Goal: Task Accomplishment & Management: Use online tool/utility

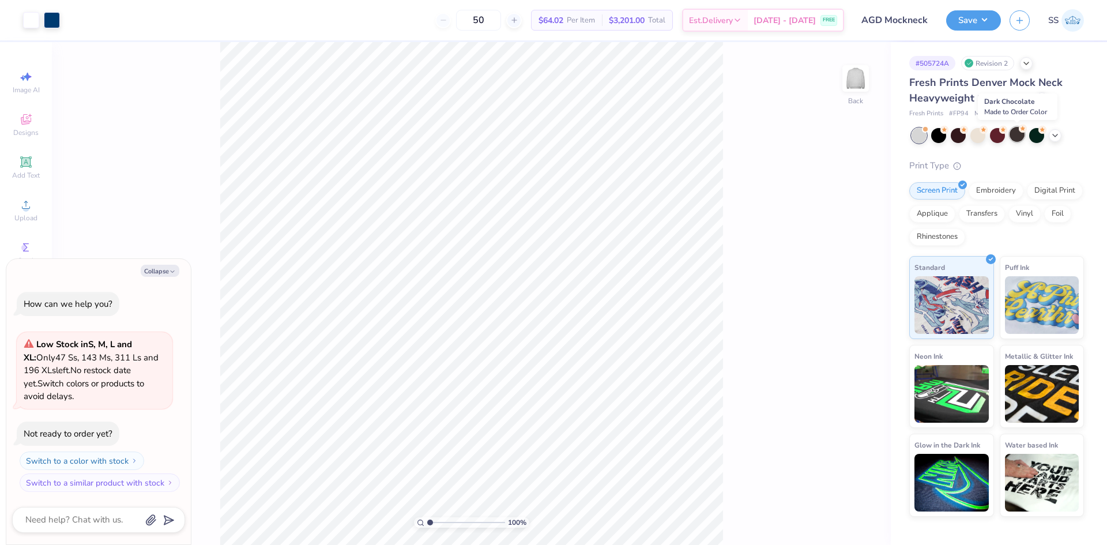
click at [1016, 137] on div at bounding box center [1017, 134] width 15 height 15
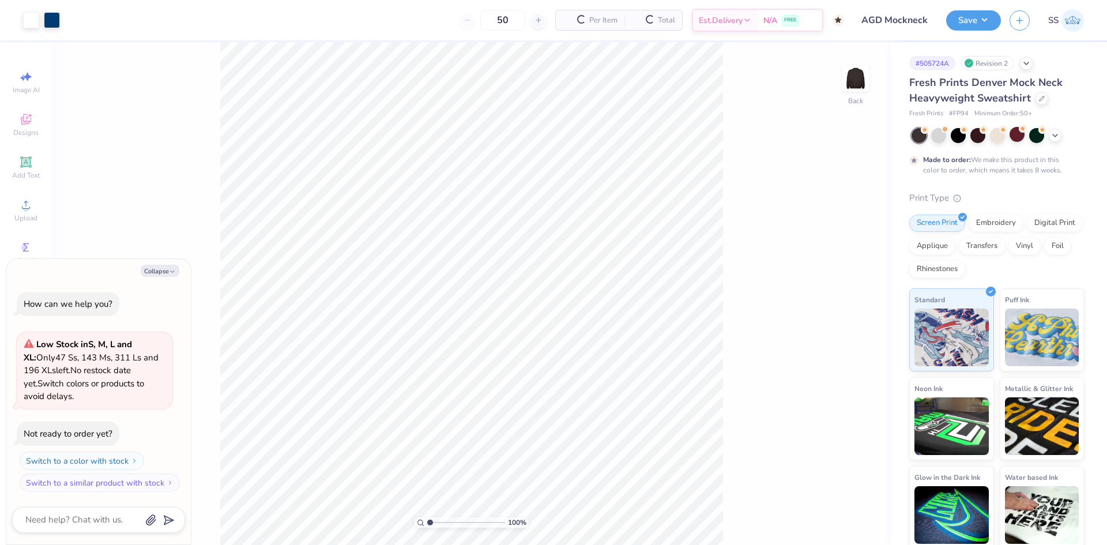
scroll to position [48, 0]
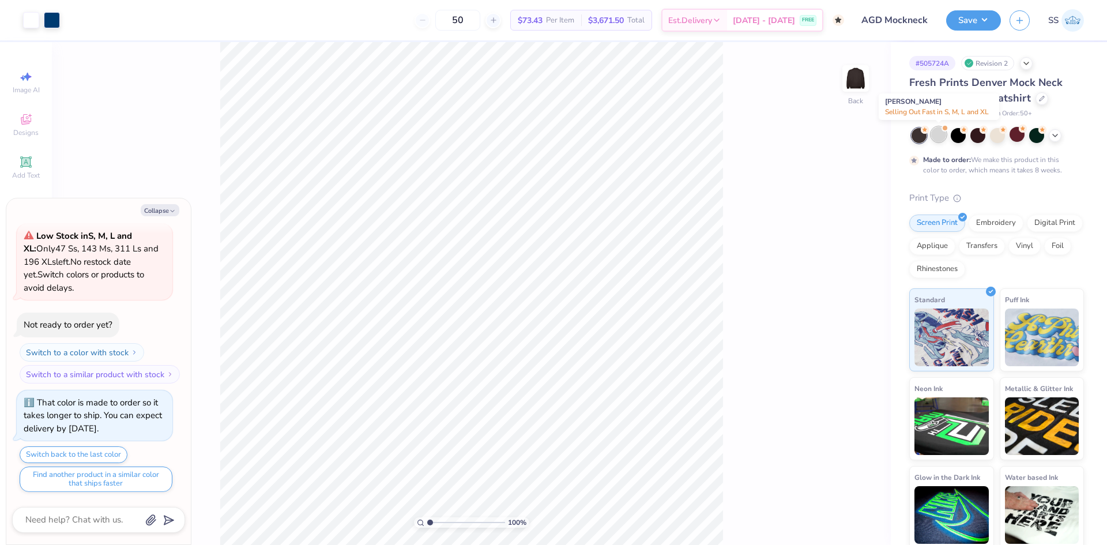
click at [942, 139] on div at bounding box center [938, 134] width 15 height 15
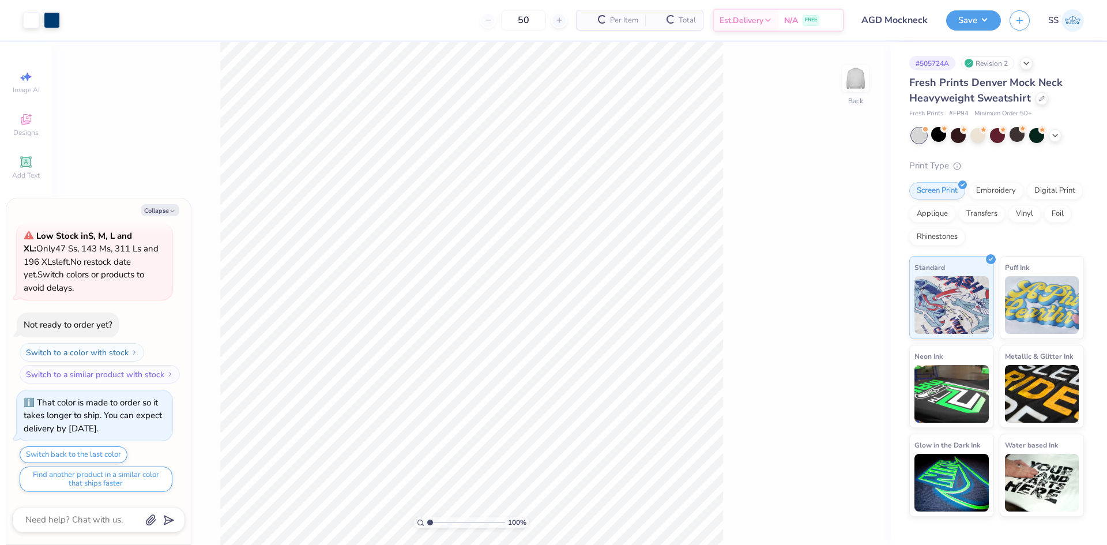
scroll to position [295, 0]
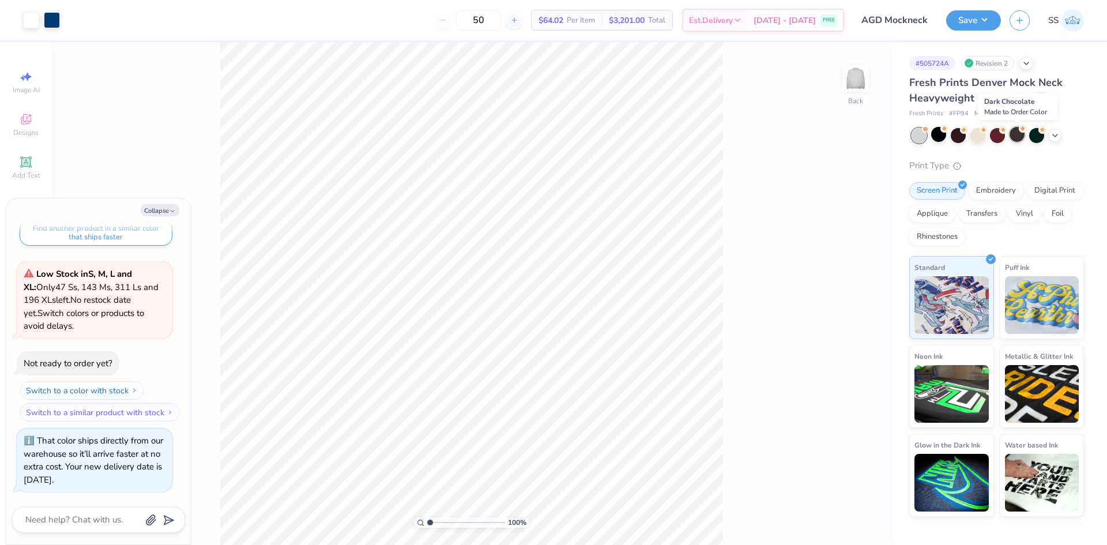
click at [1018, 138] on div at bounding box center [1017, 134] width 15 height 15
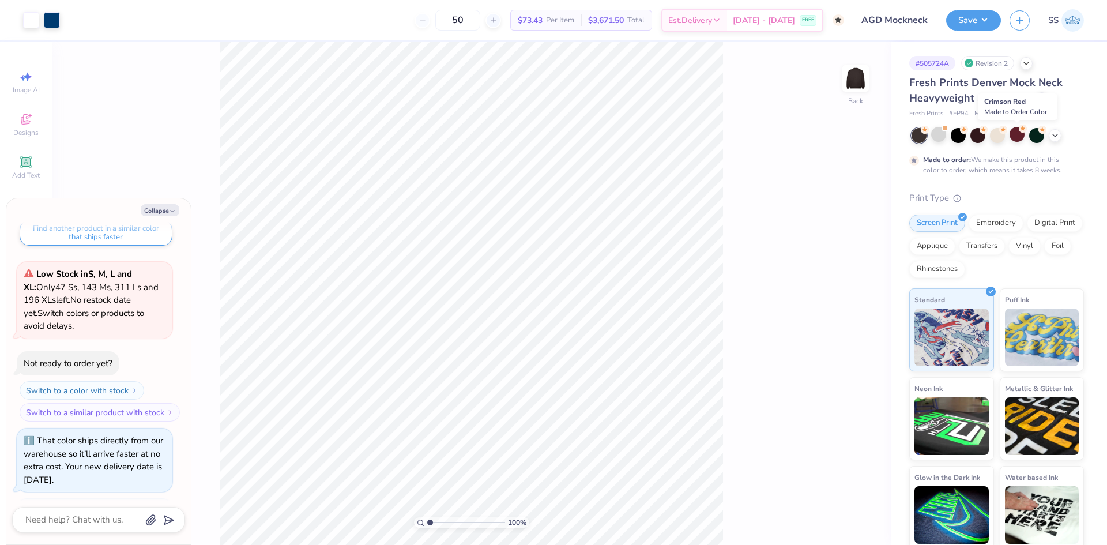
scroll to position [404, 0]
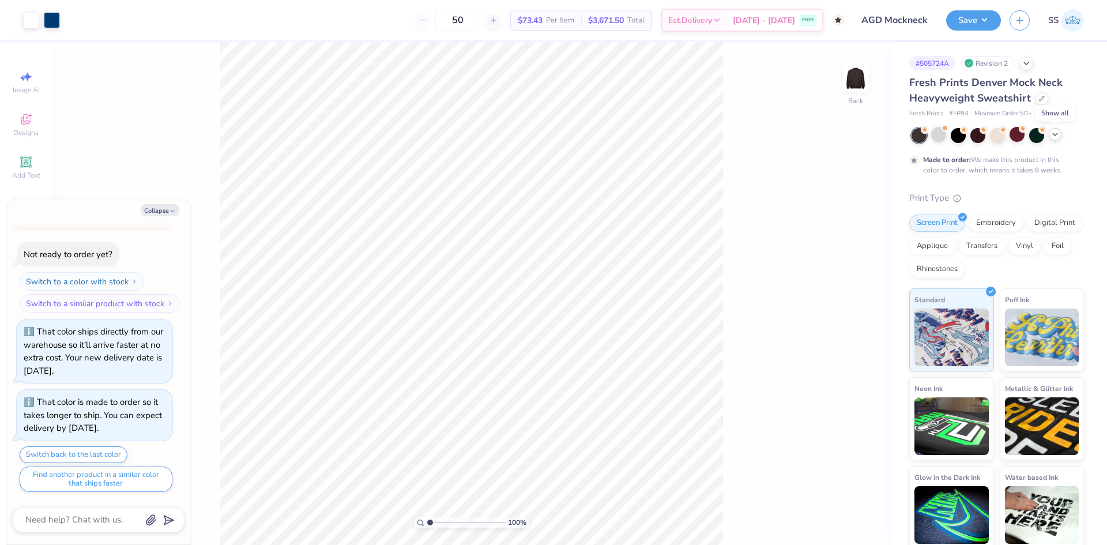
click at [1050, 136] on div at bounding box center [1055, 134] width 13 height 13
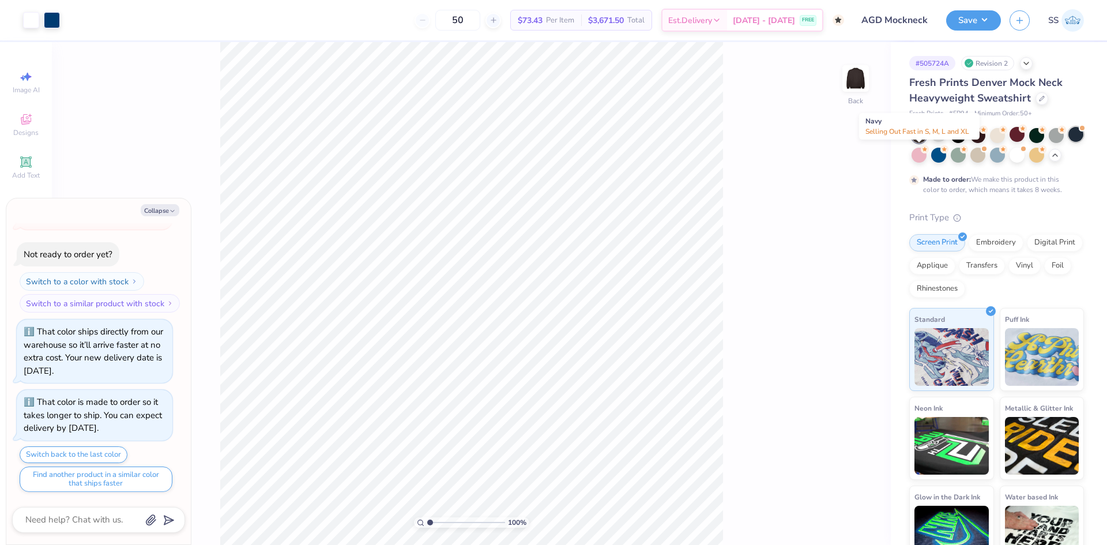
click at [1069, 142] on div at bounding box center [1076, 134] width 15 height 15
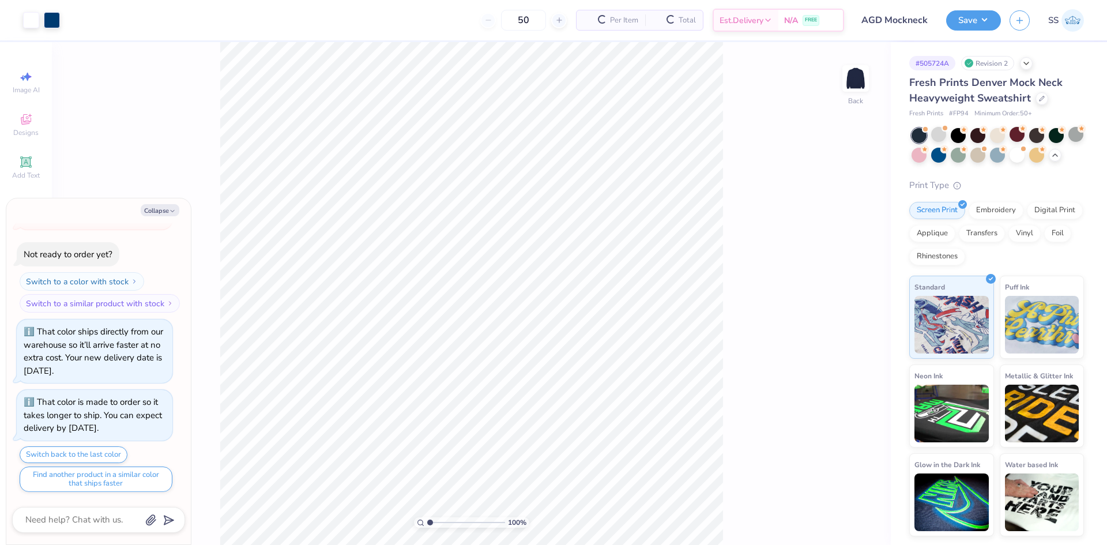
scroll to position [637, 0]
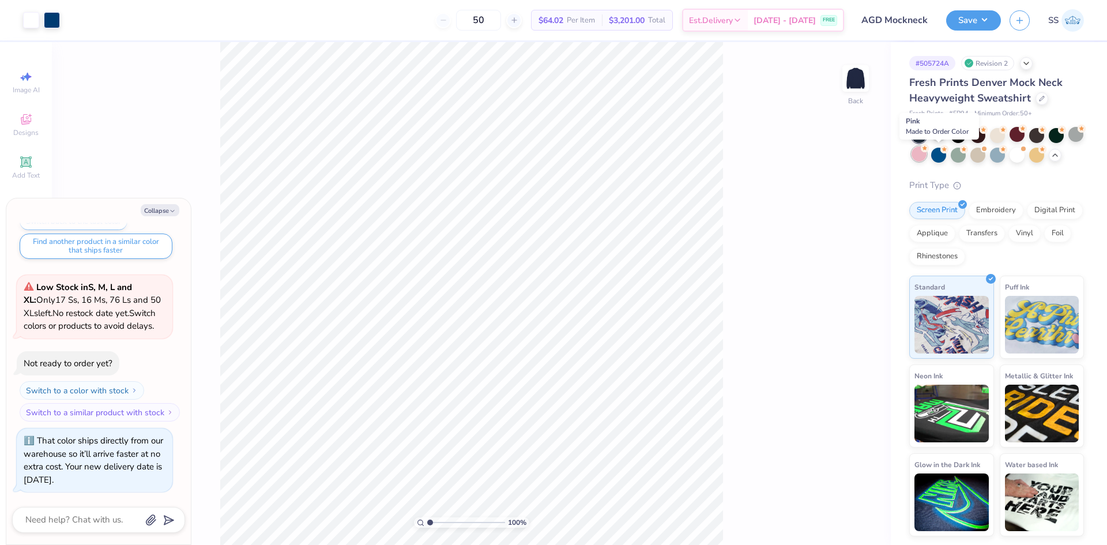
click at [927, 160] on div at bounding box center [919, 153] width 15 height 15
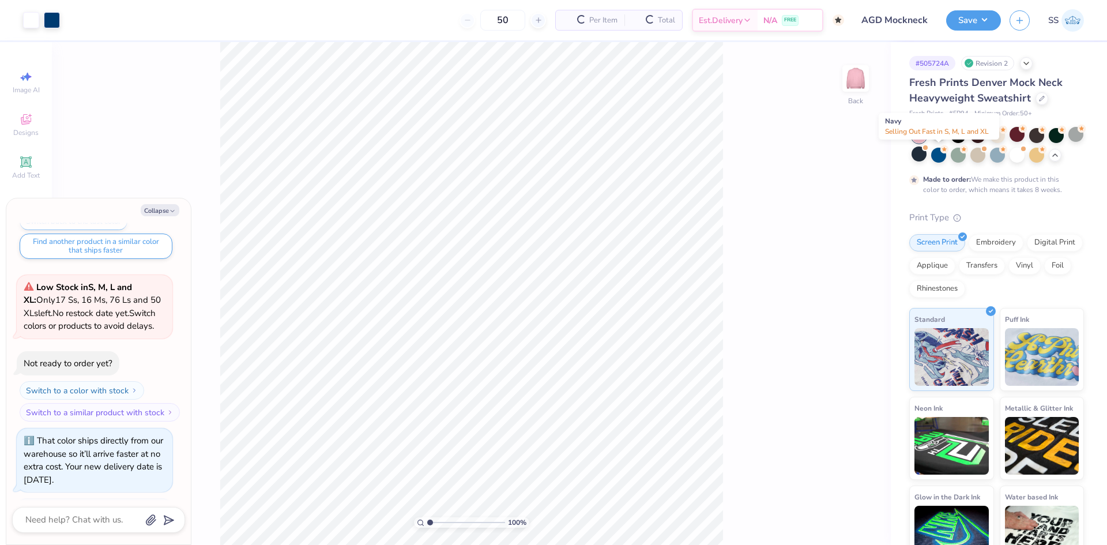
scroll to position [746, 0]
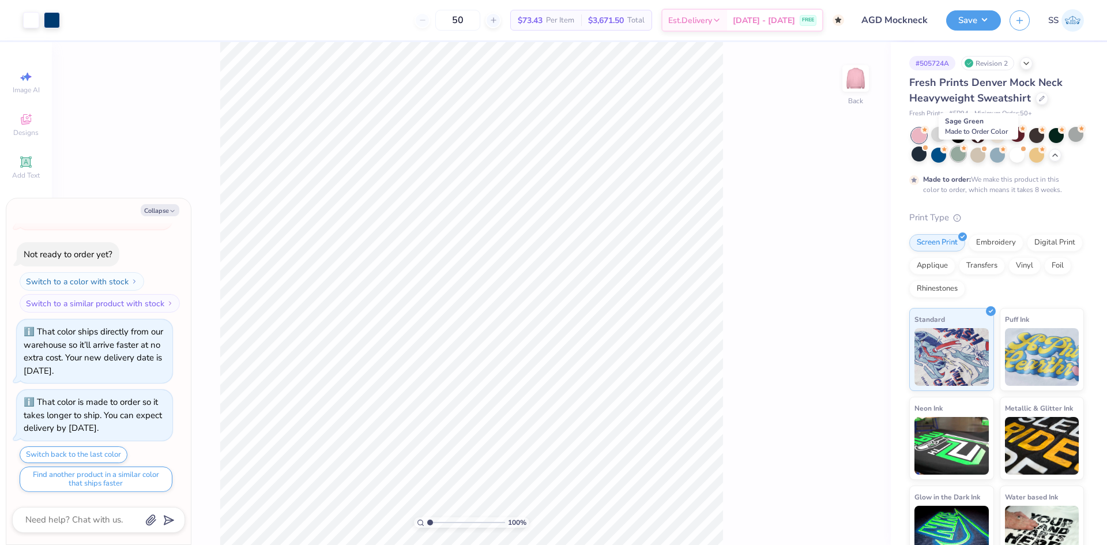
click at [966, 158] on div at bounding box center [958, 153] width 15 height 15
click at [1005, 156] on div at bounding box center [997, 153] width 15 height 15
click at [1044, 159] on div at bounding box center [1036, 153] width 15 height 15
click at [1035, 136] on div at bounding box center [1036, 134] width 15 height 15
click at [939, 130] on div at bounding box center [938, 134] width 15 height 15
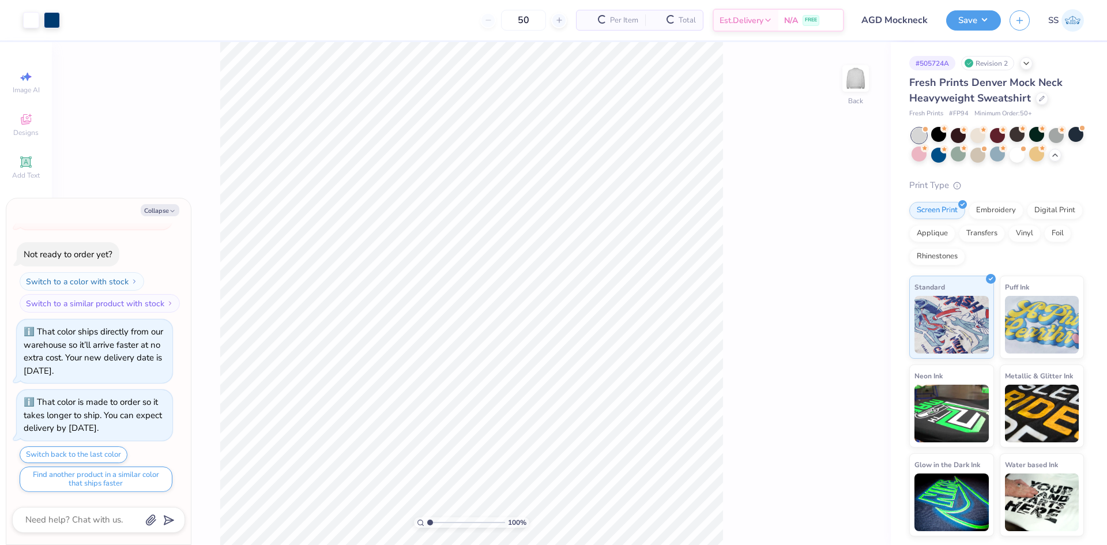
scroll to position [992, 0]
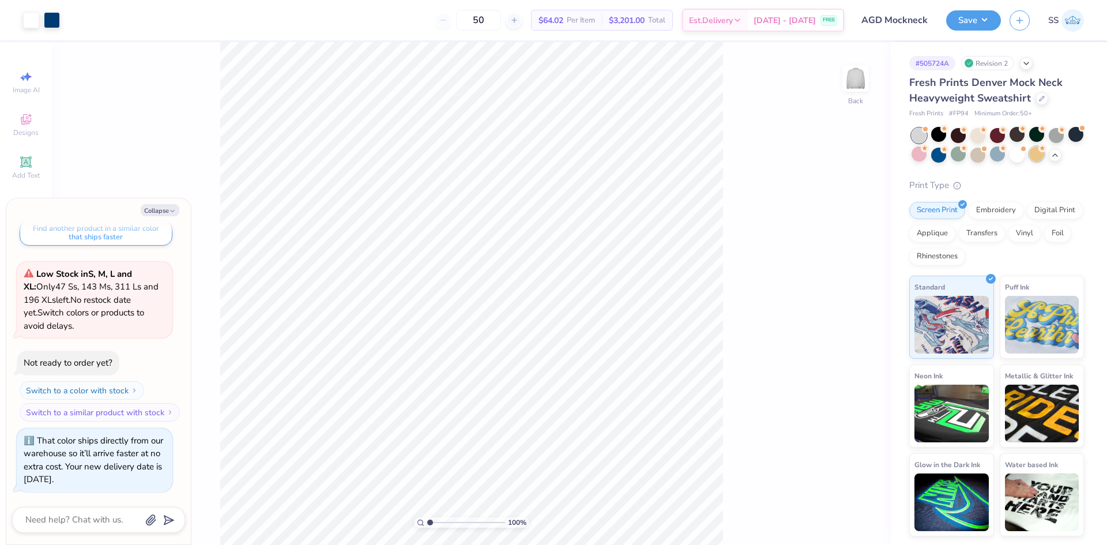
click at [1054, 163] on div at bounding box center [998, 145] width 172 height 35
click at [1044, 159] on div at bounding box center [1036, 153] width 15 height 15
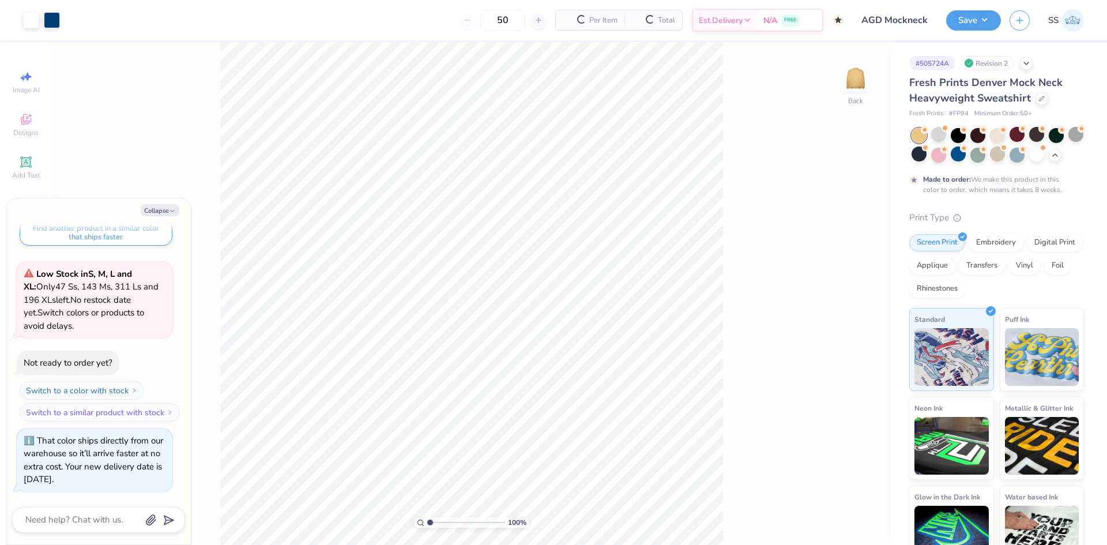
scroll to position [1100, 0]
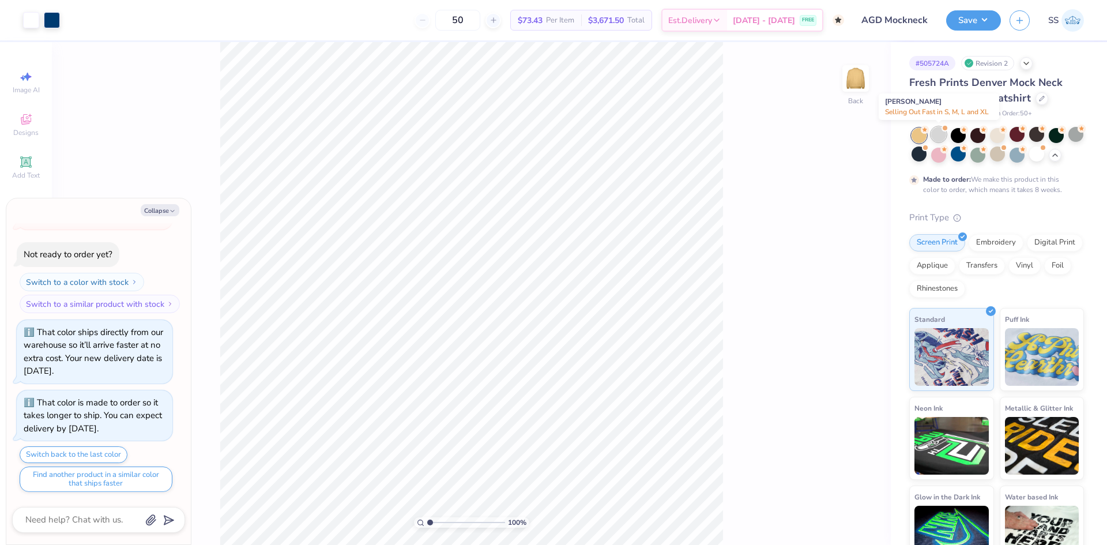
click at [936, 140] on div at bounding box center [938, 134] width 15 height 15
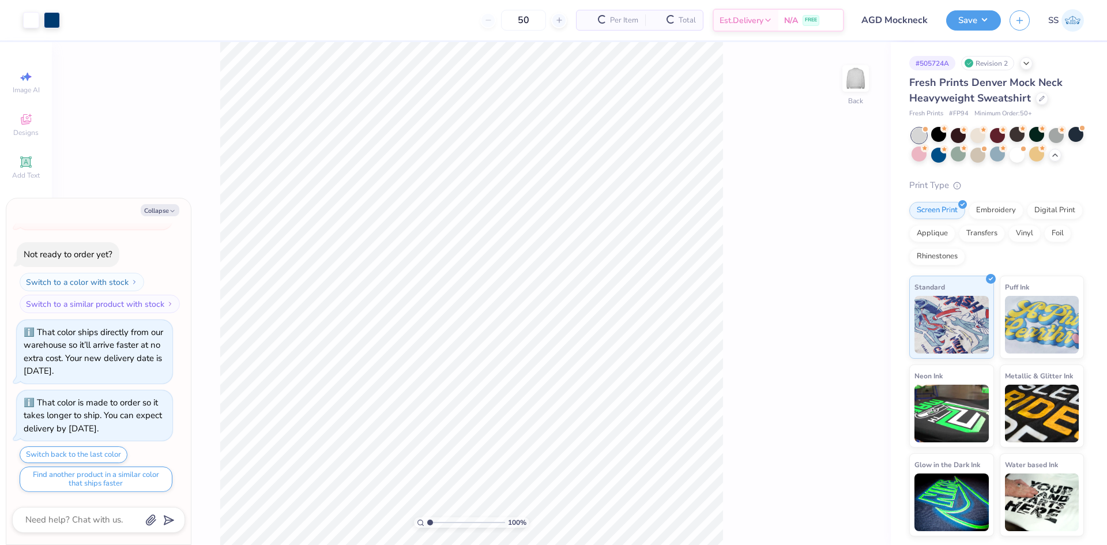
scroll to position [1347, 0]
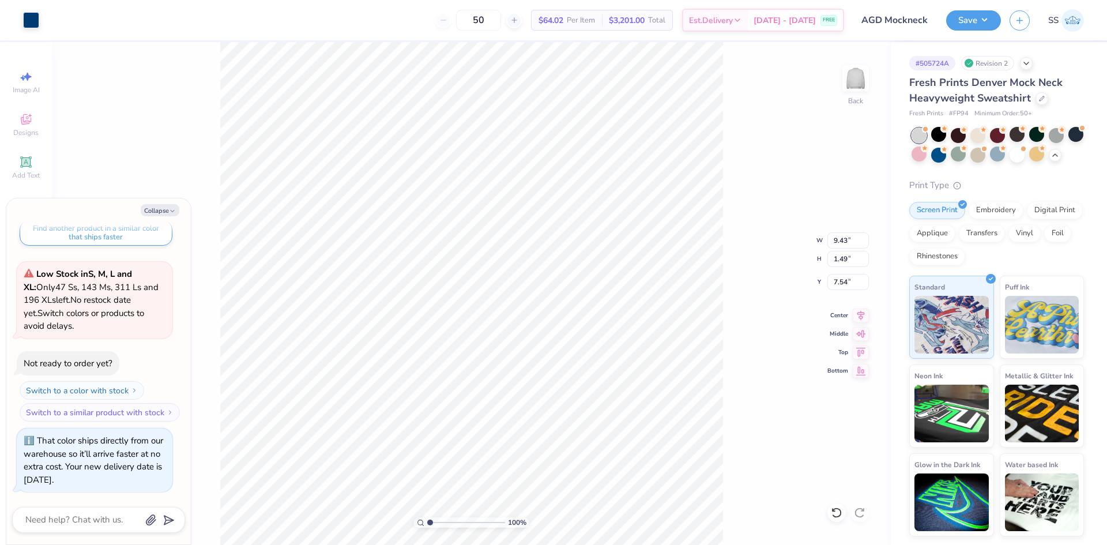
type textarea "x"
type input "9.50"
type input "1.55"
type input "7.50"
type textarea "x"
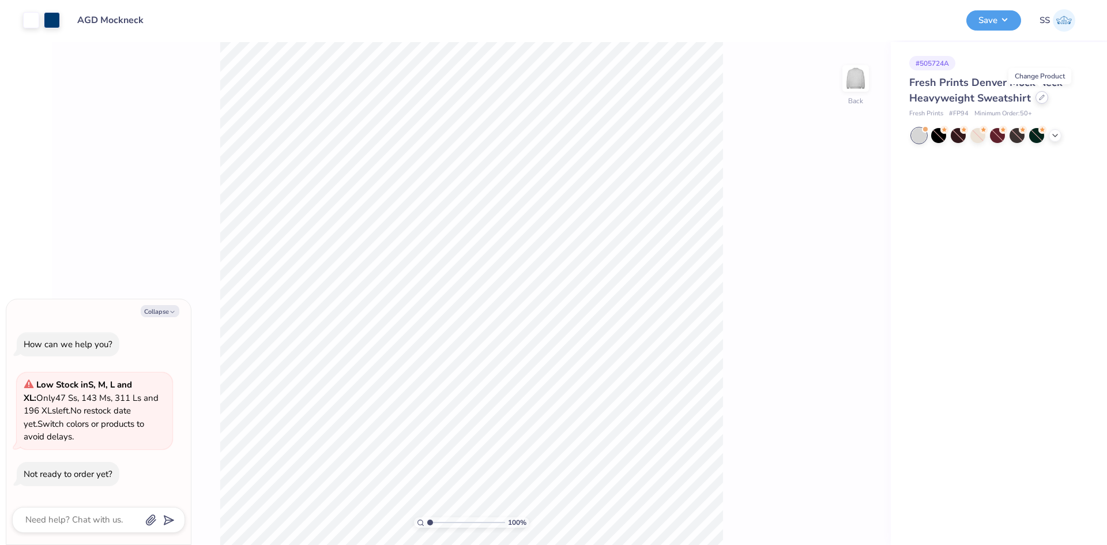
click at [1036, 99] on div at bounding box center [1042, 97] width 13 height 13
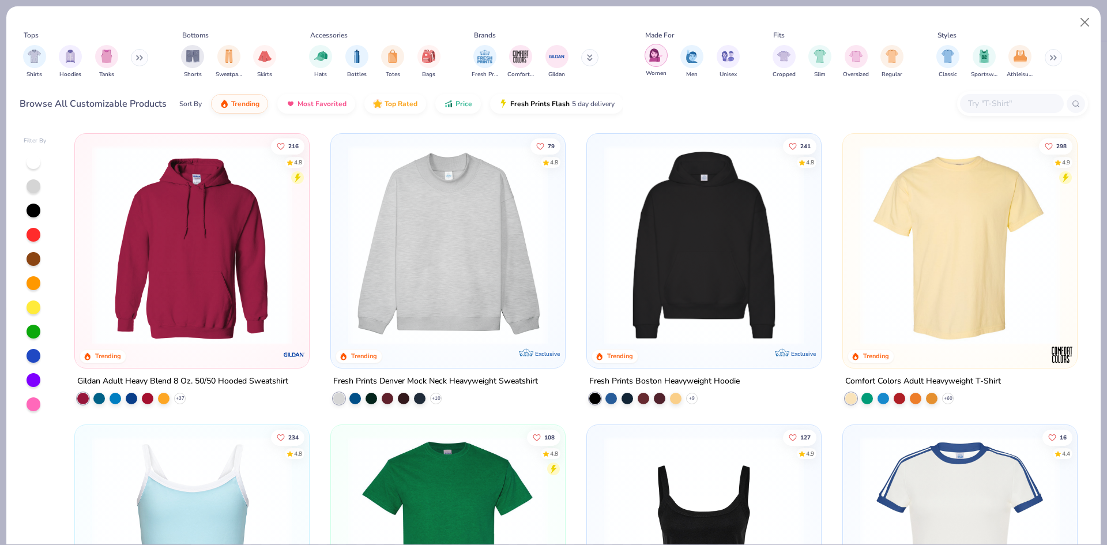
click at [659, 58] on img "filter for Women" at bounding box center [655, 54] width 13 height 13
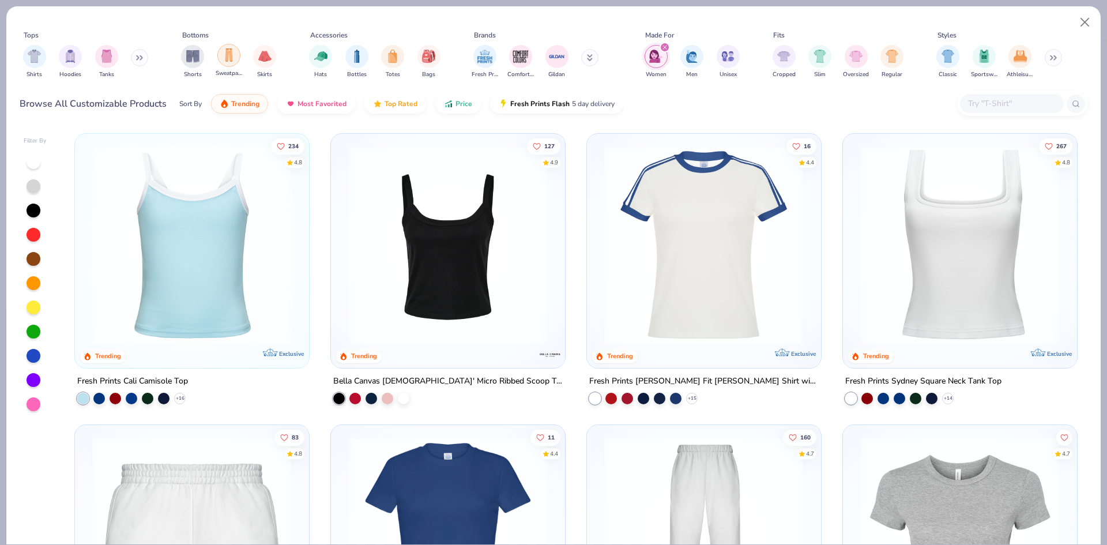
click at [227, 59] on img "filter for Sweatpants" at bounding box center [229, 54] width 13 height 13
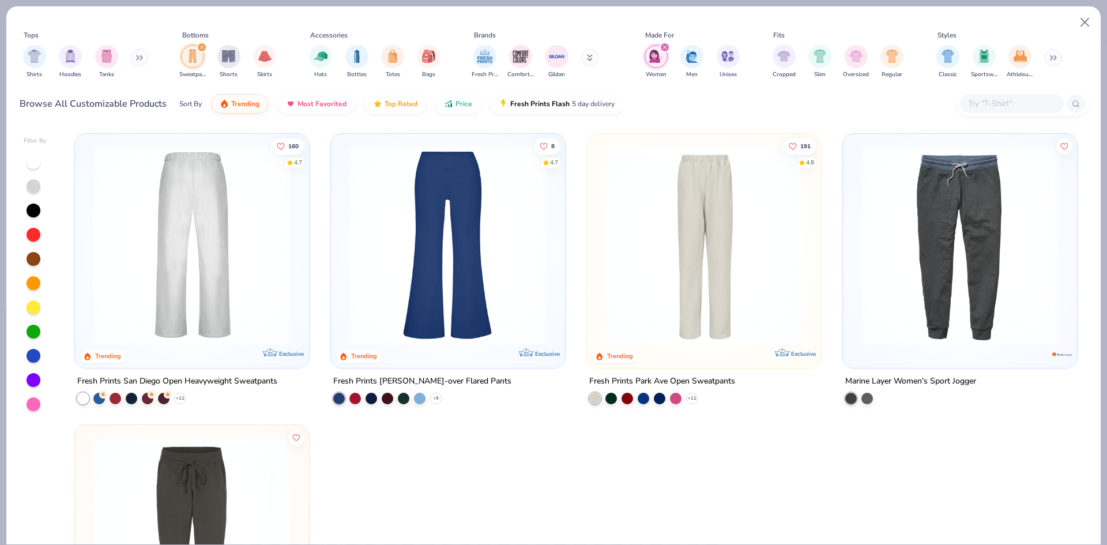
click at [232, 266] on img at bounding box center [192, 245] width 211 height 200
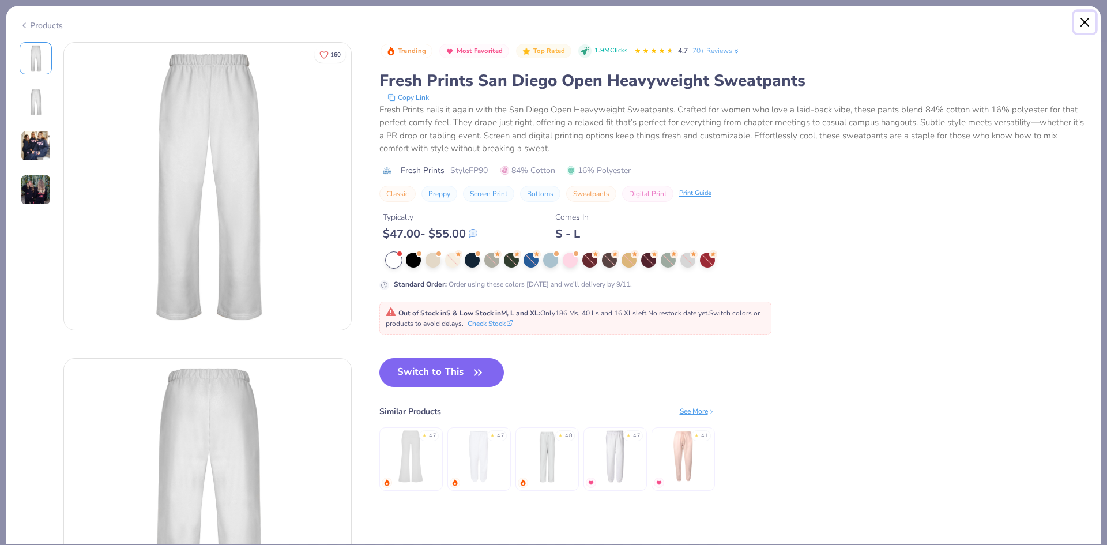
click at [1079, 22] on button "Close" at bounding box center [1085, 23] width 22 height 22
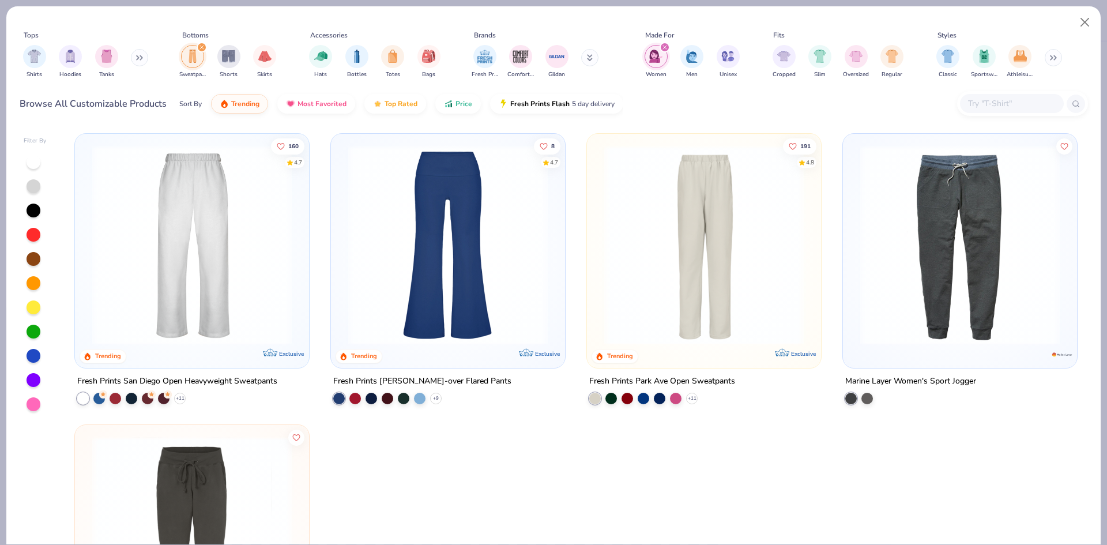
click at [671, 225] on img at bounding box center [704, 245] width 211 height 200
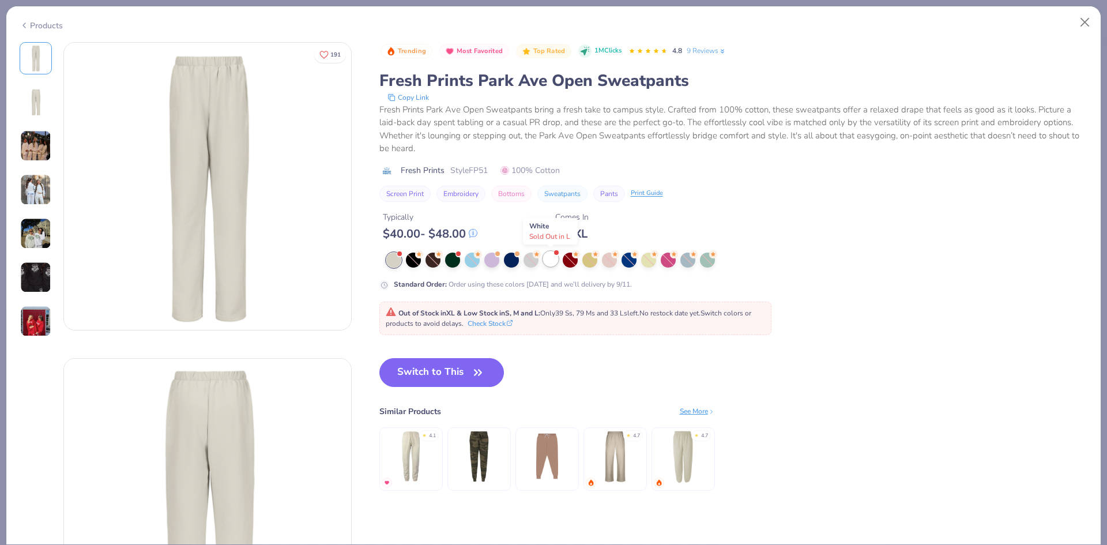
click at [552, 265] on div at bounding box center [550, 258] width 15 height 15
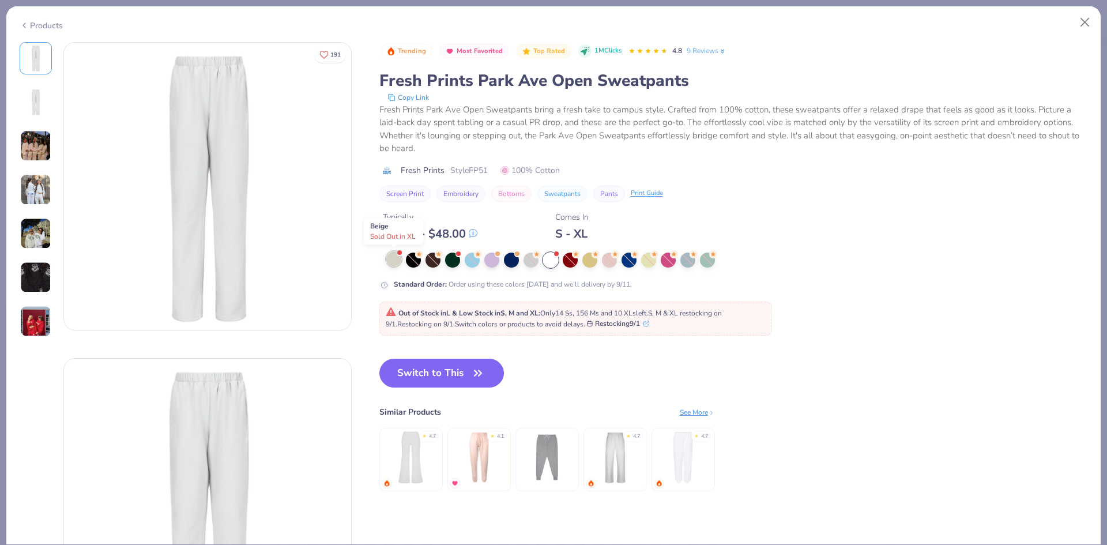
click at [394, 261] on div at bounding box center [393, 258] width 15 height 15
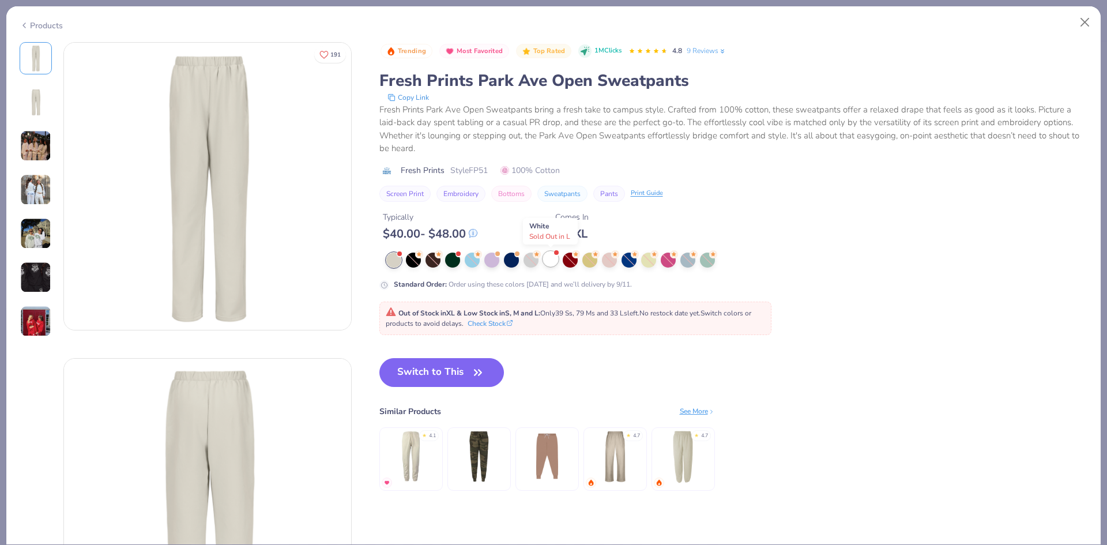
click at [551, 261] on div at bounding box center [550, 258] width 15 height 15
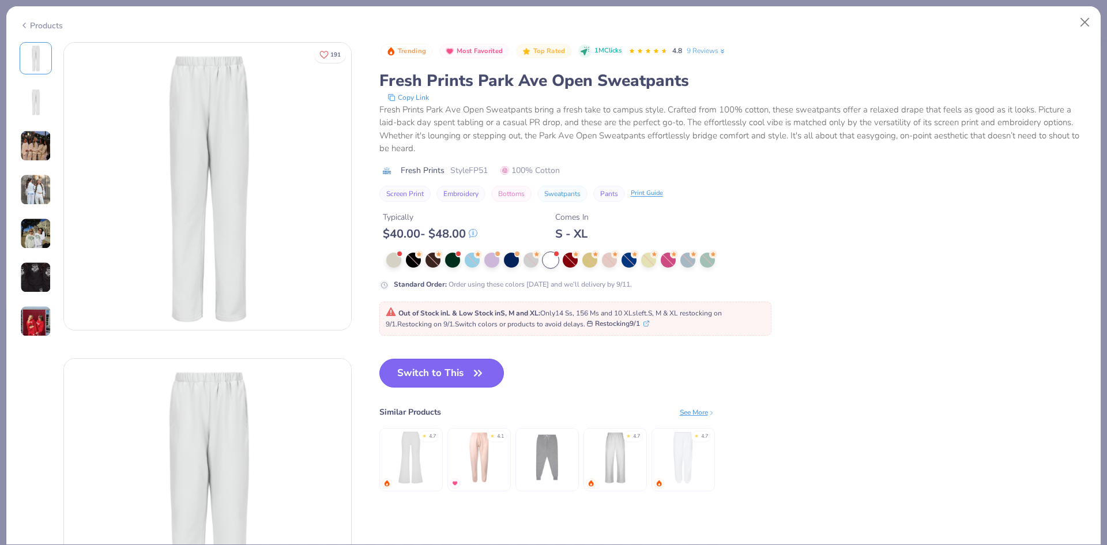
click at [439, 379] on button "Switch to This" at bounding box center [441, 373] width 125 height 29
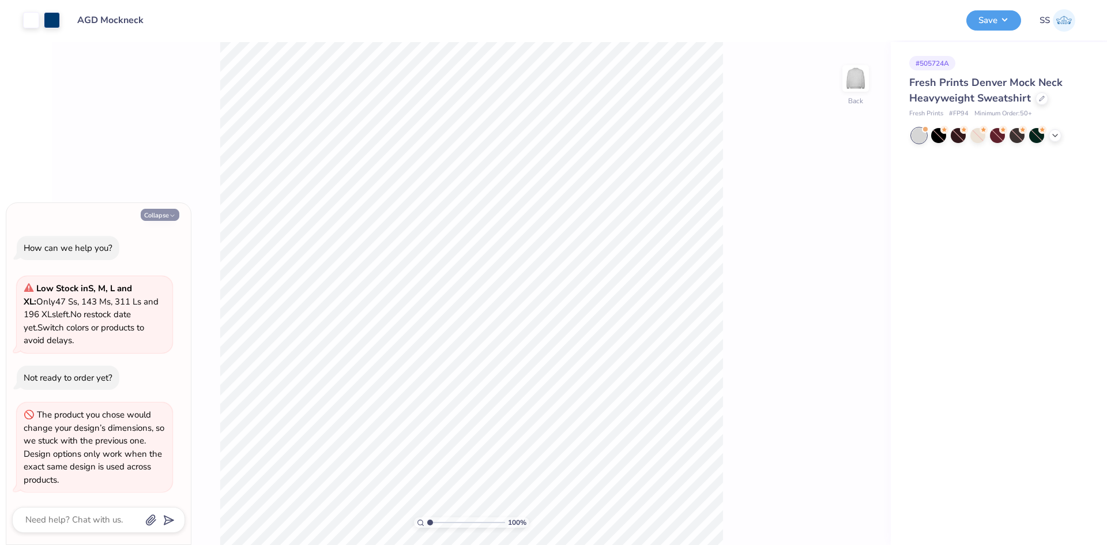
click at [172, 217] on icon "button" at bounding box center [172, 215] width 7 height 7
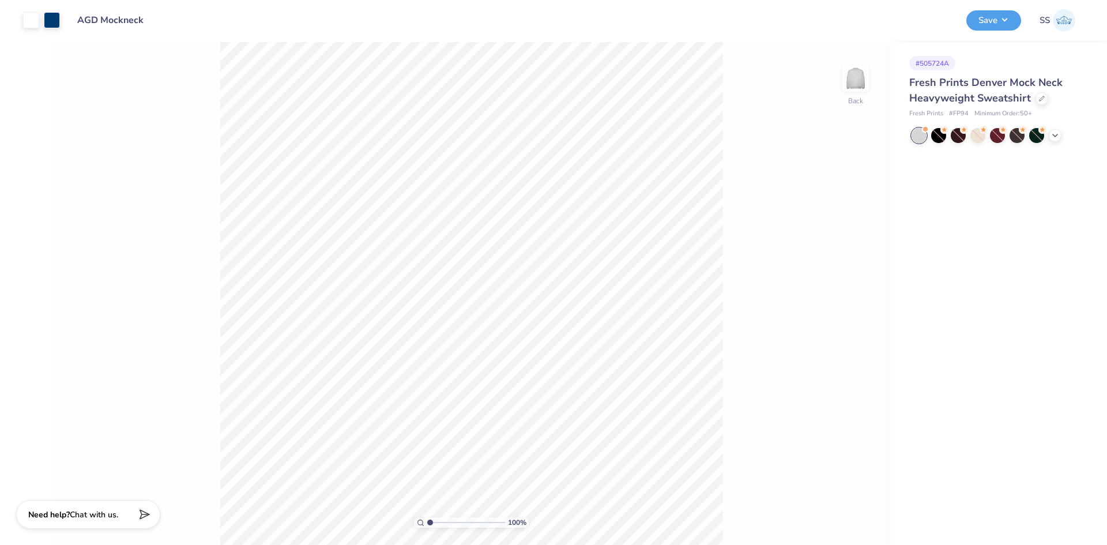
click at [917, 136] on div at bounding box center [919, 135] width 15 height 15
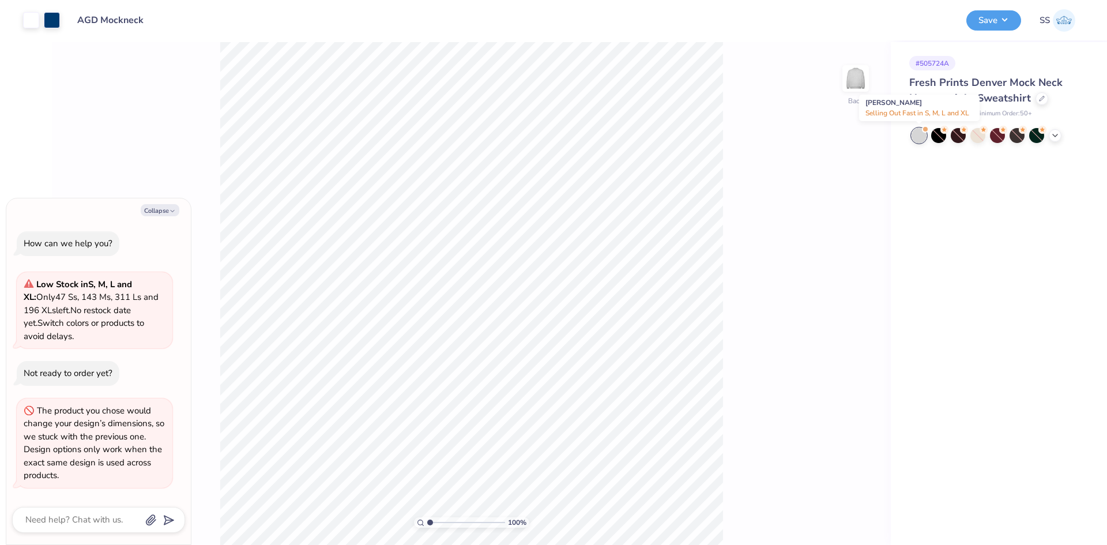
scroll to position [131, 0]
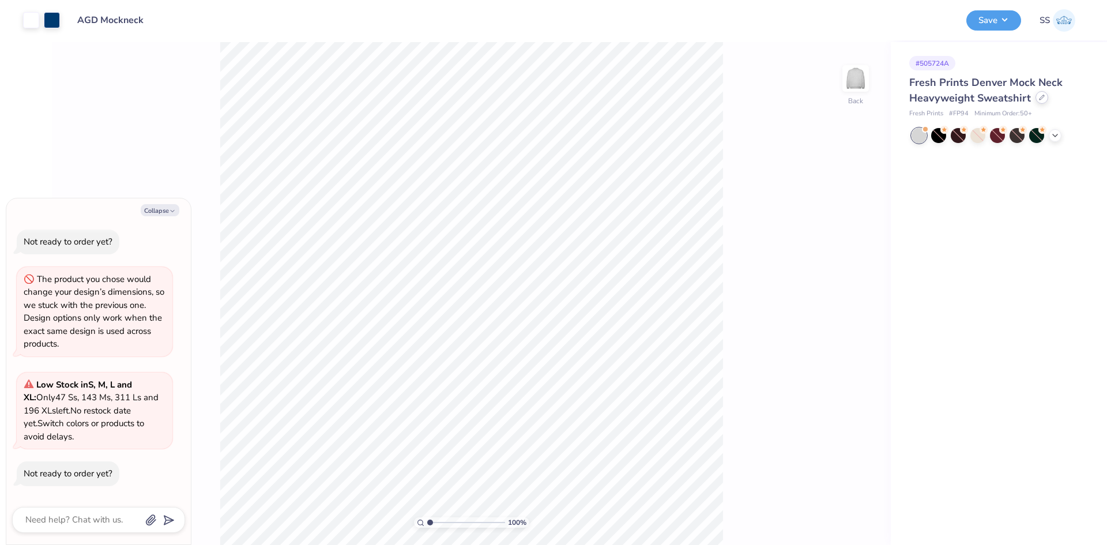
click at [1044, 101] on div at bounding box center [1042, 97] width 13 height 13
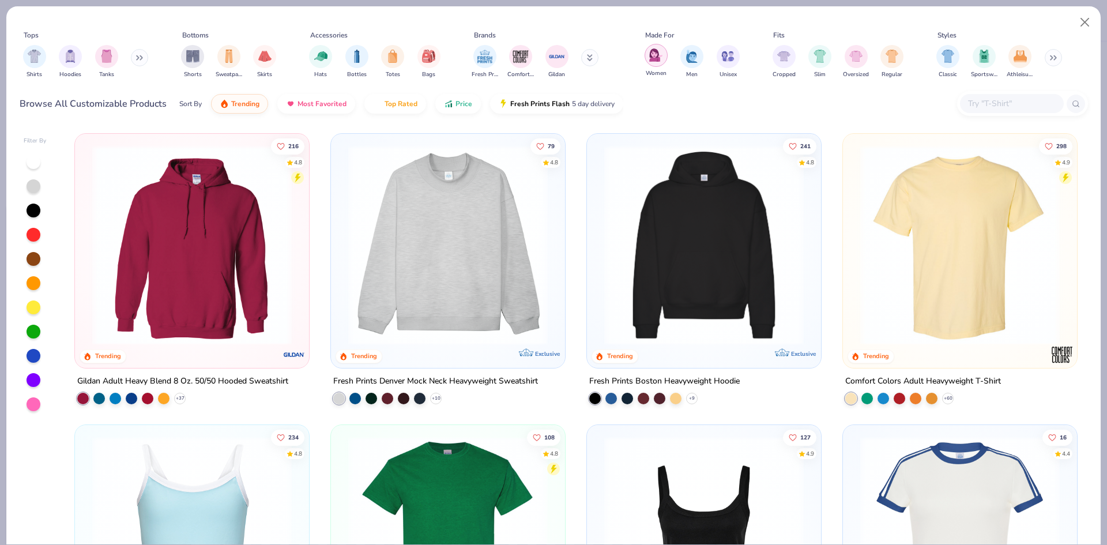
click at [655, 58] on img "filter for Women" at bounding box center [655, 54] width 13 height 13
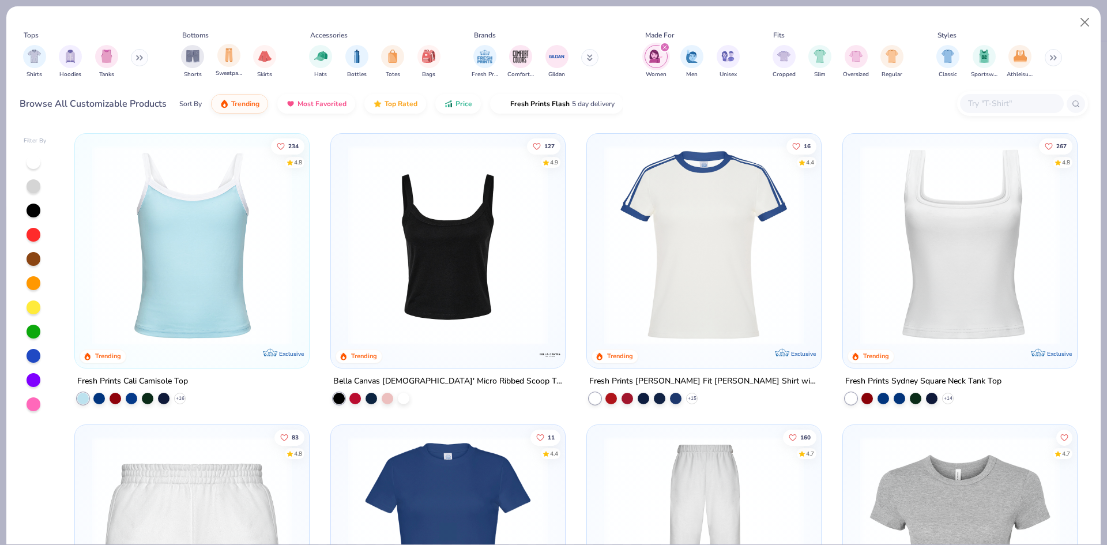
click at [239, 46] on div "Sweatpants" at bounding box center [229, 61] width 27 height 34
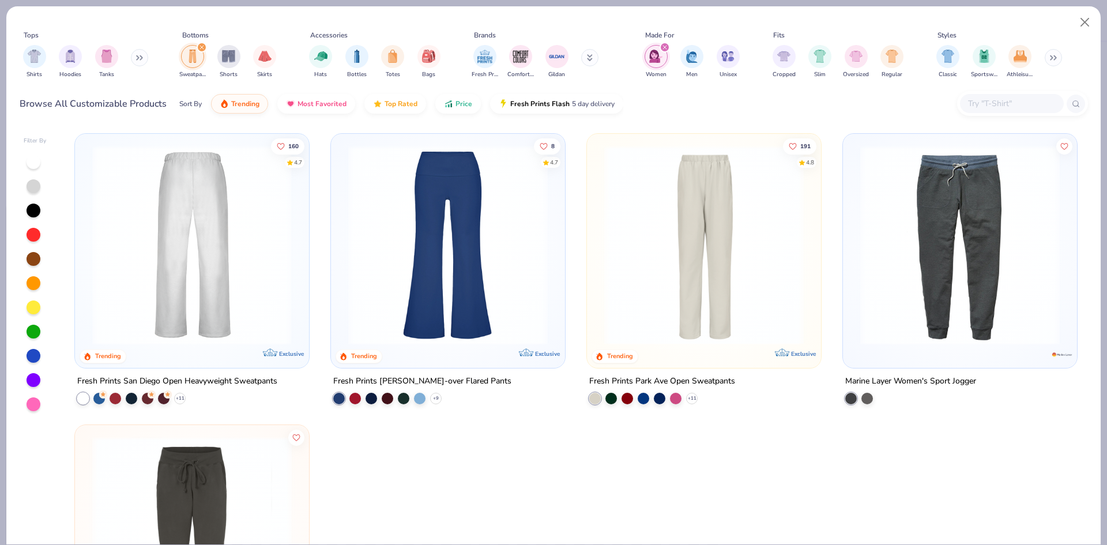
click at [217, 277] on img at bounding box center [192, 245] width 211 height 200
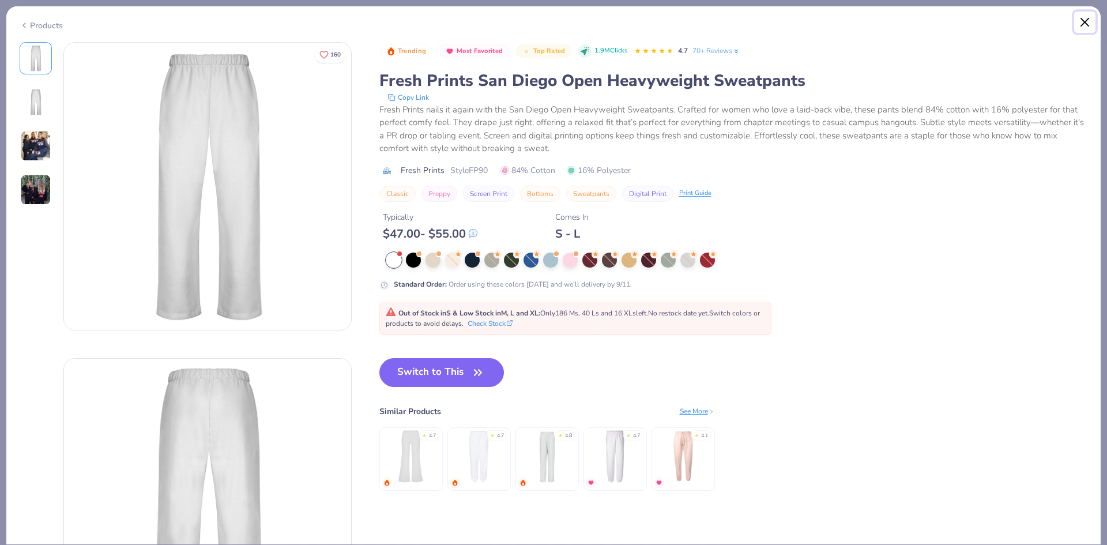
click at [1082, 21] on button "Close" at bounding box center [1085, 23] width 22 height 22
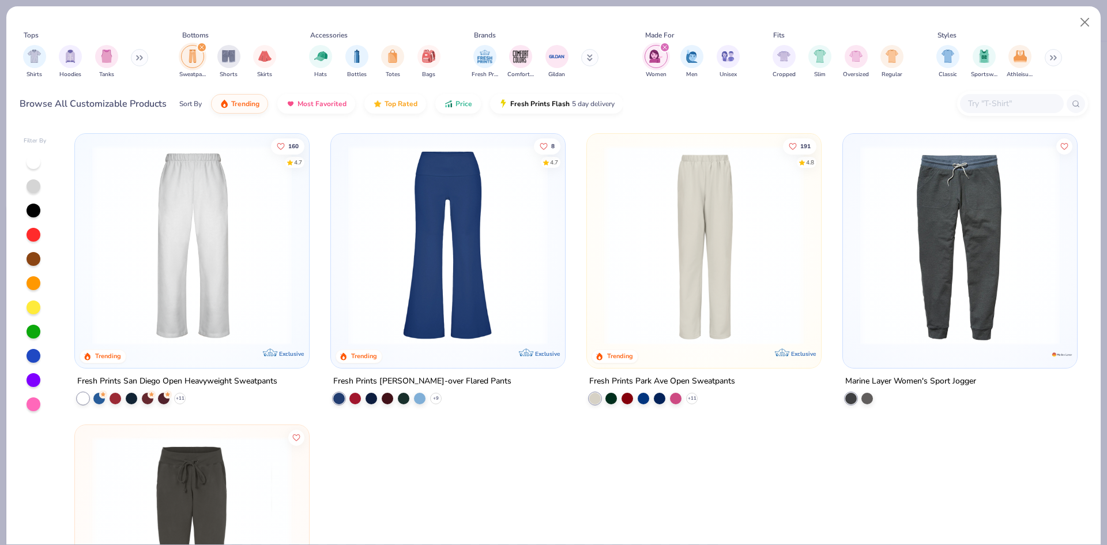
click at [675, 228] on img at bounding box center [704, 245] width 211 height 200
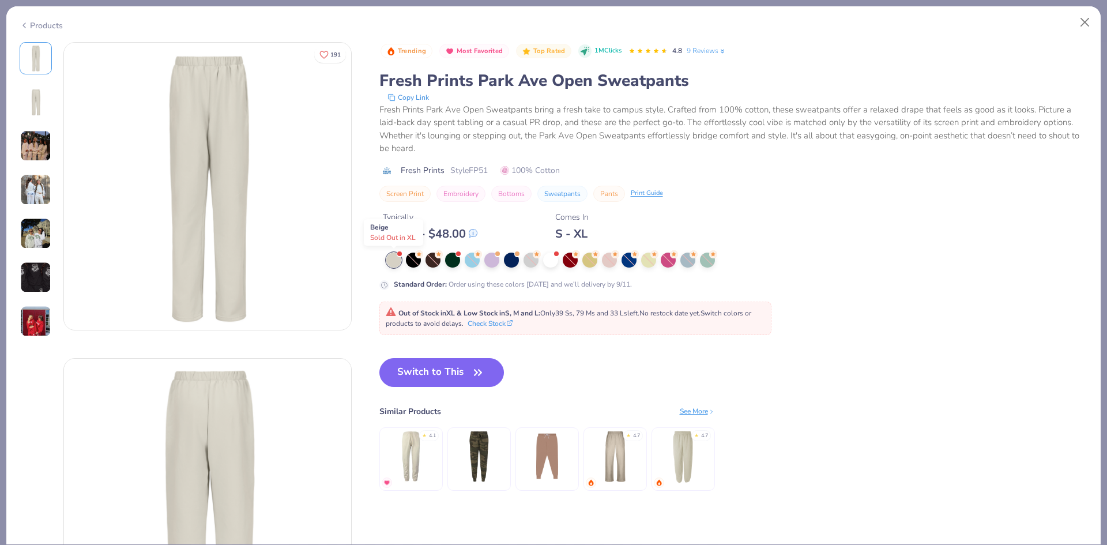
click at [394, 259] on div at bounding box center [393, 260] width 15 height 15
click at [449, 378] on button "Switch to This" at bounding box center [441, 372] width 125 height 29
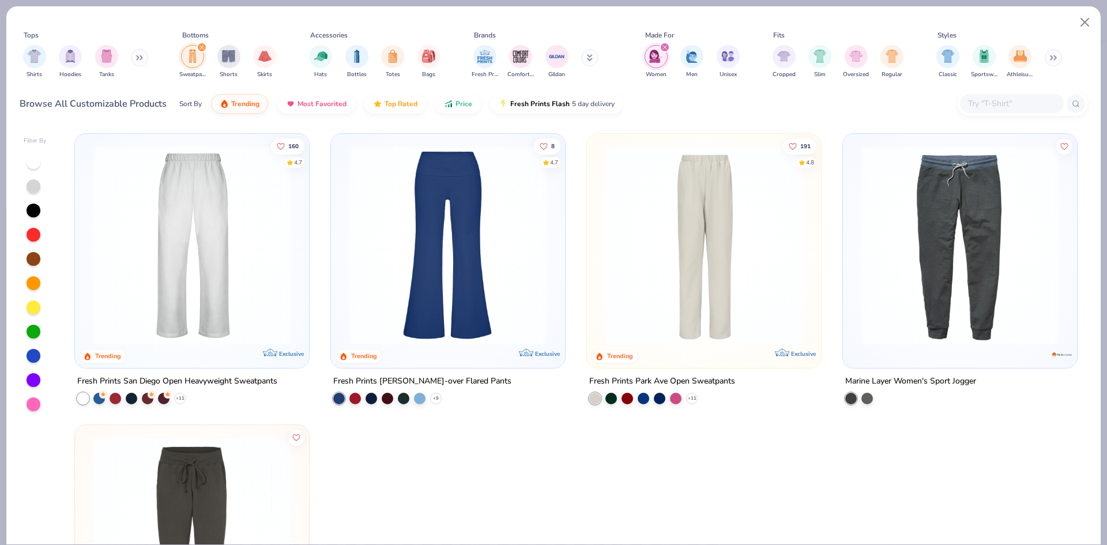
scroll to position [228, 0]
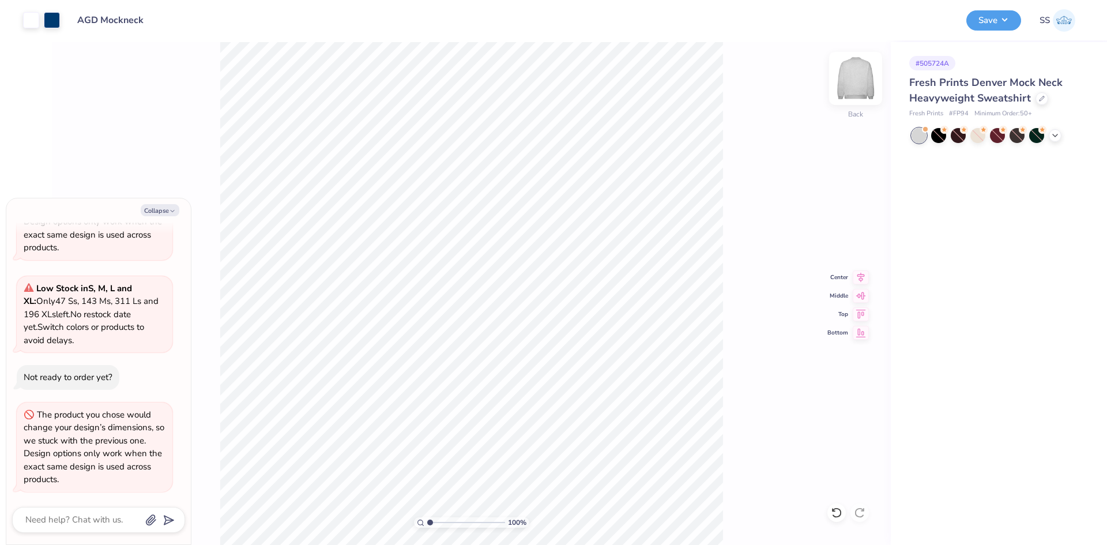
click at [847, 75] on img at bounding box center [856, 78] width 46 height 46
click at [918, 133] on div at bounding box center [919, 135] width 15 height 15
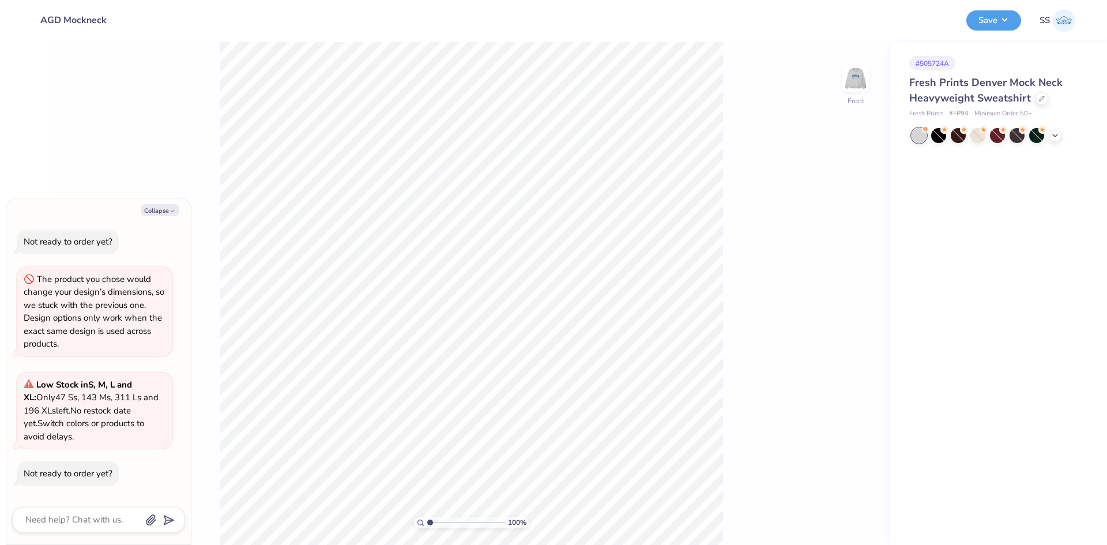
click at [1062, 139] on div at bounding box center [998, 135] width 172 height 15
click at [1050, 133] on div at bounding box center [1055, 134] width 13 height 13
click at [1013, 157] on div at bounding box center [1017, 153] width 15 height 15
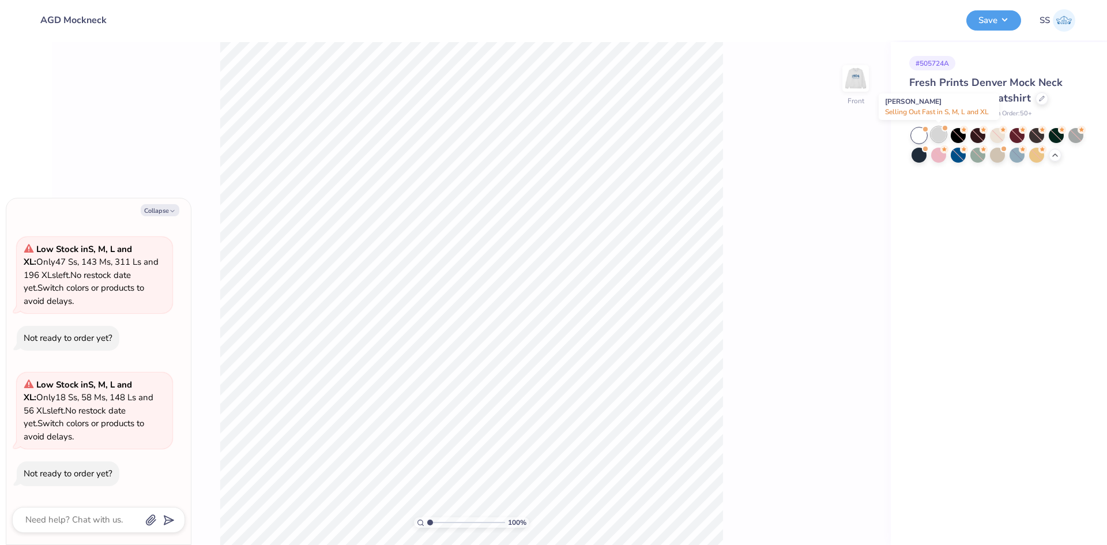
click at [933, 137] on div at bounding box center [938, 134] width 15 height 15
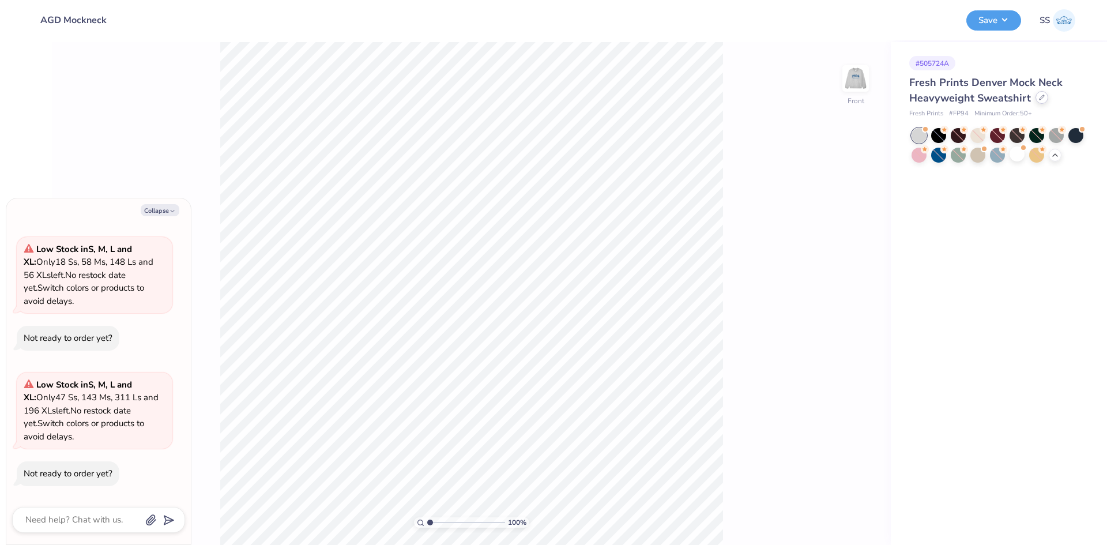
click at [1040, 99] on icon at bounding box center [1042, 97] width 5 height 5
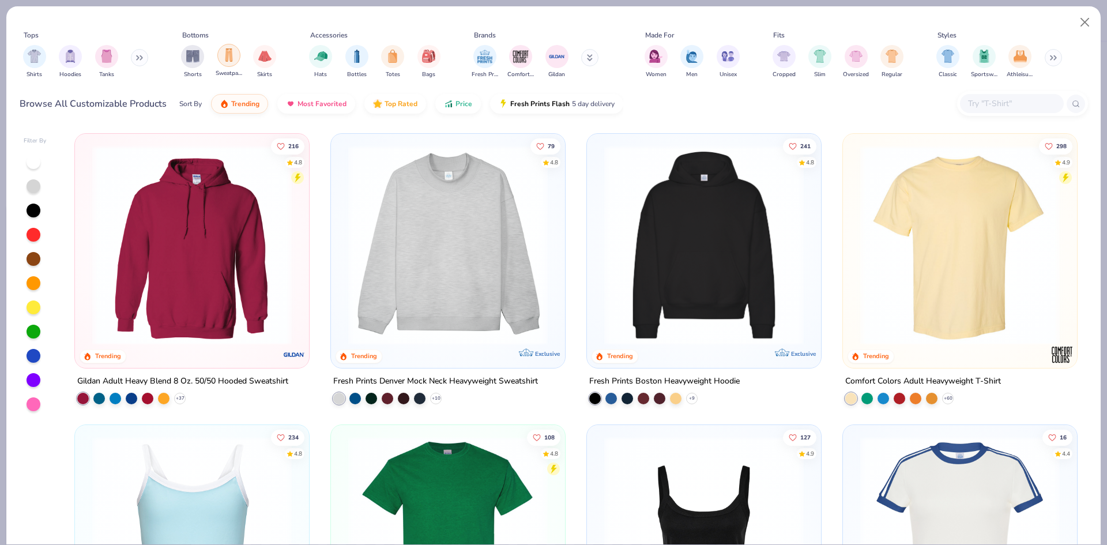
click at [232, 61] on img "filter for Sweatpants" at bounding box center [229, 54] width 13 height 13
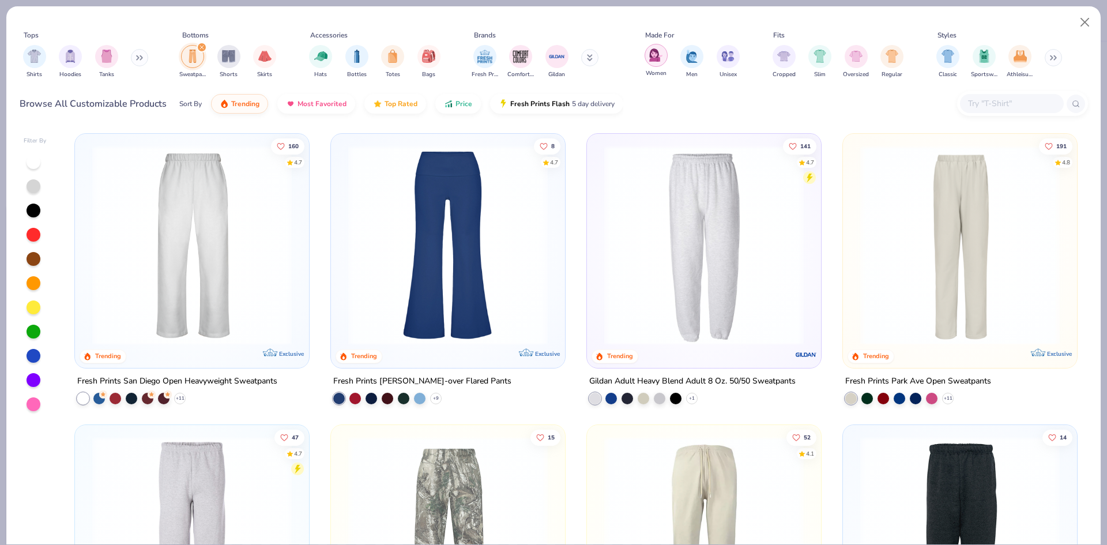
click at [653, 61] on img "filter for Women" at bounding box center [655, 54] width 13 height 13
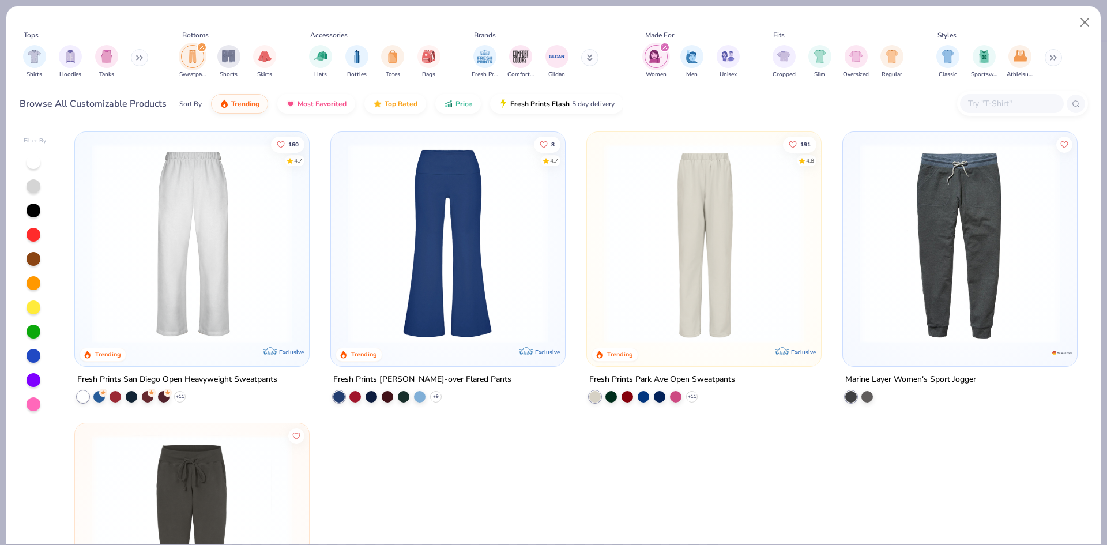
scroll to position [1, 0]
click at [657, 292] on img at bounding box center [704, 244] width 211 height 200
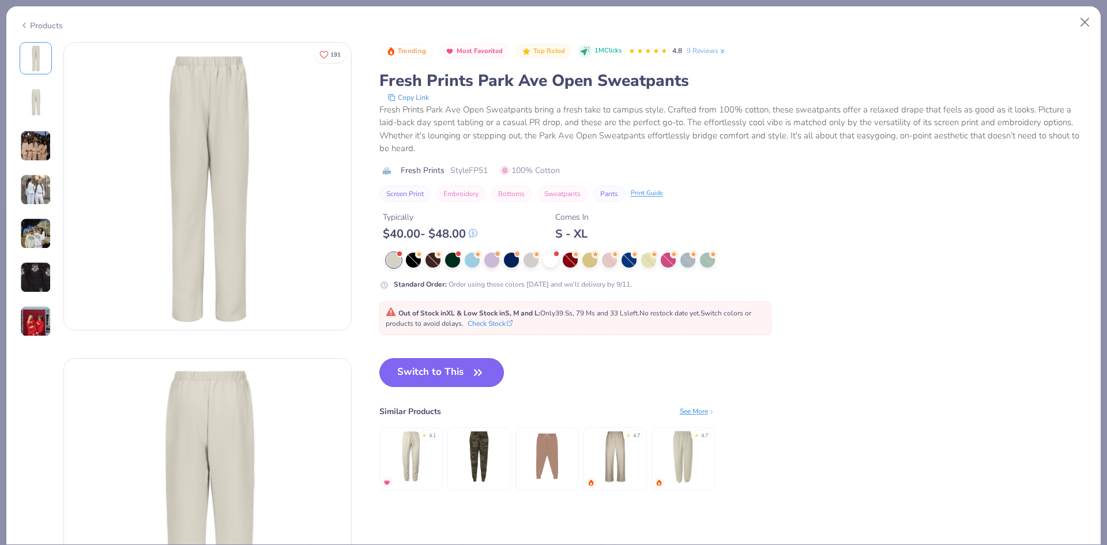
click at [438, 360] on button "Switch to This" at bounding box center [441, 372] width 125 height 29
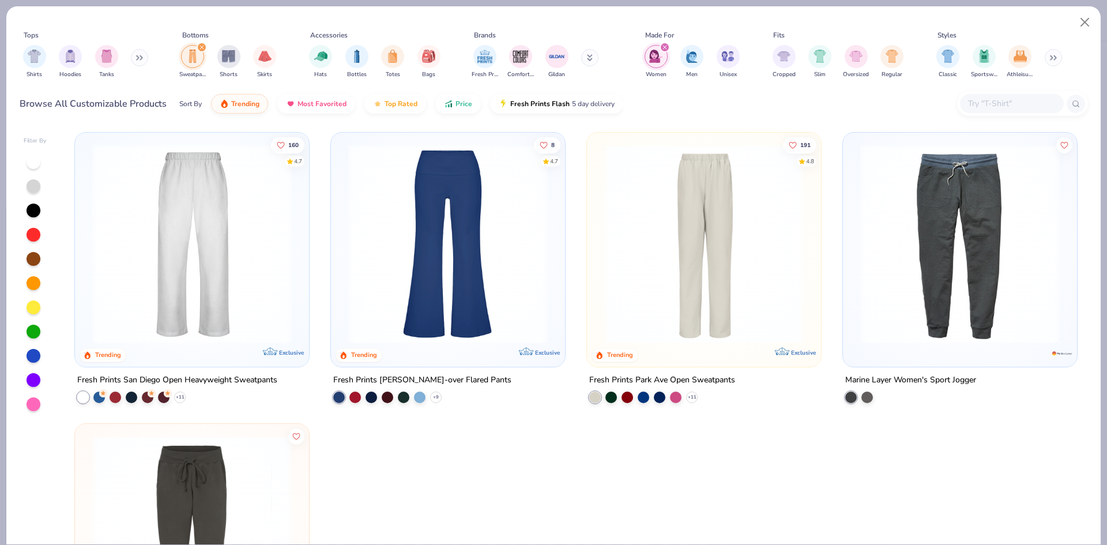
scroll to position [731, 0]
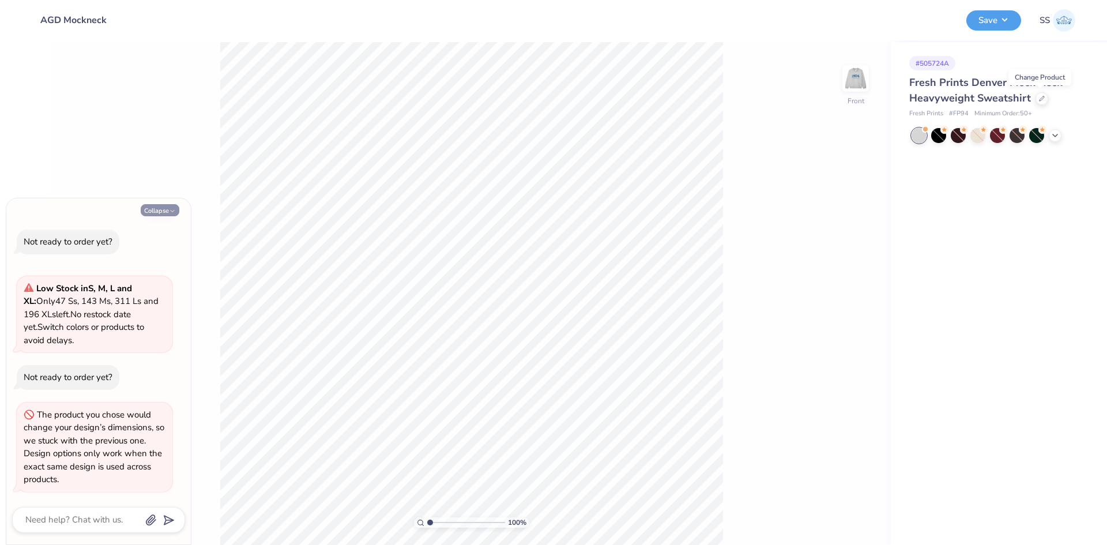
click at [161, 215] on button "Collapse" at bounding box center [160, 210] width 39 height 12
type textarea "x"
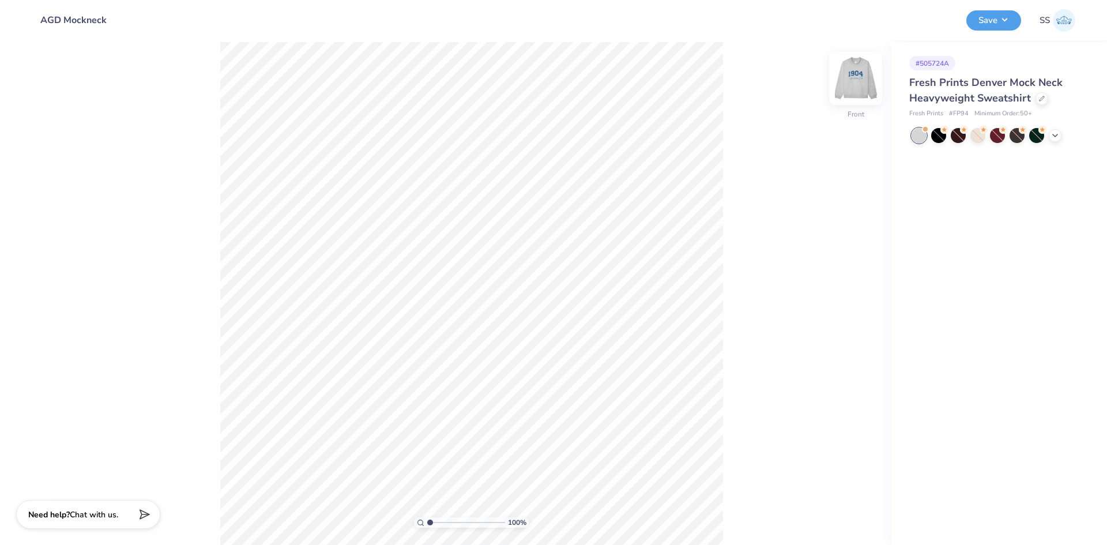
click at [850, 77] on img at bounding box center [856, 78] width 46 height 46
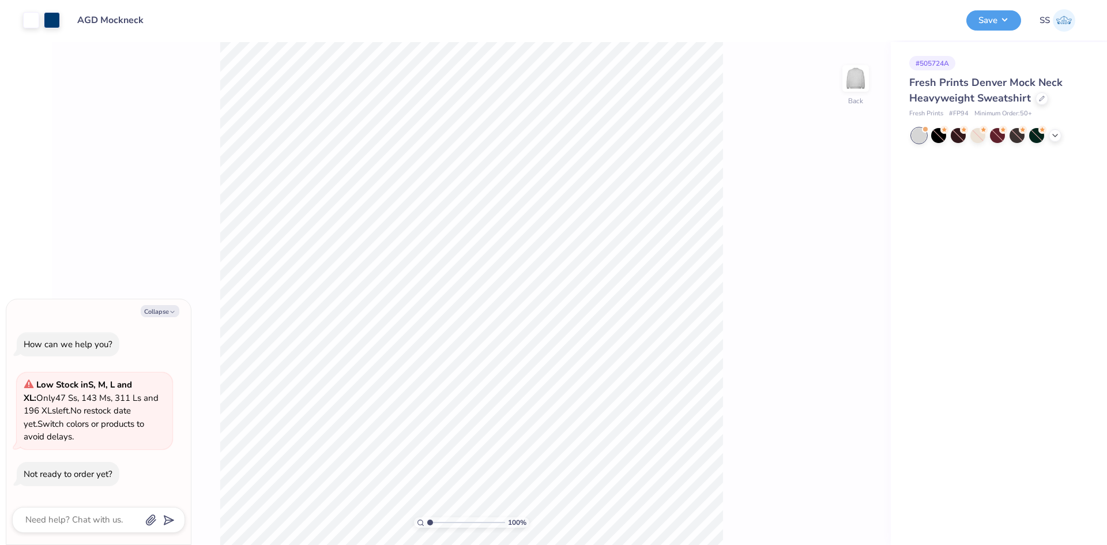
type textarea "x"
click at [1040, 99] on icon at bounding box center [1042, 97] width 5 height 5
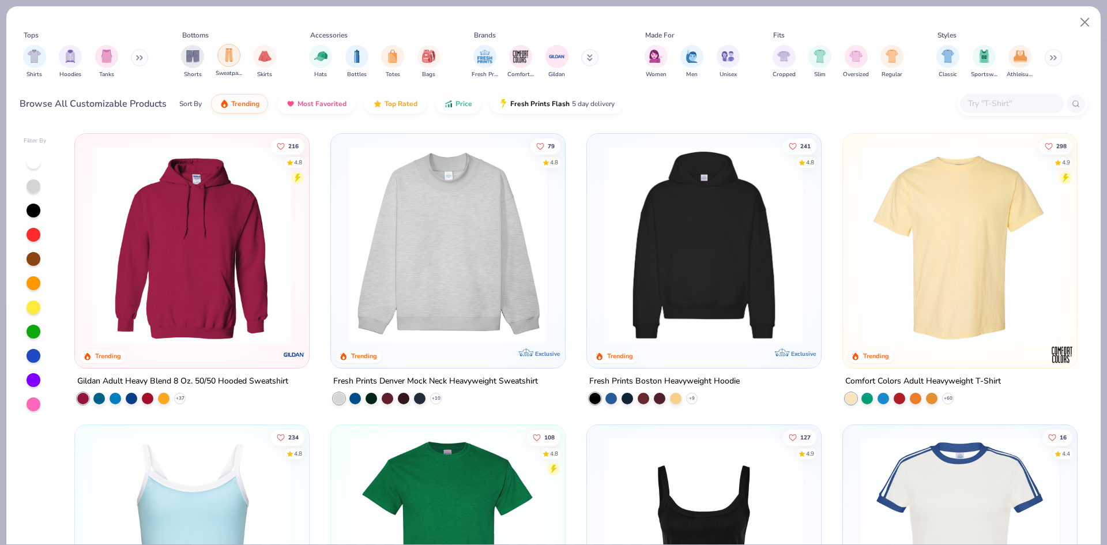
click at [223, 59] on img "filter for Sweatpants" at bounding box center [229, 54] width 13 height 13
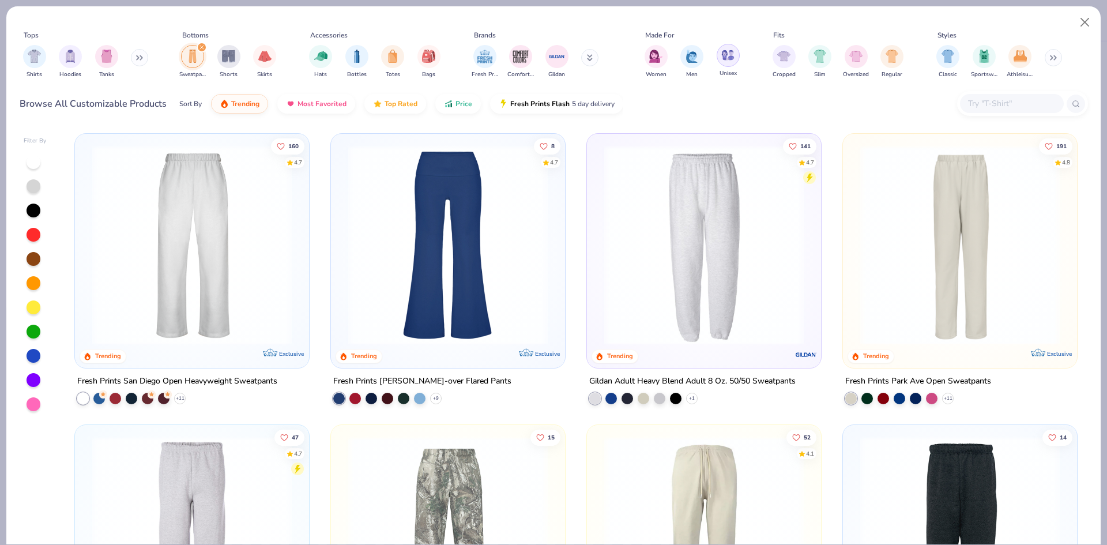
click at [725, 57] on img "filter for Unisex" at bounding box center [727, 54] width 13 height 13
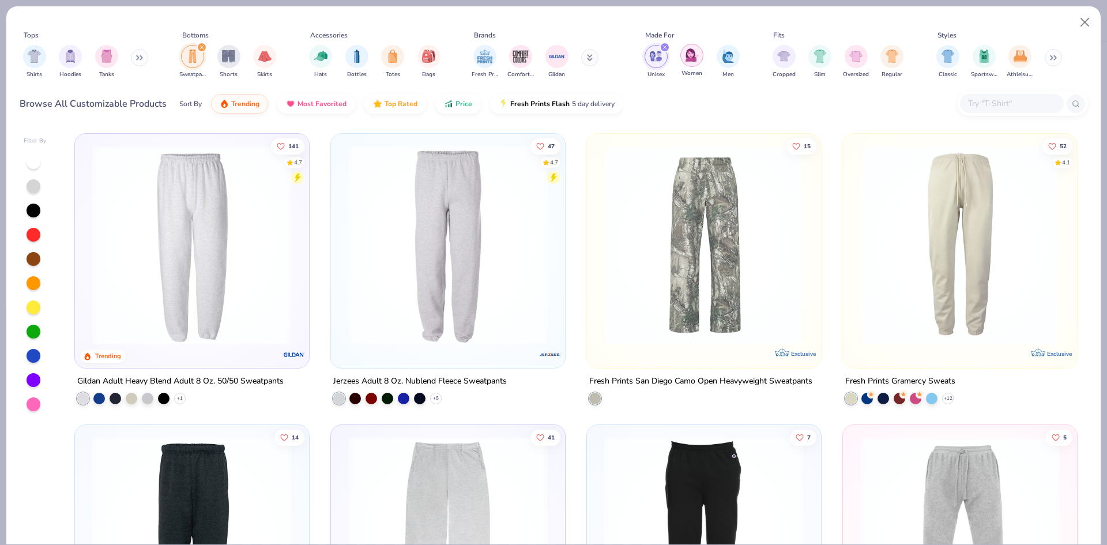
click at [686, 61] on img "filter for Women" at bounding box center [692, 54] width 13 height 13
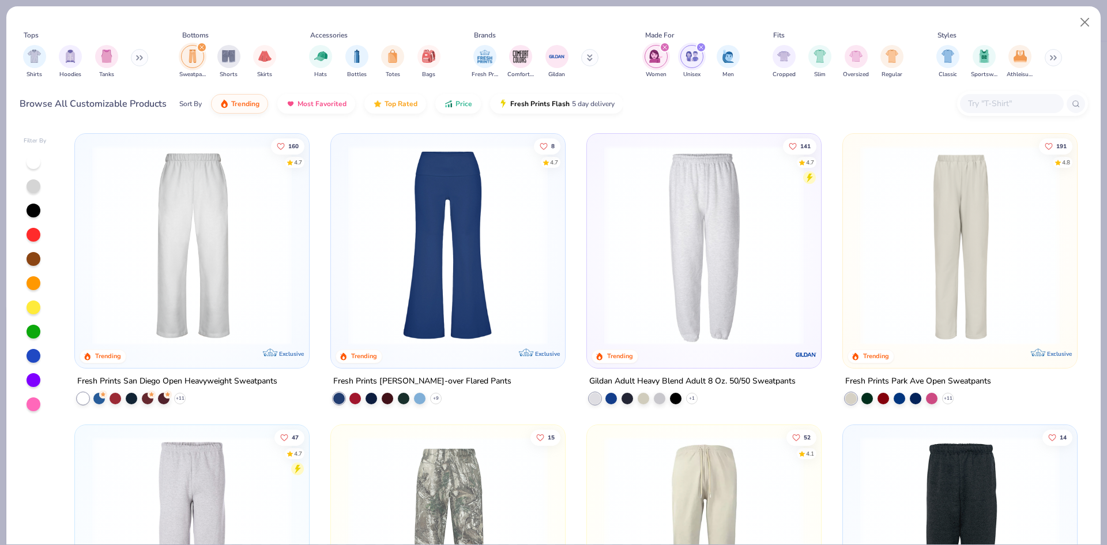
click at [864, 217] on img at bounding box center [960, 245] width 211 height 200
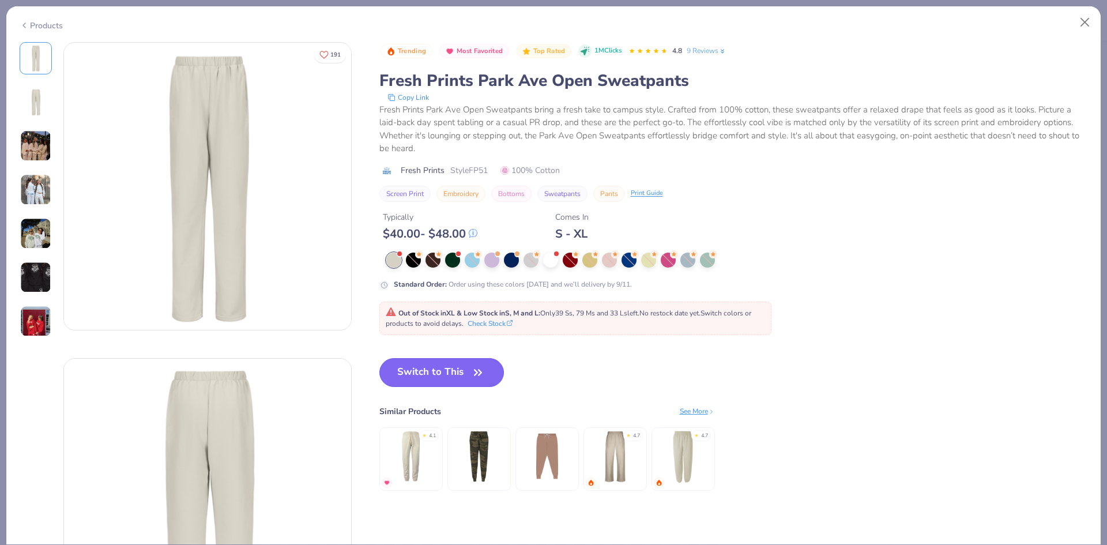
click at [465, 374] on button "Switch to This" at bounding box center [441, 372] width 125 height 29
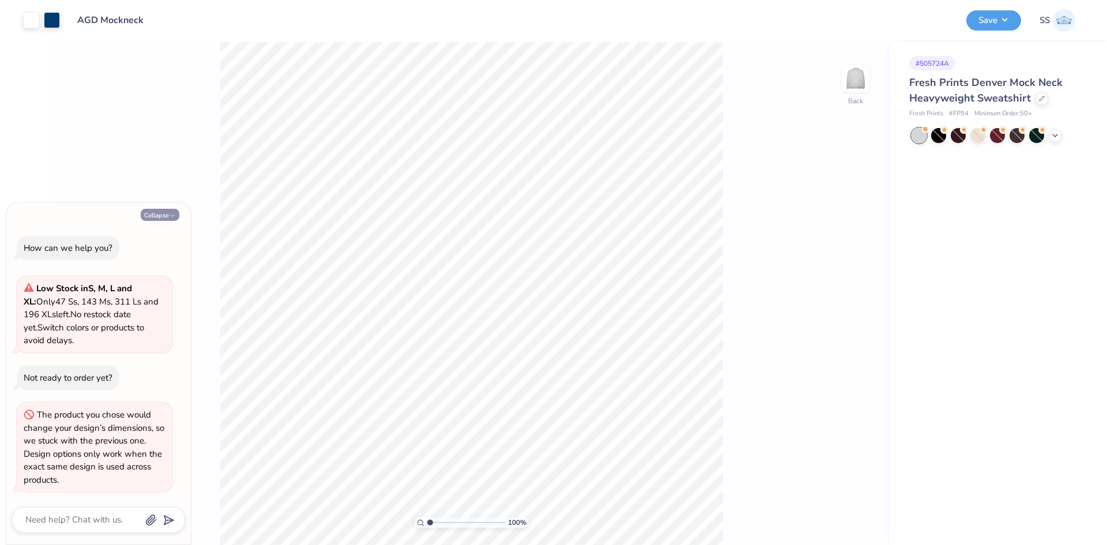
click at [157, 219] on button "Collapse" at bounding box center [160, 215] width 39 height 12
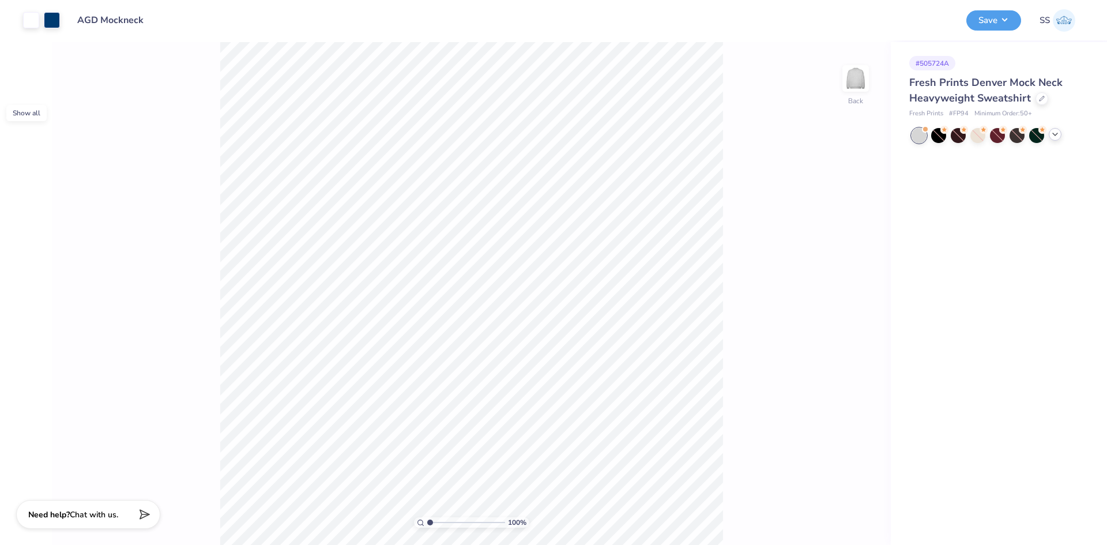
click at [1055, 138] on icon at bounding box center [1055, 134] width 9 height 9
click at [1020, 157] on div at bounding box center [1017, 153] width 15 height 15
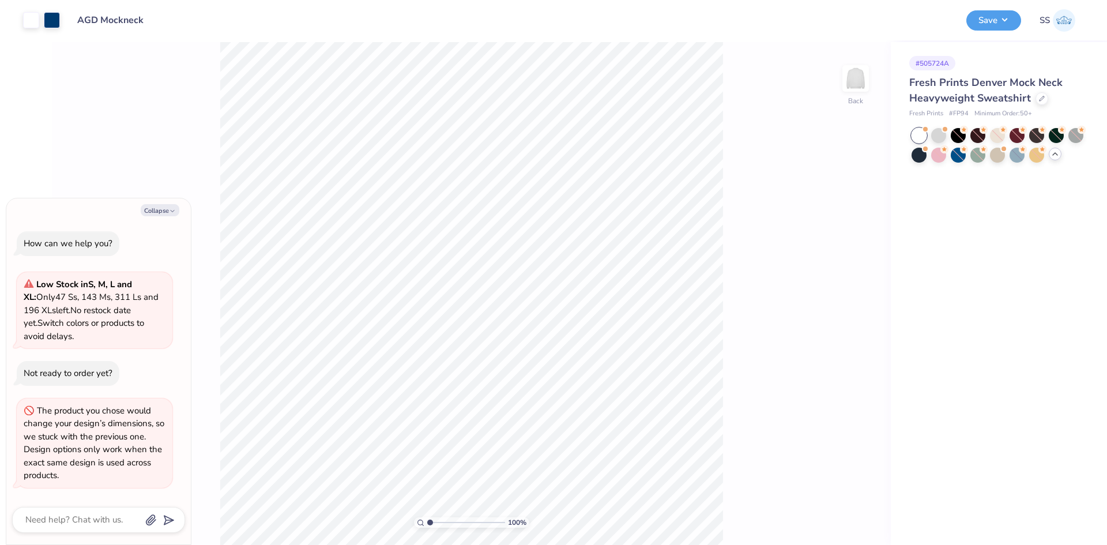
scroll to position [131, 0]
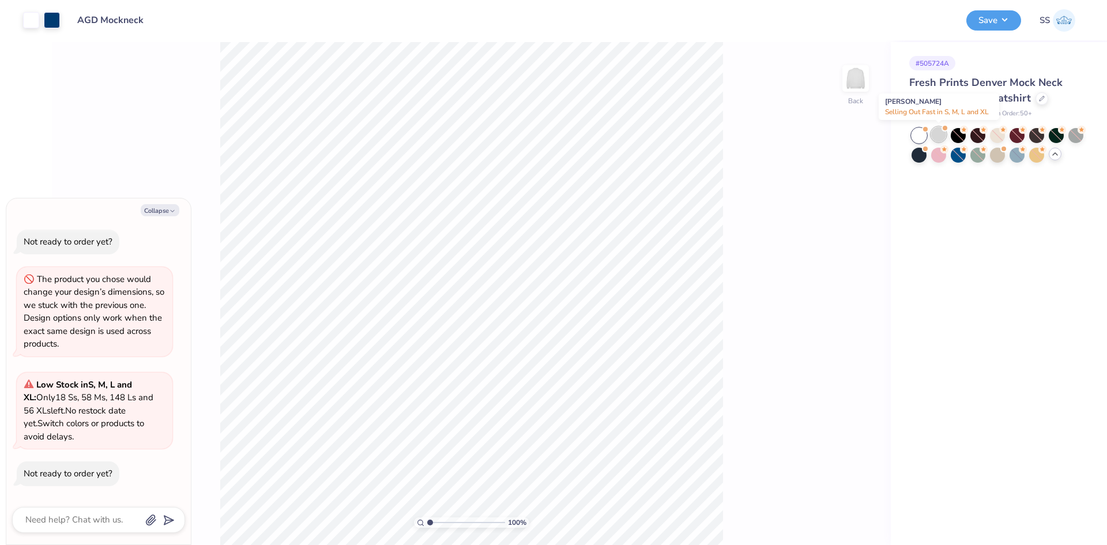
click at [939, 139] on div at bounding box center [938, 134] width 15 height 15
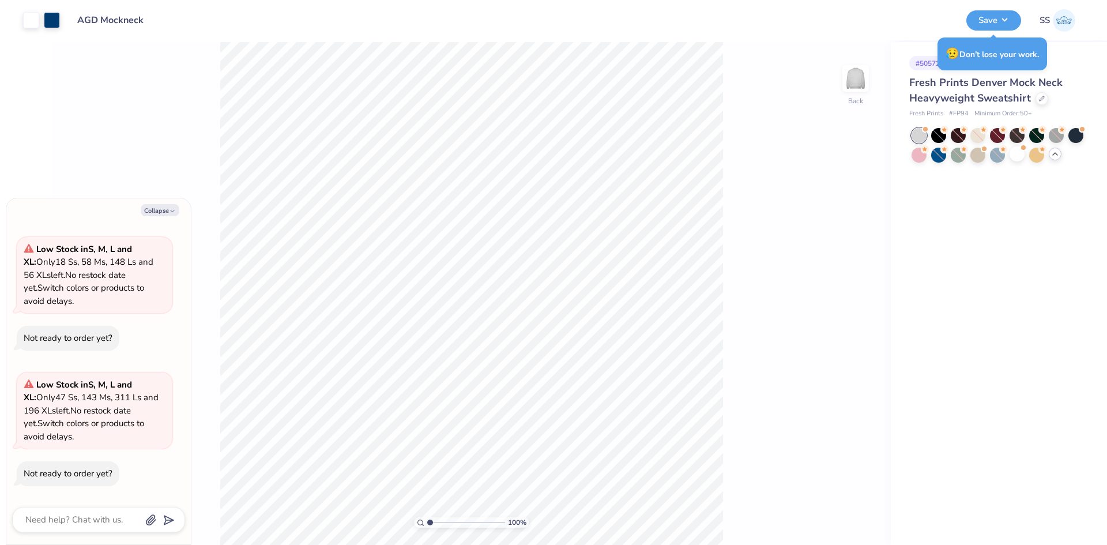
type textarea "x"
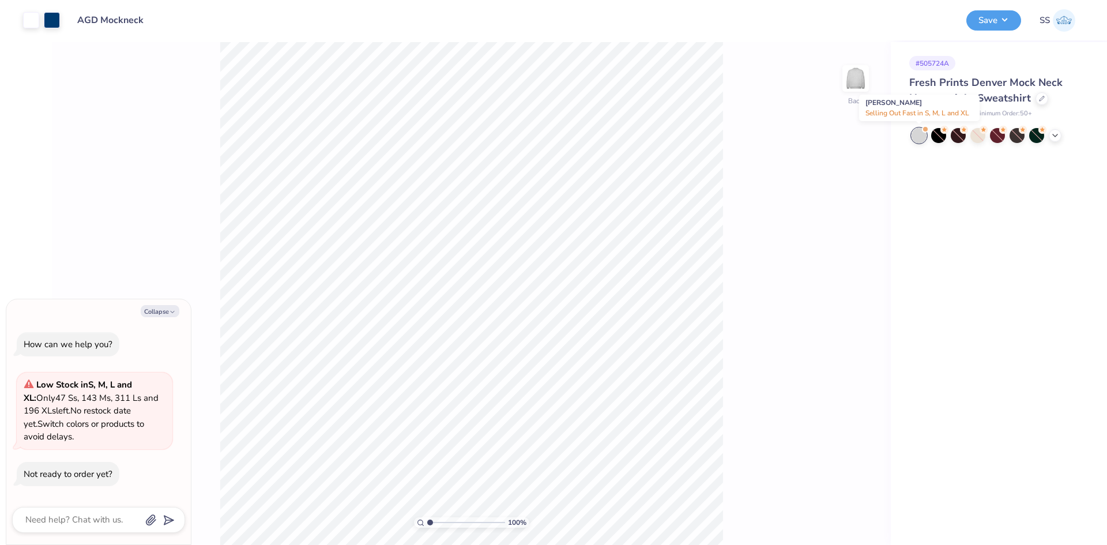
click at [917, 138] on div at bounding box center [919, 135] width 15 height 15
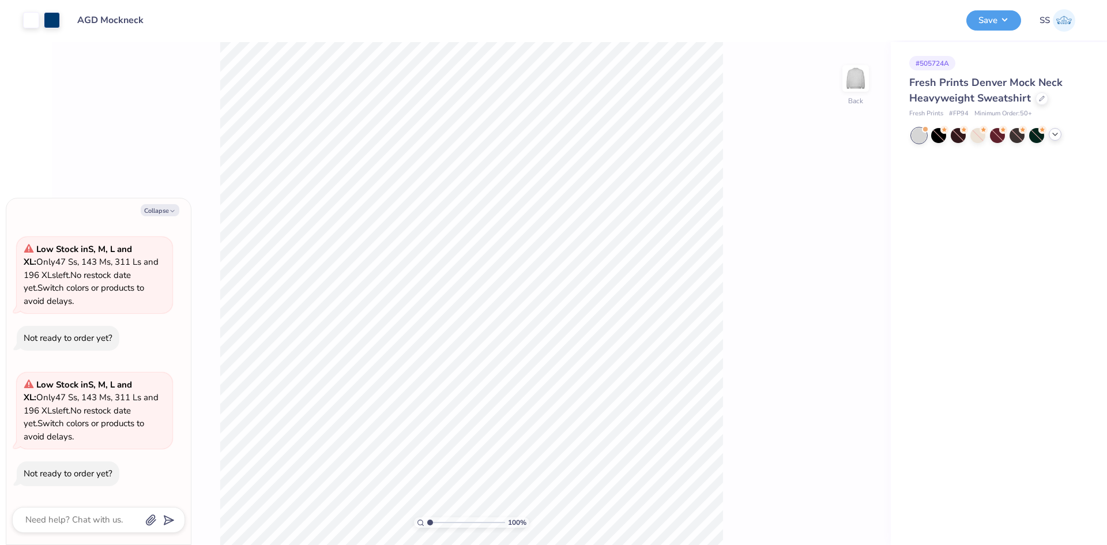
click at [1058, 140] on div at bounding box center [1055, 134] width 13 height 13
click at [1017, 156] on div at bounding box center [1017, 153] width 15 height 15
click at [1042, 159] on div at bounding box center [1036, 155] width 15 height 15
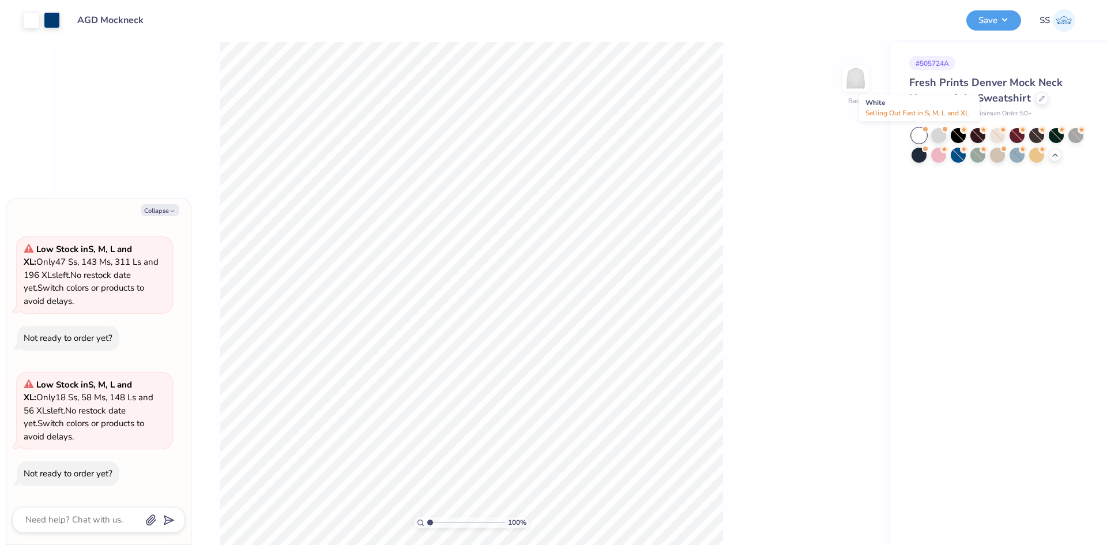
click at [919, 138] on div at bounding box center [919, 135] width 15 height 15
click at [931, 136] on div at bounding box center [938, 134] width 15 height 15
type textarea "x"
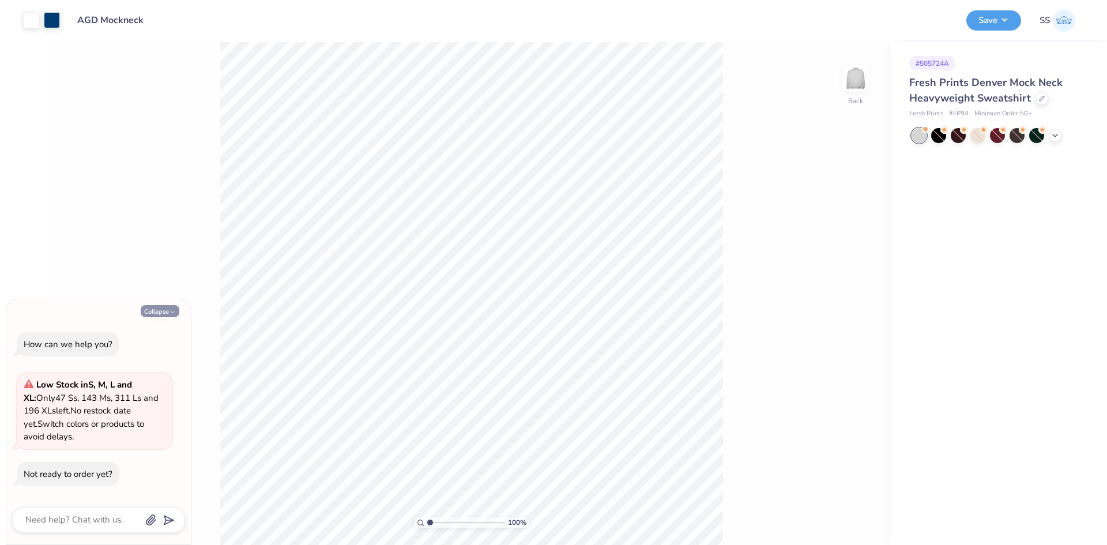
click at [155, 310] on button "Collapse" at bounding box center [160, 311] width 39 height 12
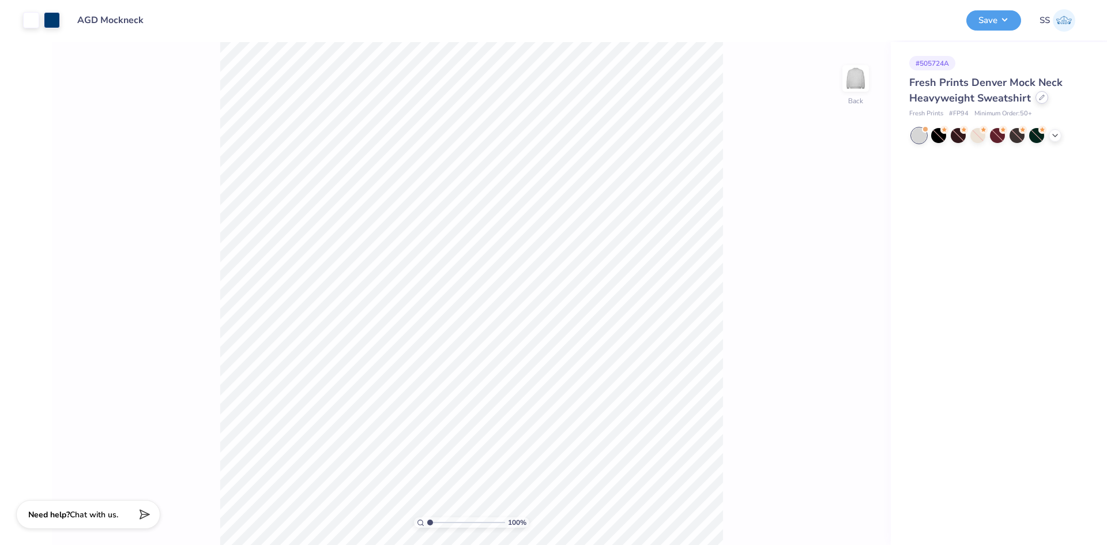
click at [1041, 100] on icon at bounding box center [1042, 98] width 6 height 6
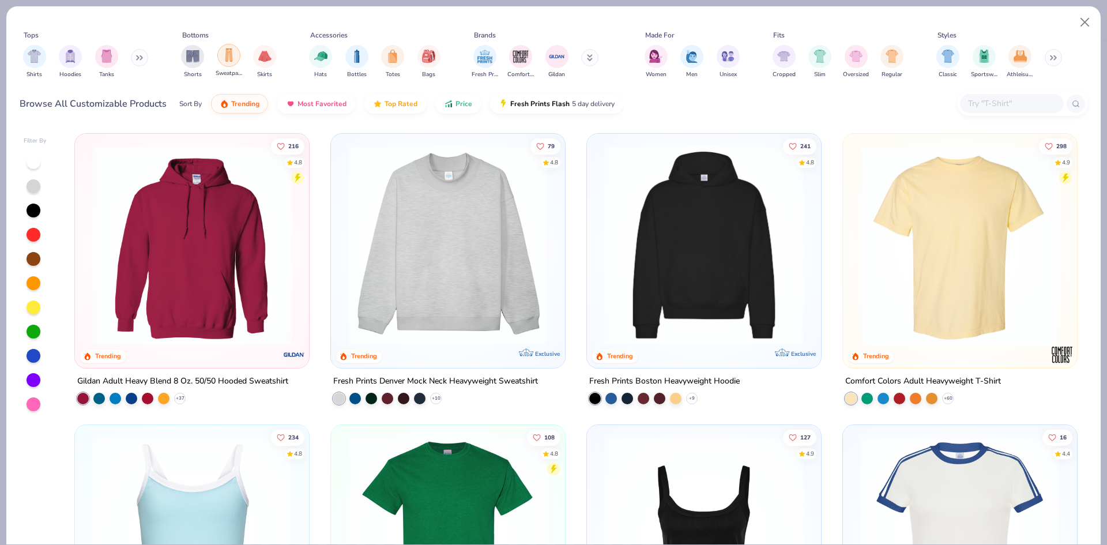
click at [228, 51] on img "filter for Sweatpants" at bounding box center [229, 54] width 13 height 13
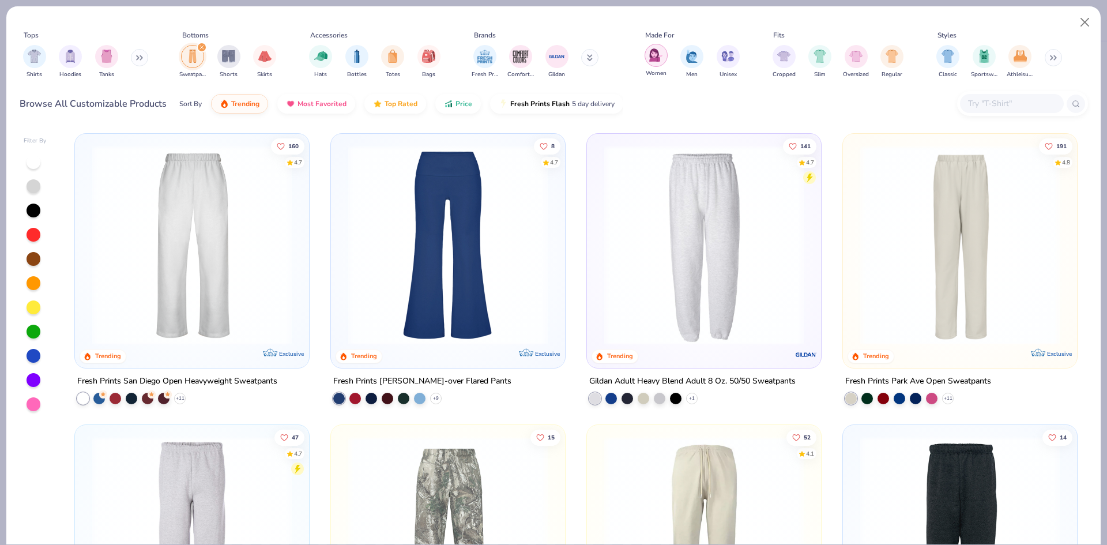
click at [662, 58] on img "filter for Women" at bounding box center [655, 54] width 13 height 13
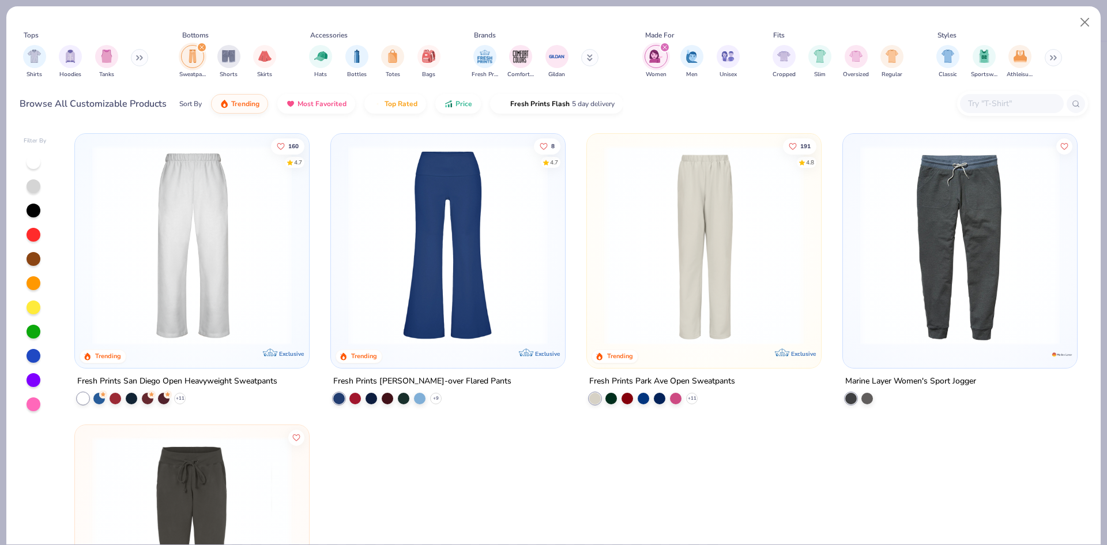
click at [599, 277] on img at bounding box center [704, 245] width 211 height 200
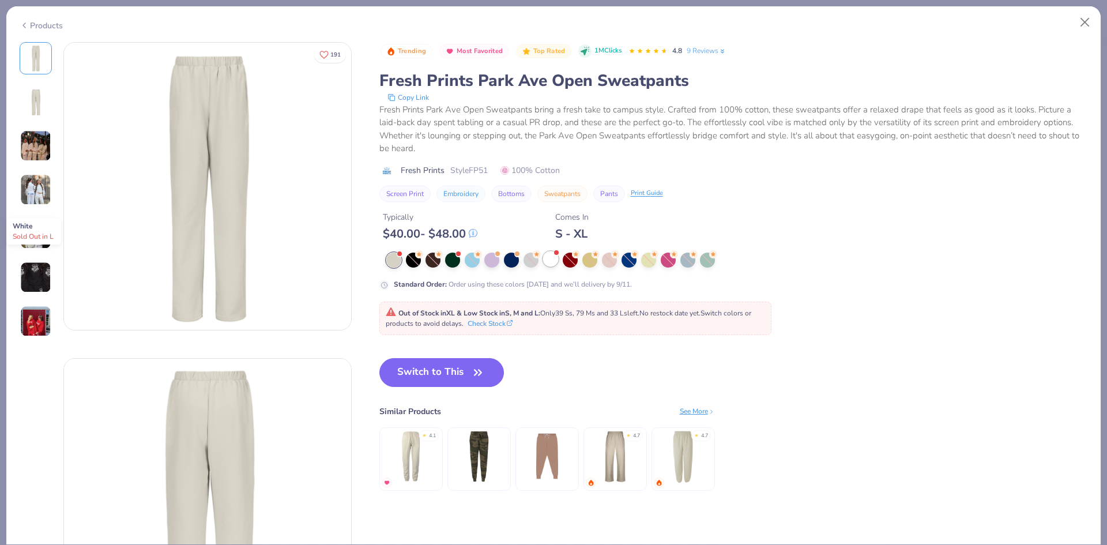
click at [557, 264] on div at bounding box center [550, 258] width 15 height 15
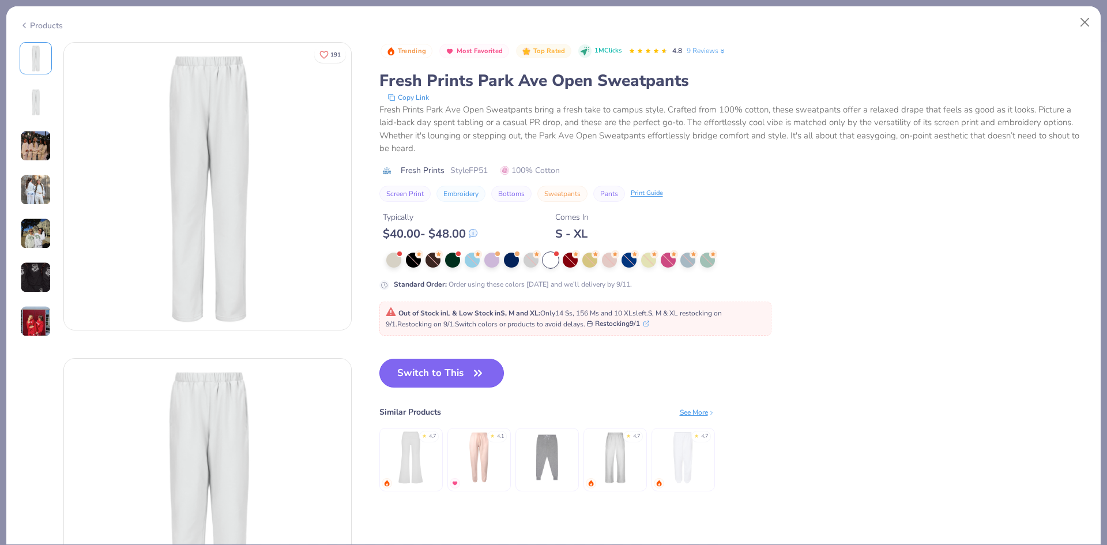
click at [458, 364] on button "Switch to This" at bounding box center [441, 373] width 125 height 29
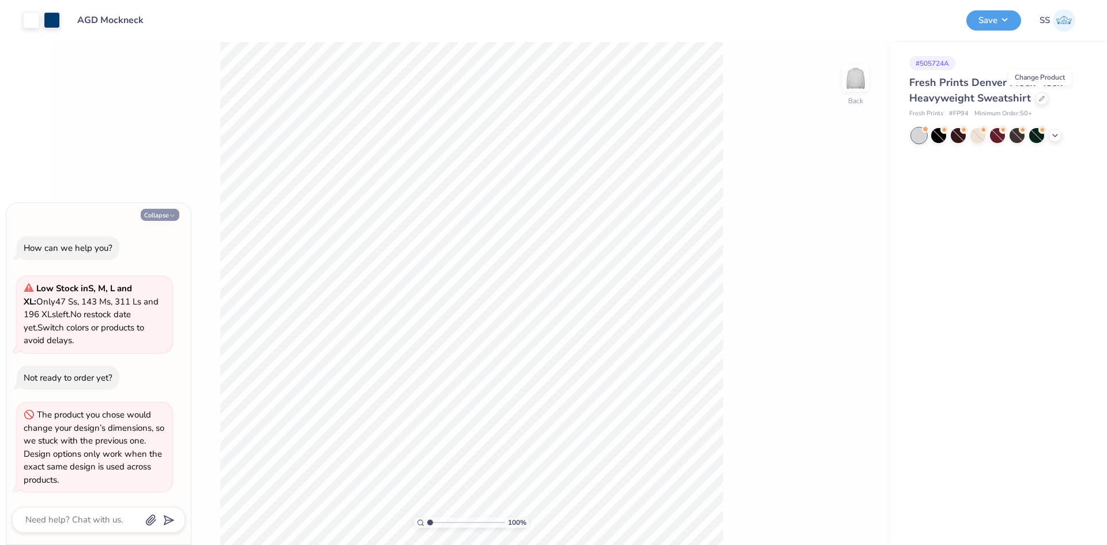
click at [170, 209] on button "Collapse" at bounding box center [160, 215] width 39 height 12
type textarea "x"
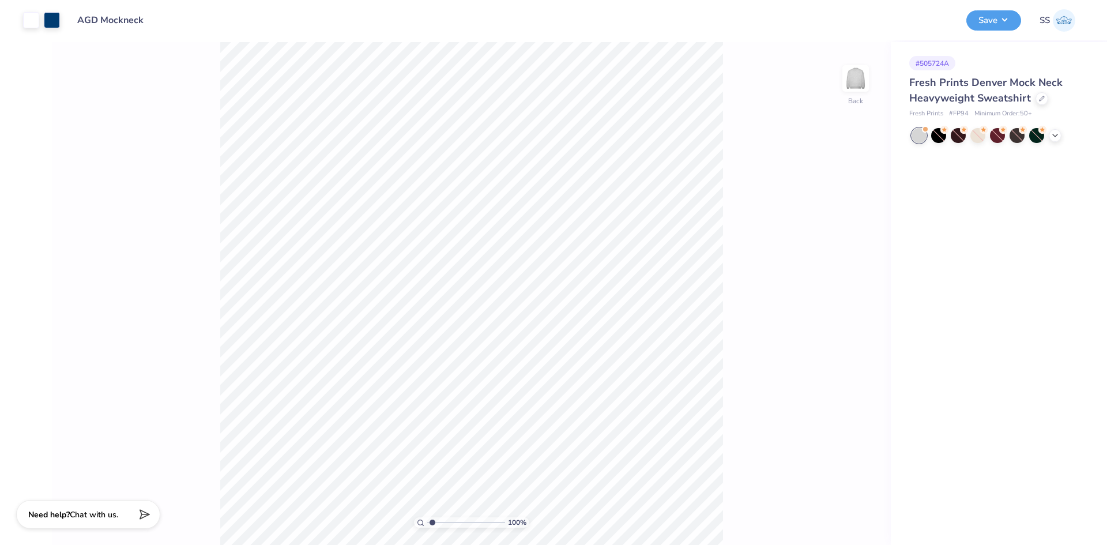
type input "5.58"
type textarea "x"
type input "7.89"
type textarea "x"
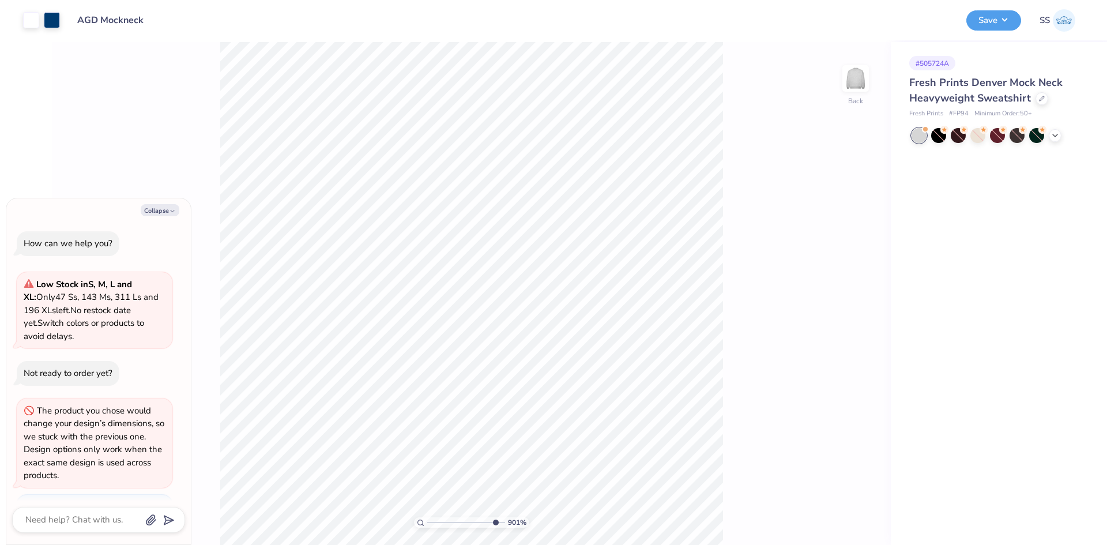
scroll to position [66, 0]
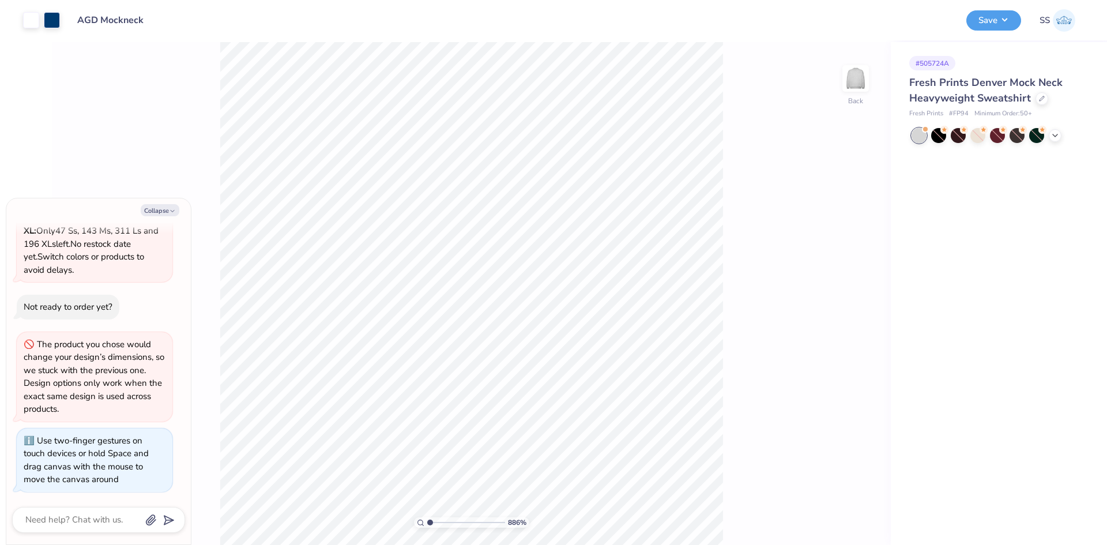
type input "1"
drag, startPoint x: 430, startPoint y: 523, endPoint x: 397, endPoint y: 539, distance: 36.4
click at [427, 528] on input "range" at bounding box center [466, 522] width 78 height 10
click at [1038, 103] on div at bounding box center [1042, 97] width 13 height 13
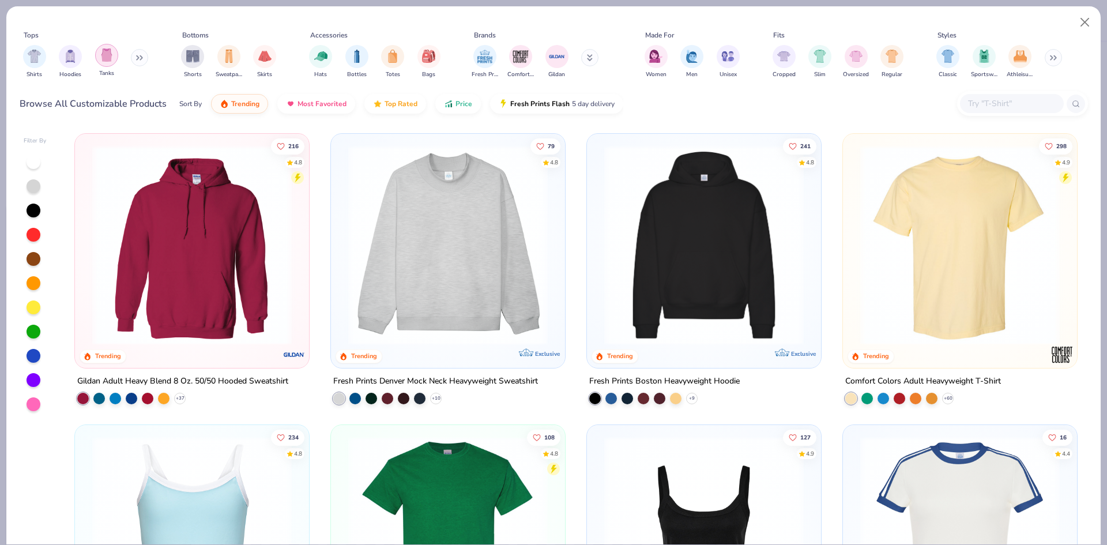
click at [113, 54] on div "filter for Tanks" at bounding box center [106, 55] width 23 height 23
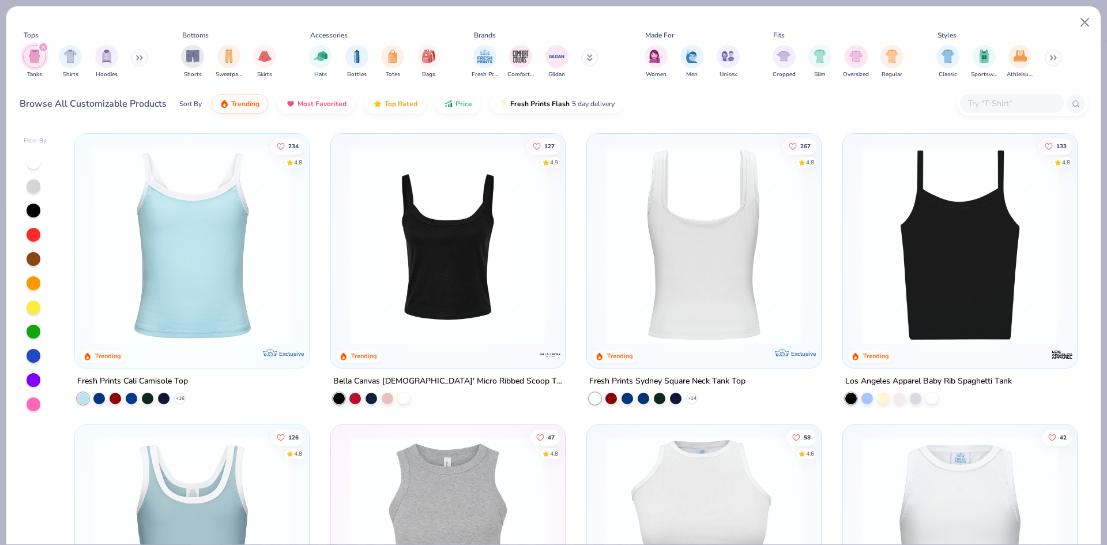
click at [599, 267] on img at bounding box center [493, 245] width 211 height 200
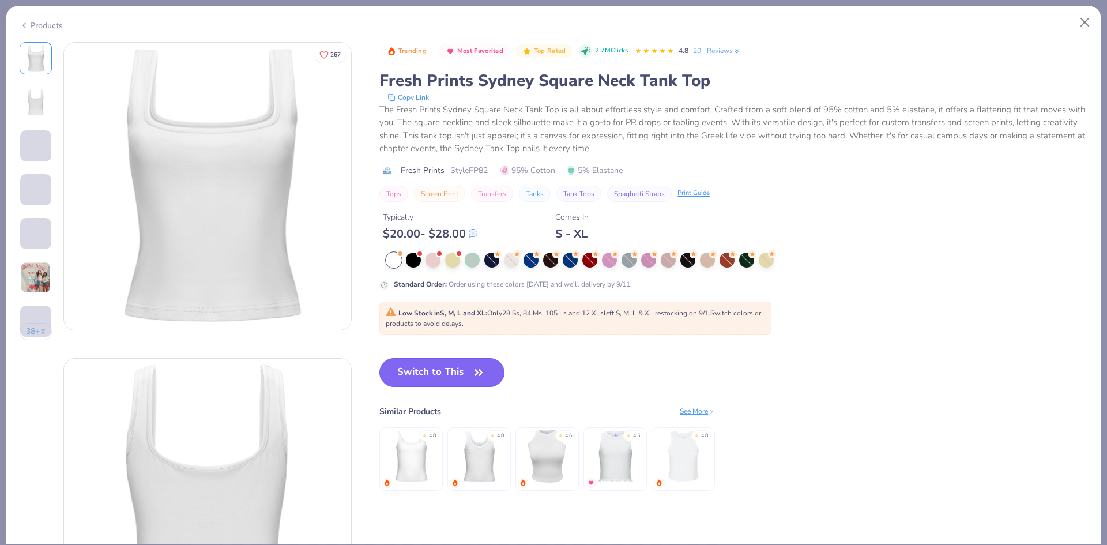
click at [440, 364] on button "Switch to This" at bounding box center [441, 372] width 125 height 29
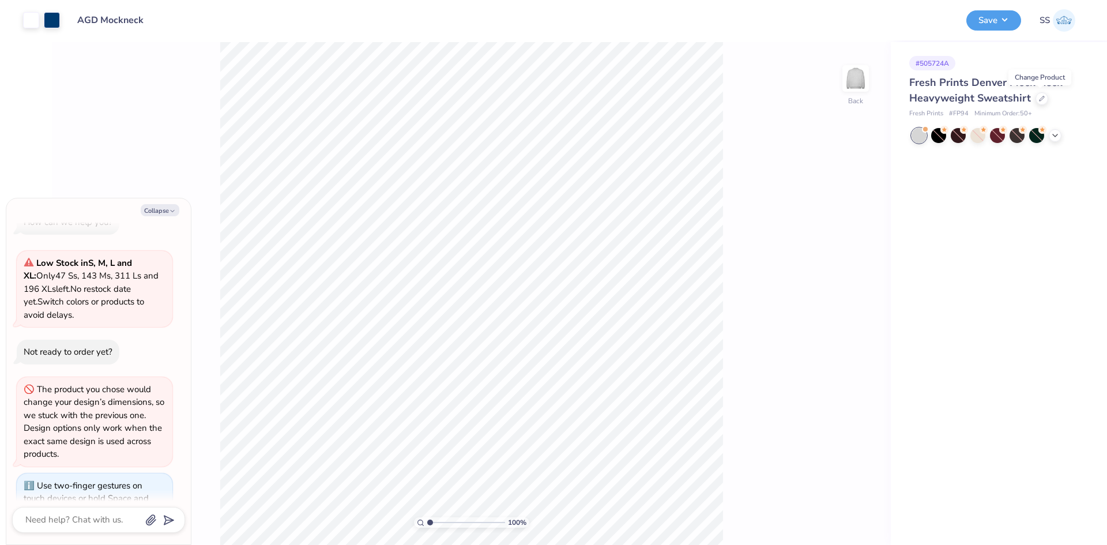
scroll to position [163, 0]
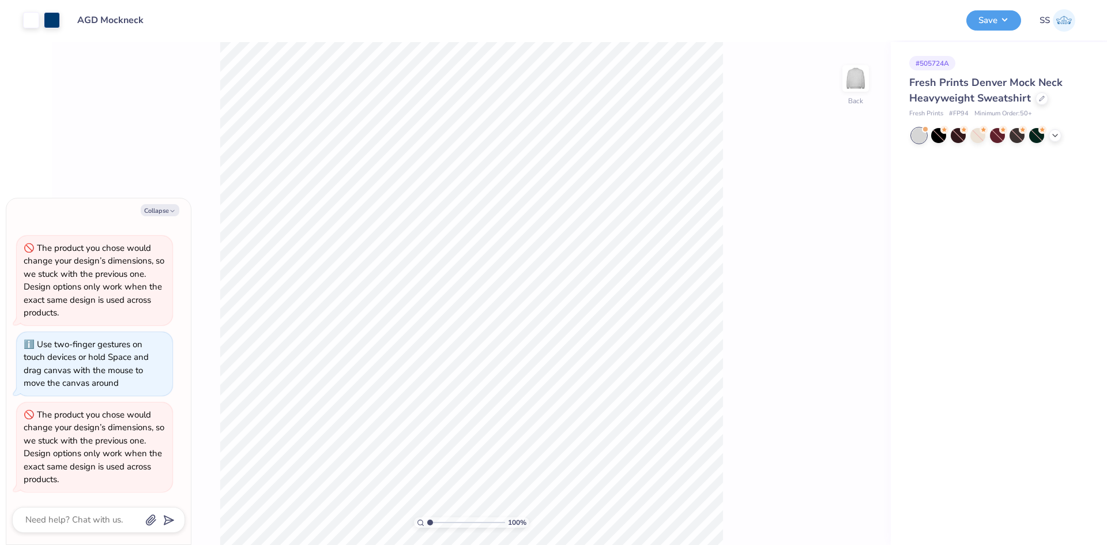
type textarea "x"
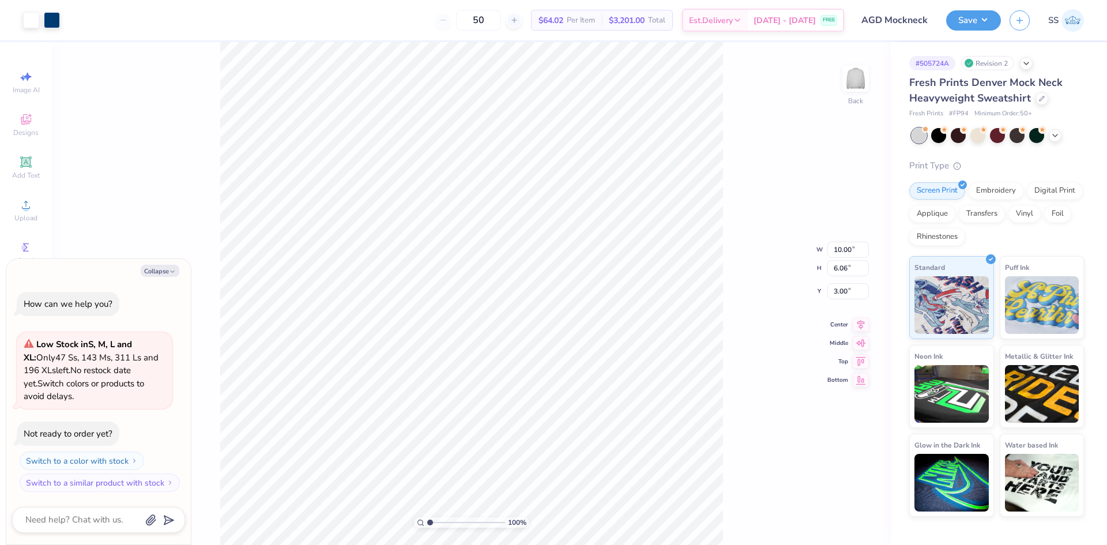
type textarea "x"
type input "7.24"
type input "4.38"
type input "4.67"
type textarea "x"
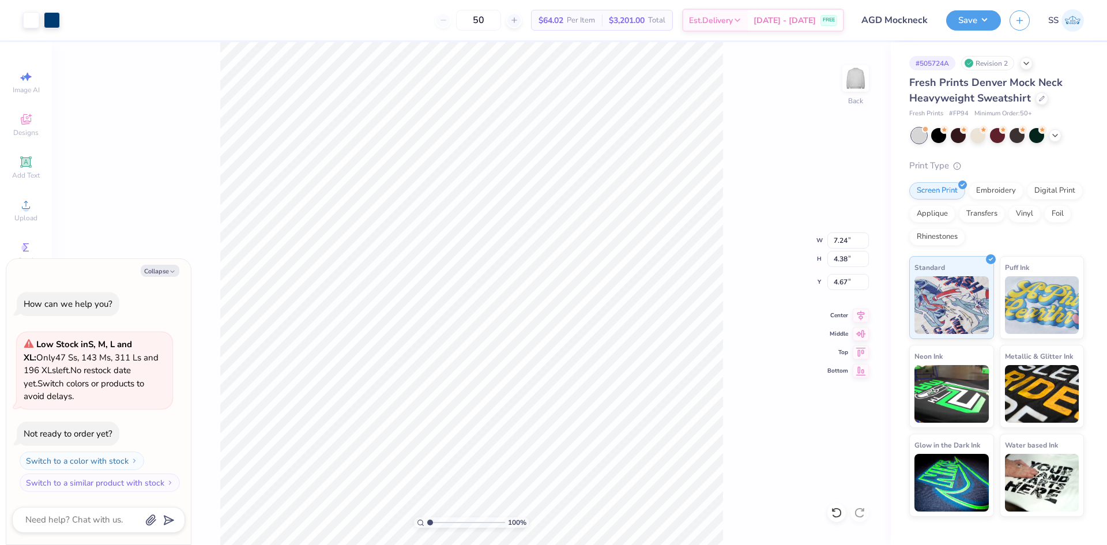
type input "3.00"
click at [1040, 99] on icon at bounding box center [1042, 97] width 5 height 5
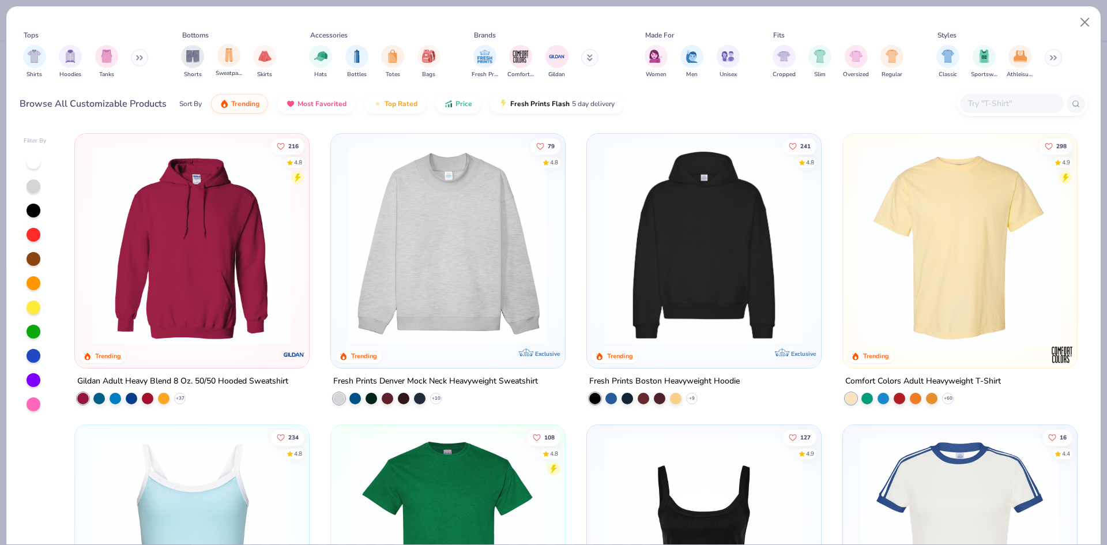
click at [217, 52] on div "Sweatpants" at bounding box center [229, 61] width 27 height 34
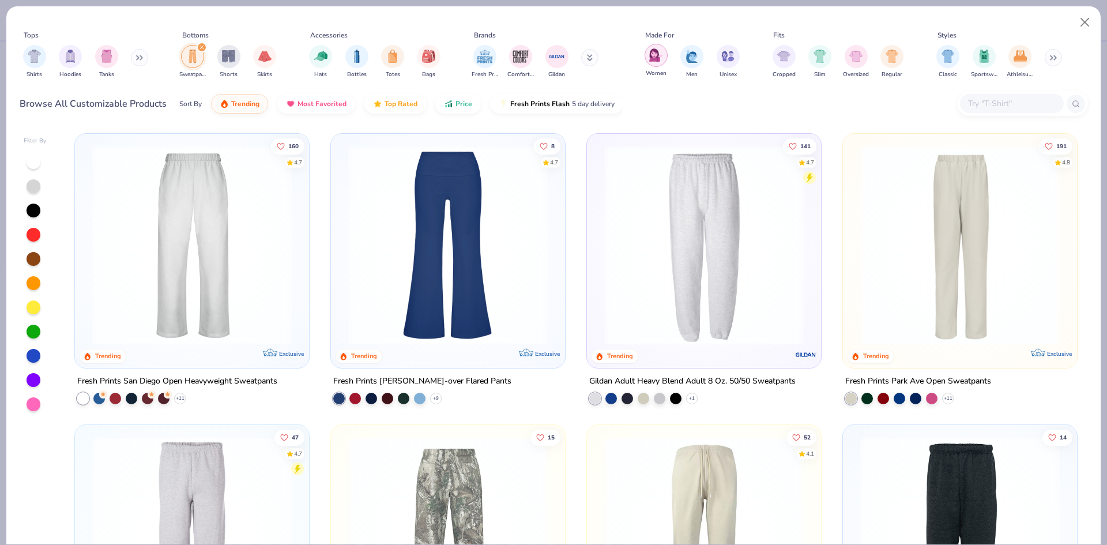
click at [656, 56] on img "filter for Women" at bounding box center [655, 54] width 13 height 13
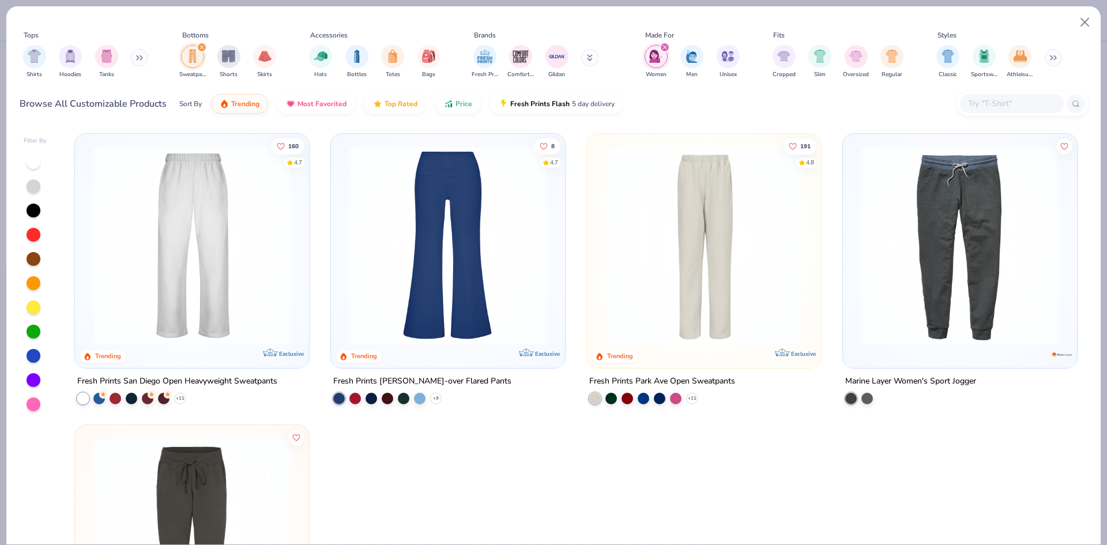
click at [701, 280] on img at bounding box center [704, 245] width 211 height 200
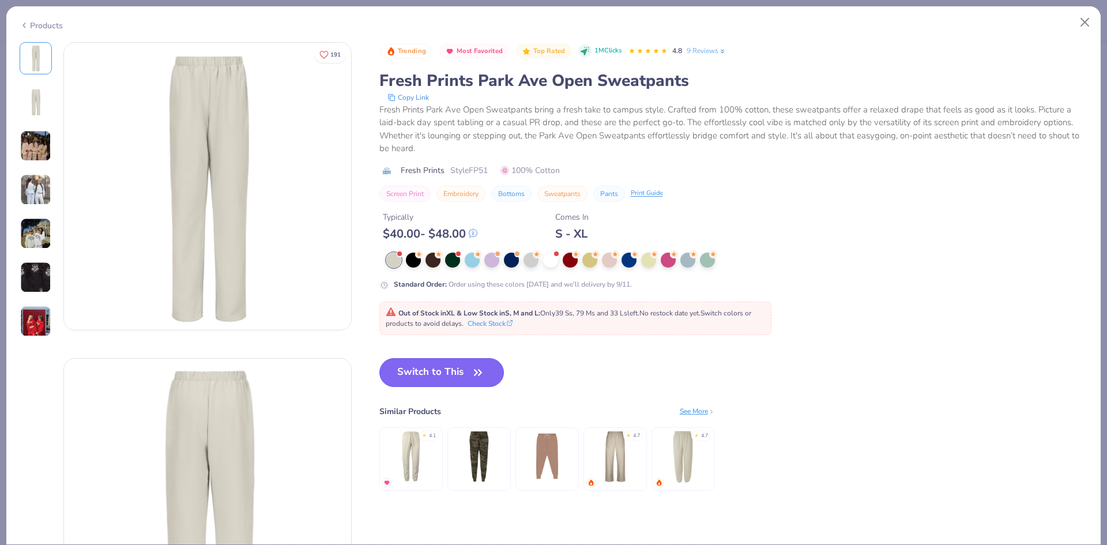
click at [445, 368] on button "Switch to This" at bounding box center [441, 372] width 125 height 29
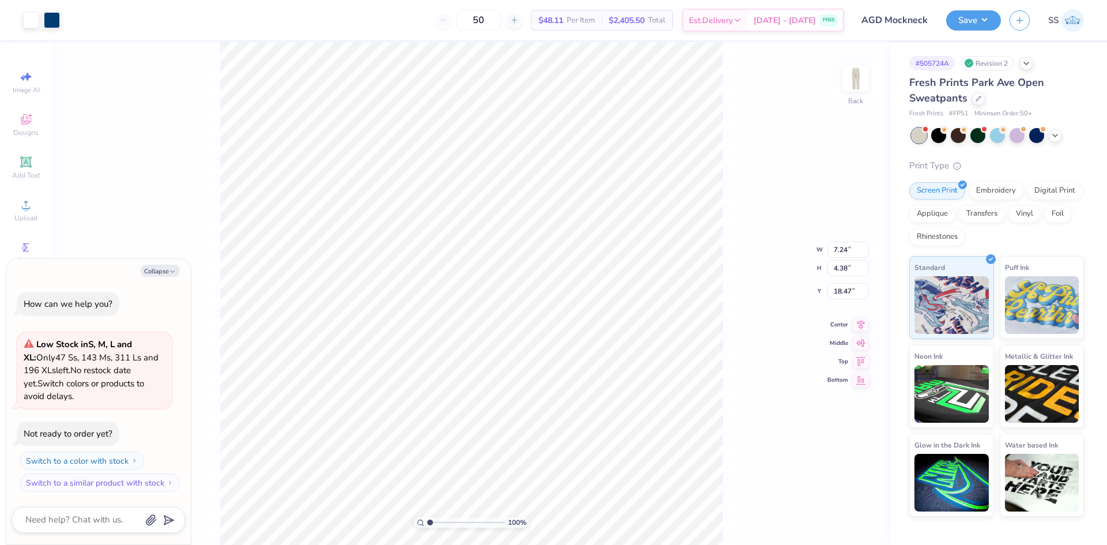
type textarea "x"
type input "7.49"
click at [941, 141] on div at bounding box center [938, 134] width 15 height 15
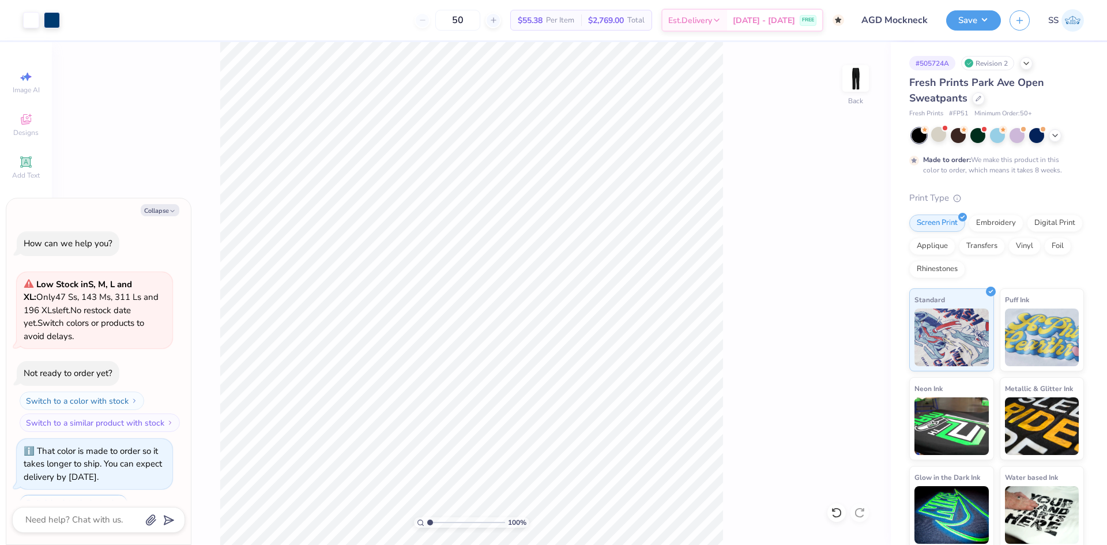
scroll to position [48, 0]
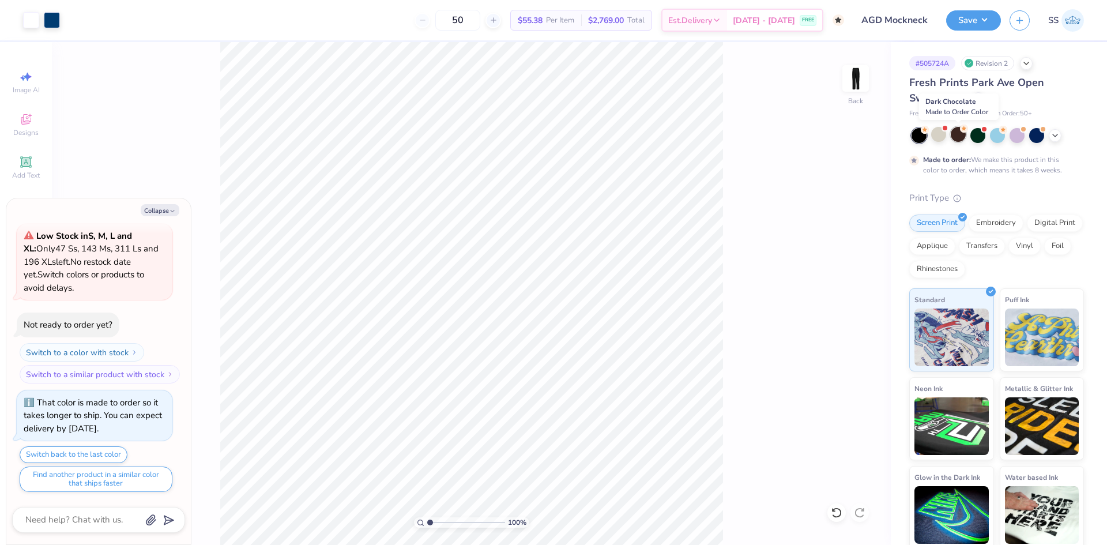
click at [956, 140] on div at bounding box center [958, 134] width 15 height 15
click at [975, 137] on div at bounding box center [978, 134] width 15 height 15
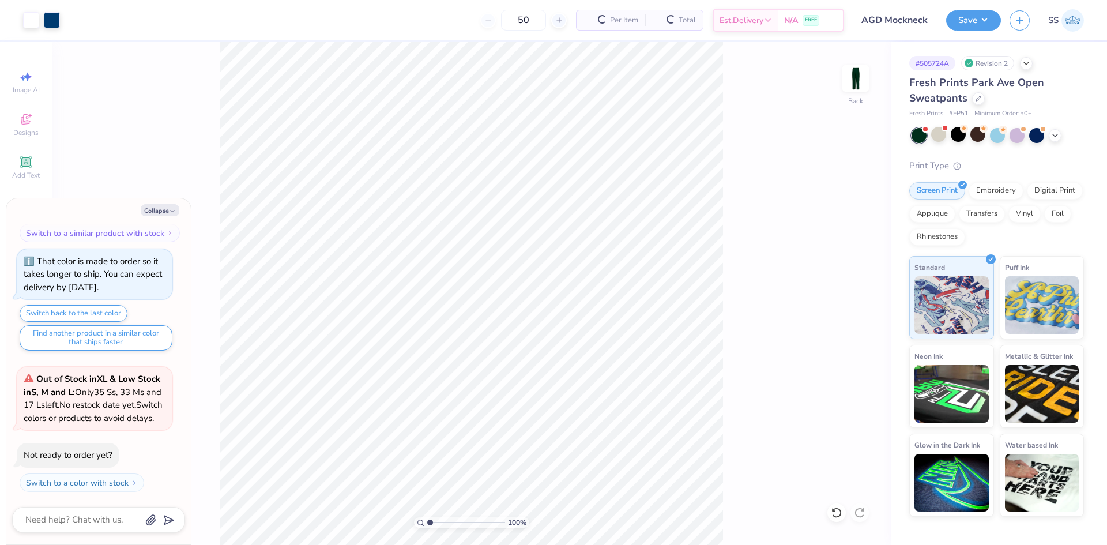
scroll to position [273, 0]
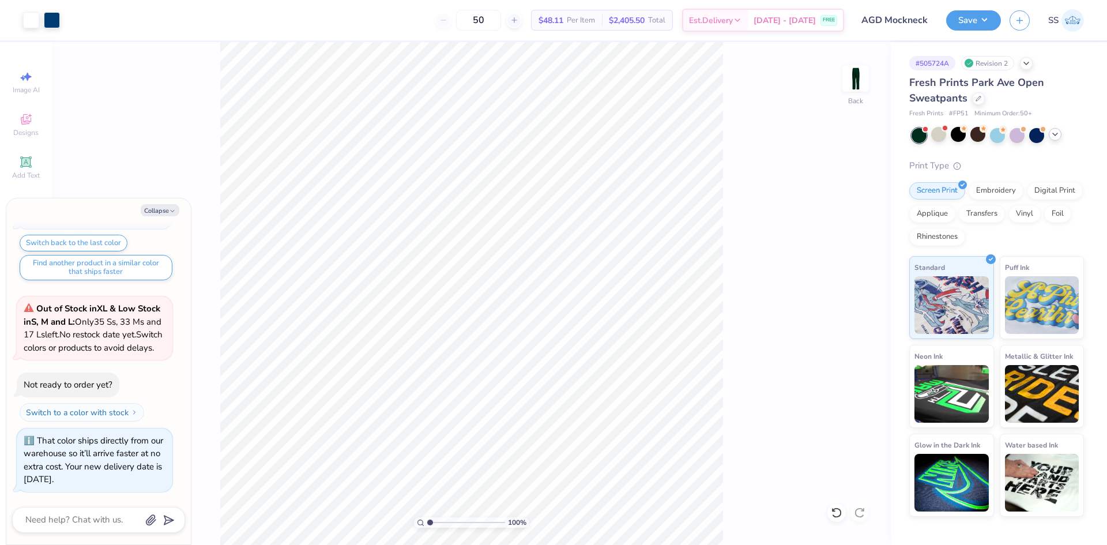
click at [1058, 137] on icon at bounding box center [1055, 134] width 9 height 9
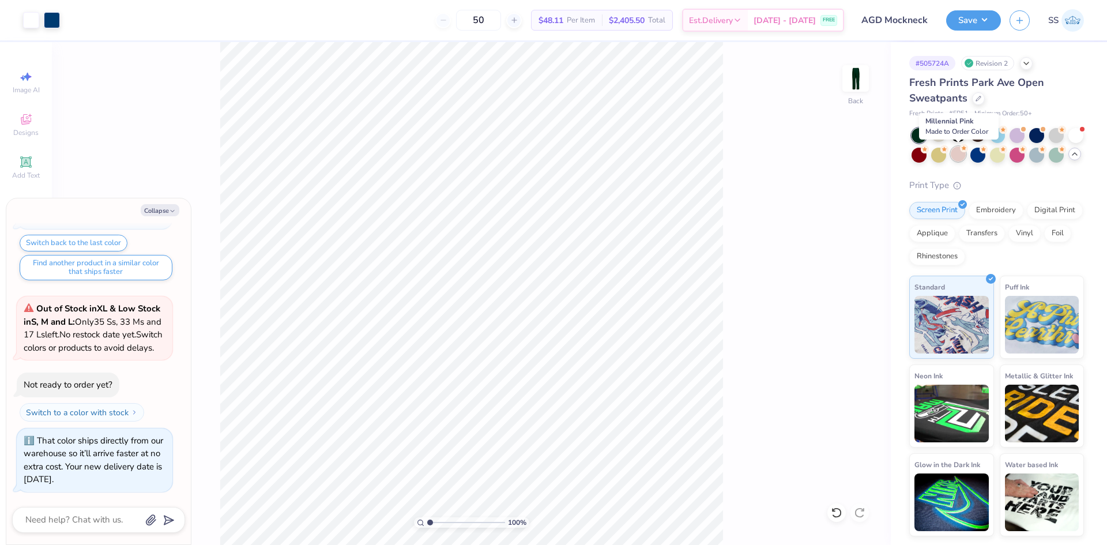
click at [953, 154] on div at bounding box center [958, 153] width 15 height 15
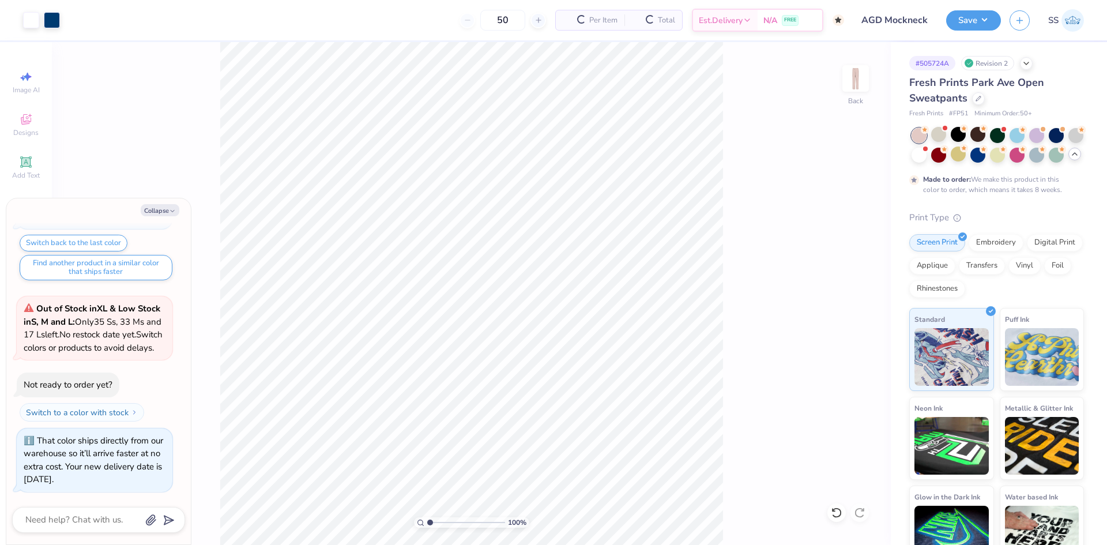
scroll to position [382, 0]
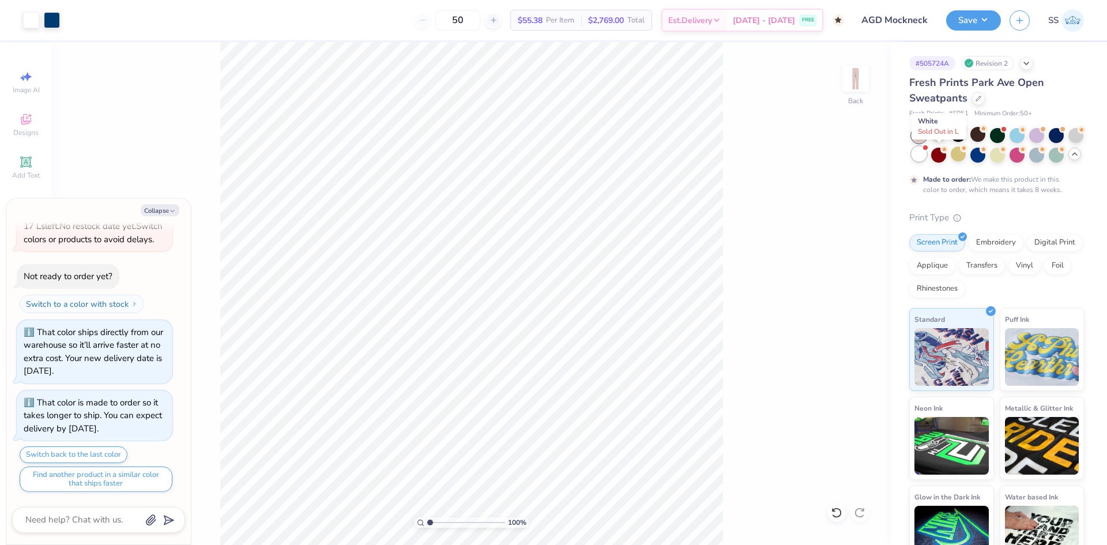
click at [927, 155] on div at bounding box center [919, 153] width 15 height 15
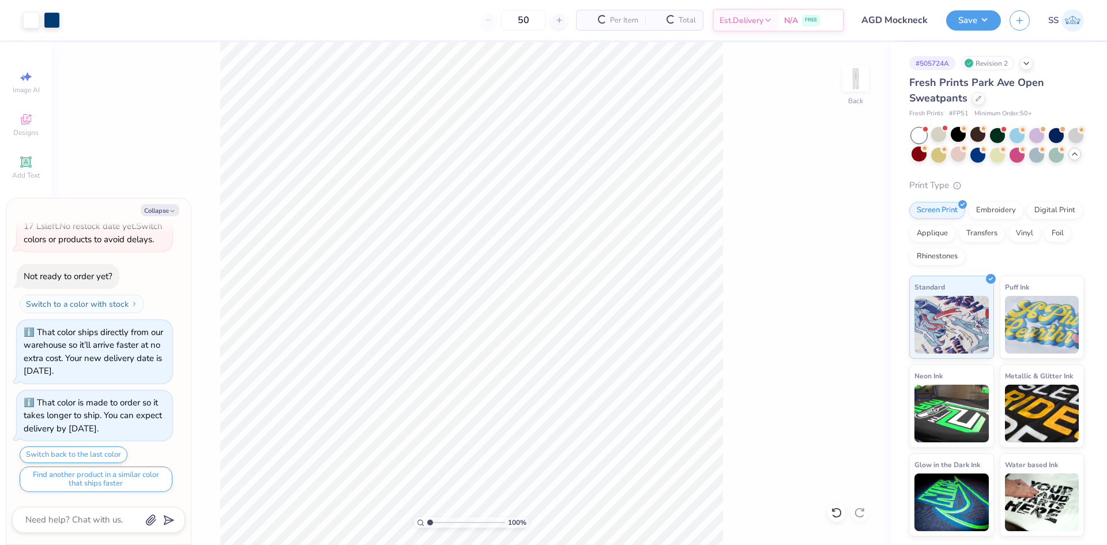
scroll to position [641, 0]
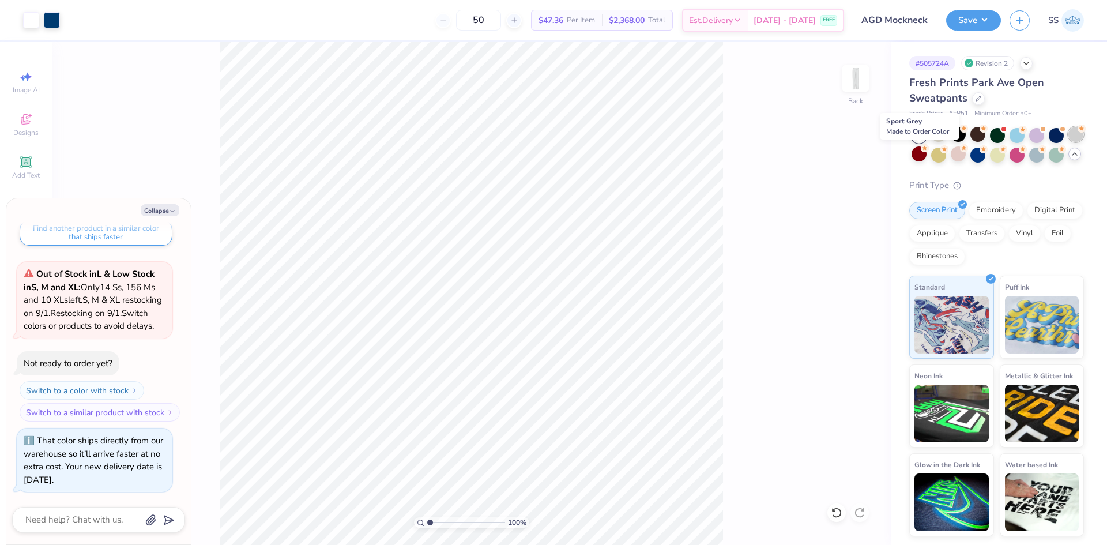
click at [1069, 142] on div at bounding box center [1076, 134] width 15 height 15
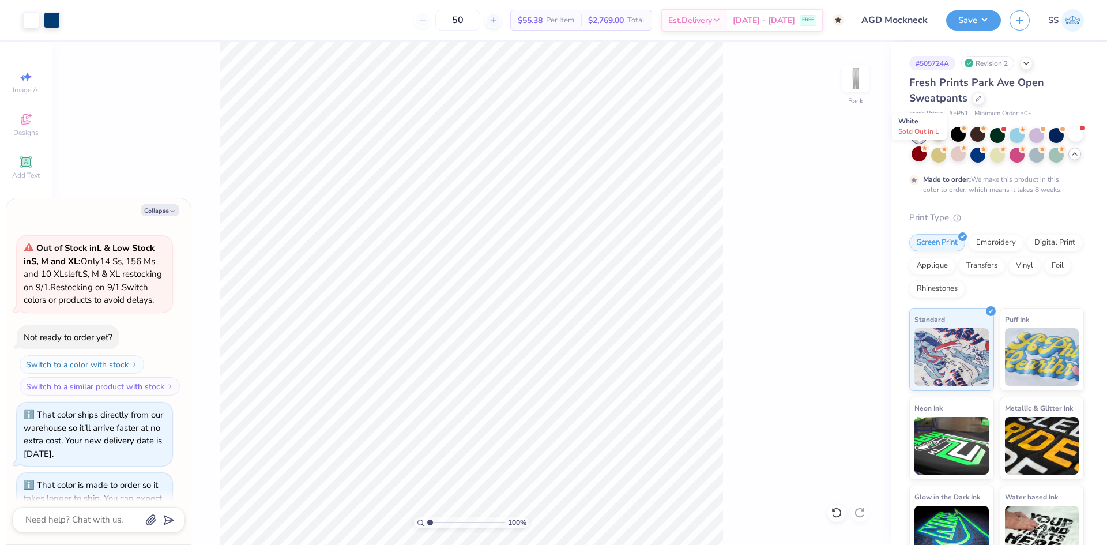
scroll to position [750, 0]
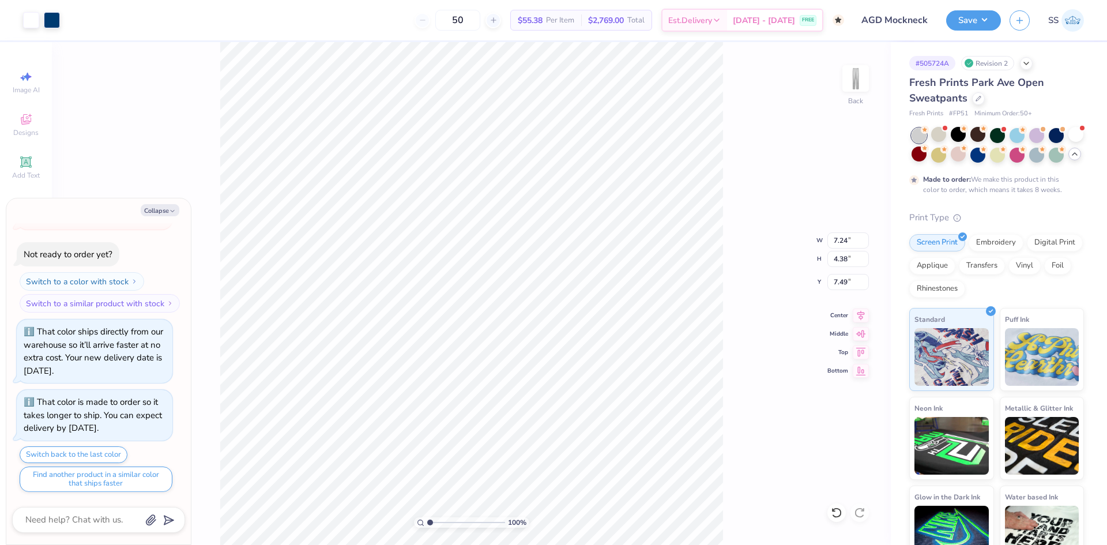
type textarea "x"
type input "7.57"
type input "4.58"
type textarea "x"
type input "6.67"
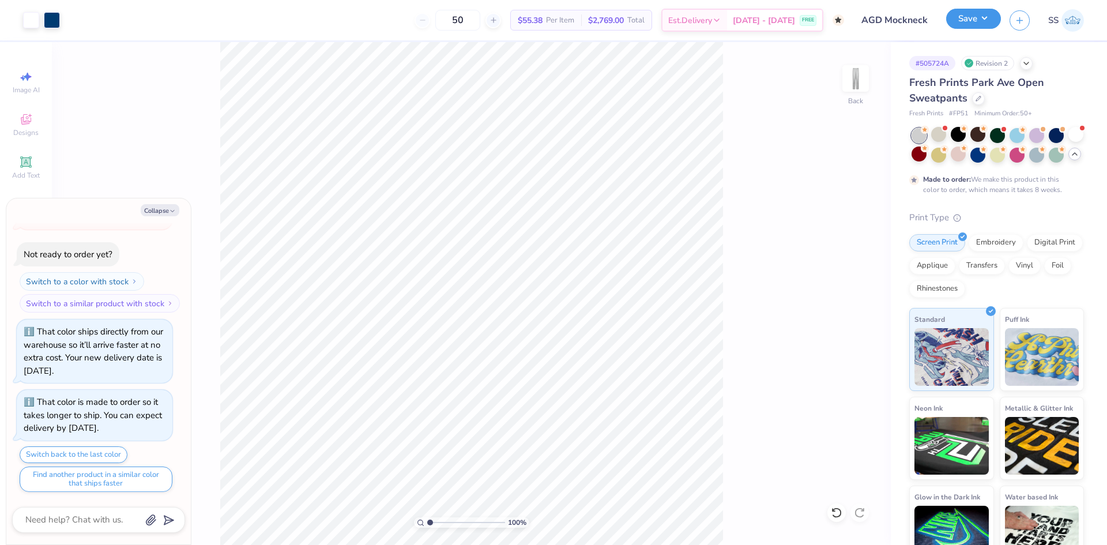
click at [969, 16] on button "Save" at bounding box center [973, 19] width 55 height 20
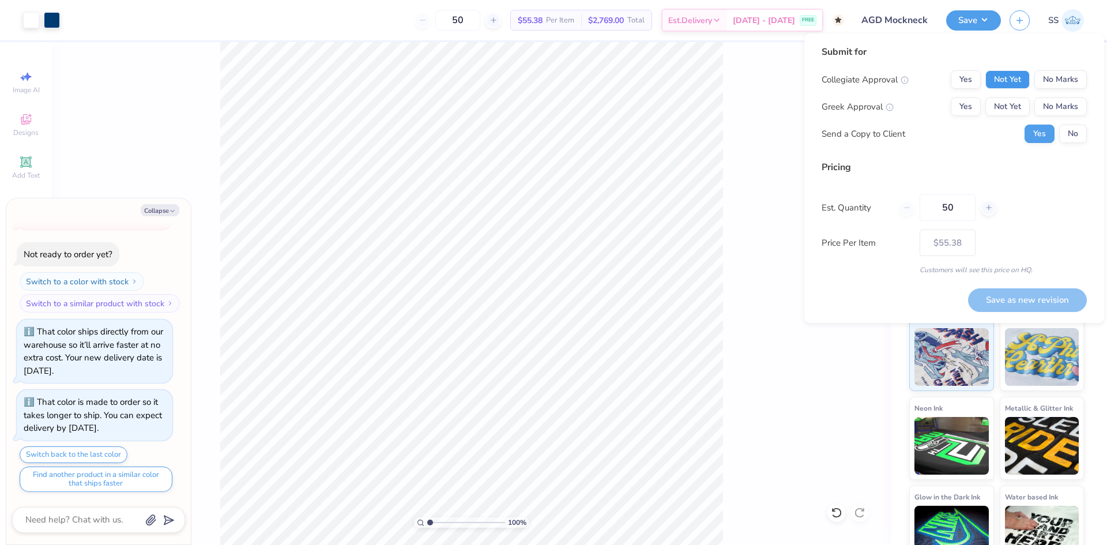
click at [1003, 82] on button "Not Yet" at bounding box center [1008, 79] width 44 height 18
click at [1009, 111] on button "Not Yet" at bounding box center [1008, 106] width 44 height 18
click at [1060, 131] on button "No" at bounding box center [1073, 134] width 28 height 18
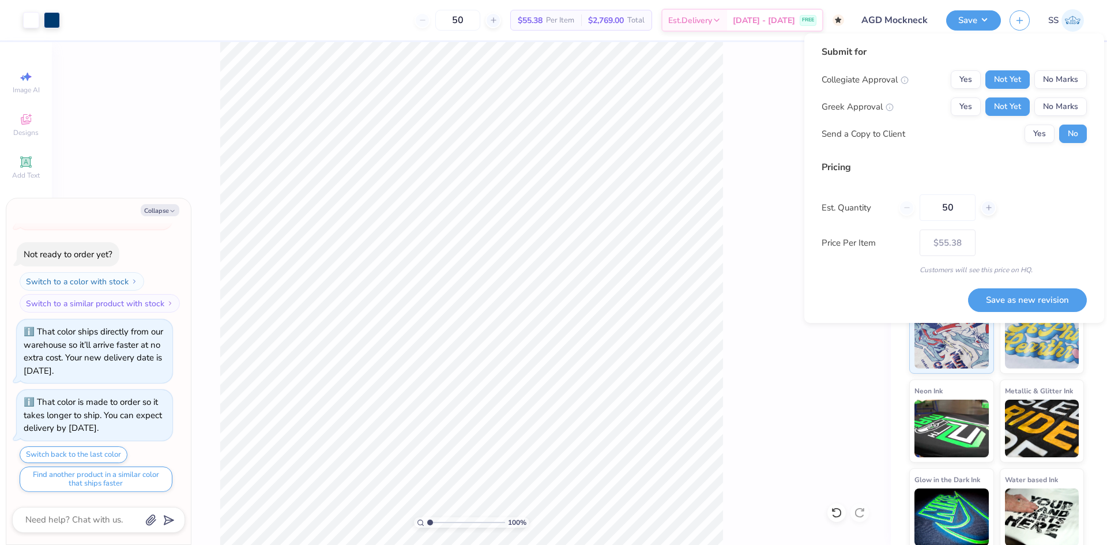
click at [771, 148] on div "100 % Back" at bounding box center [471, 293] width 839 height 503
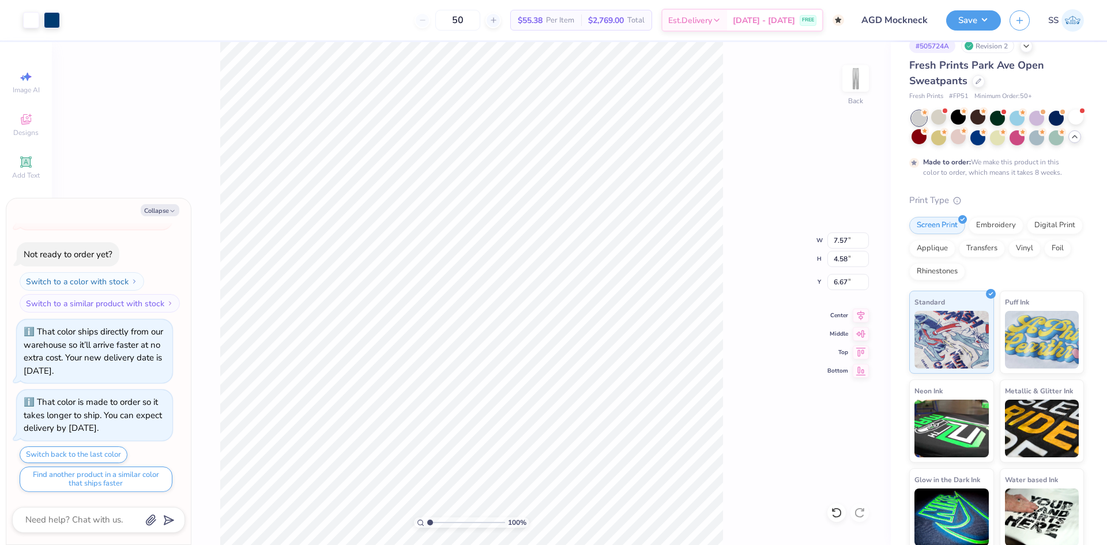
type textarea "x"
type input "7.19"
type textarea "x"
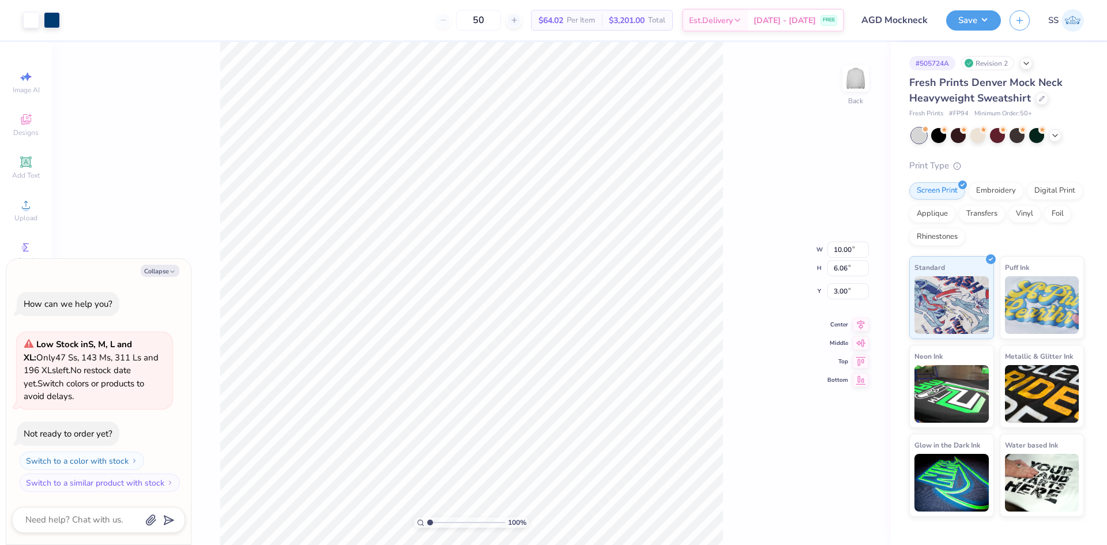
type textarea "x"
type input "7.53"
type input "4.56"
click at [1039, 95] on icon at bounding box center [1042, 98] width 6 height 6
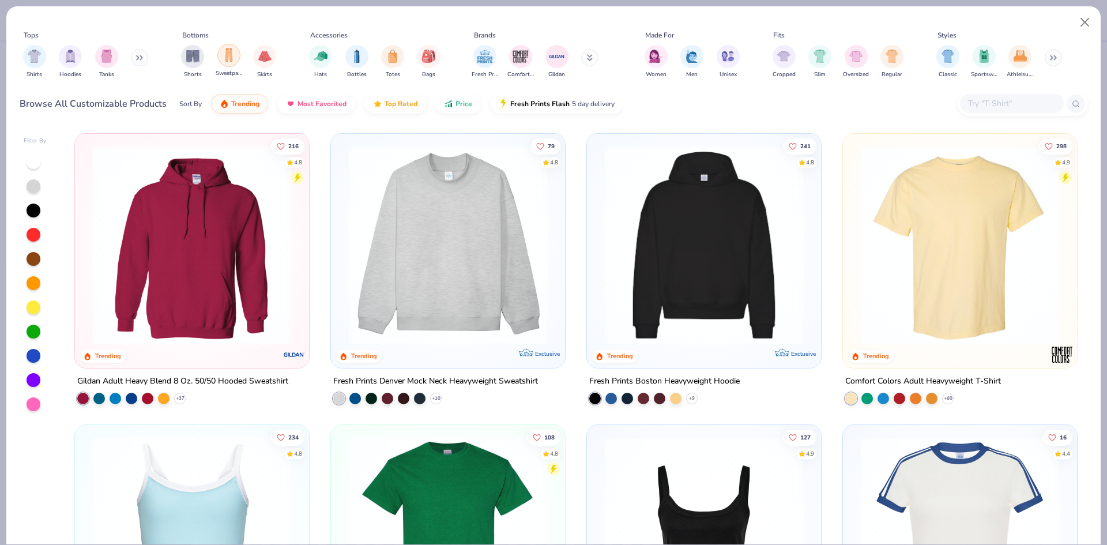
click at [225, 56] on img "filter for Sweatpants" at bounding box center [229, 54] width 13 height 13
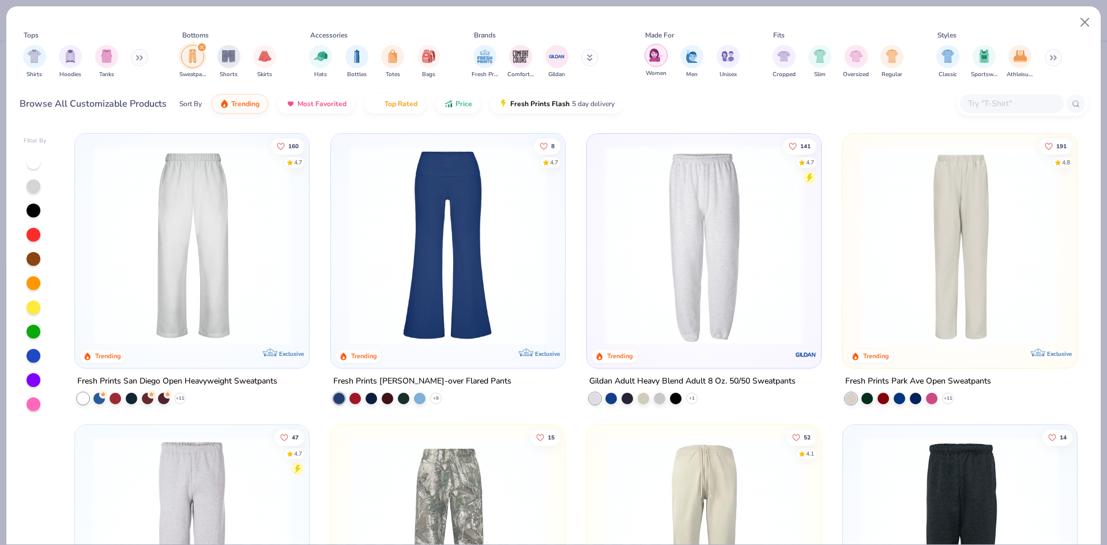
click at [653, 56] on img "filter for Women" at bounding box center [655, 54] width 13 height 13
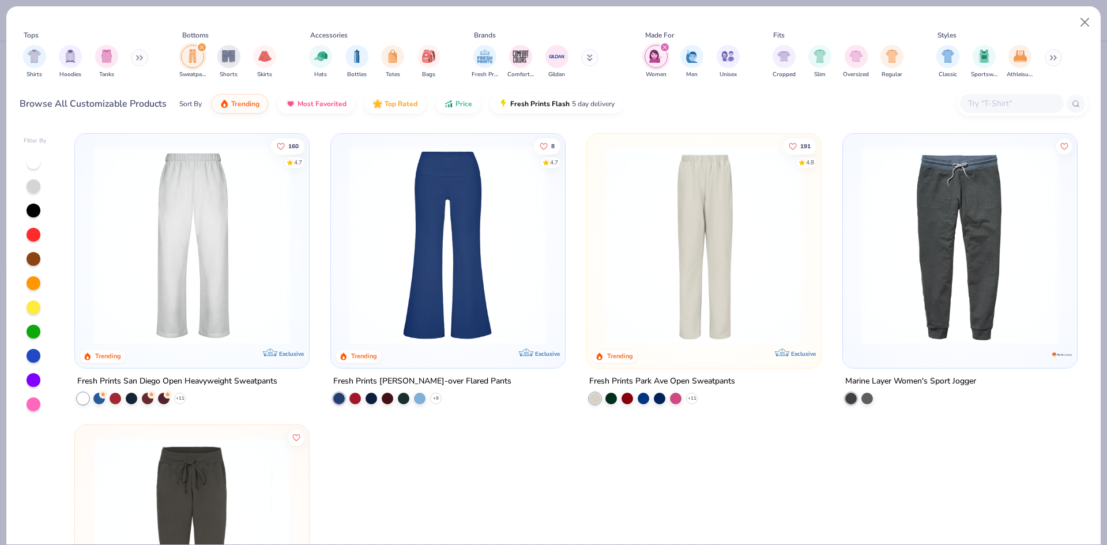
click at [243, 254] on img at bounding box center [192, 245] width 211 height 200
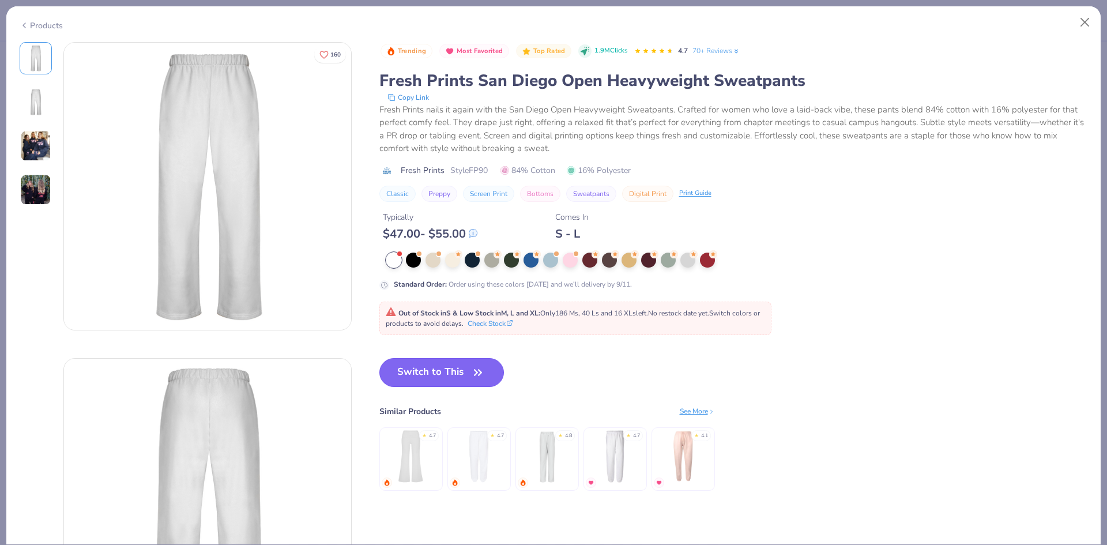
click at [431, 364] on button "Switch to This" at bounding box center [441, 372] width 125 height 29
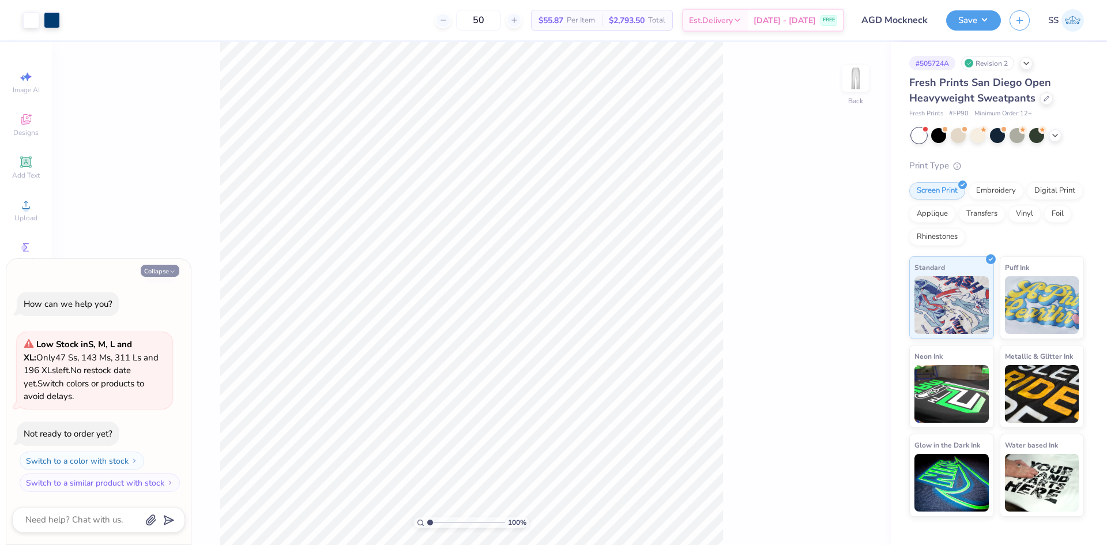
click at [172, 272] on polyline "button" at bounding box center [172, 271] width 3 height 2
type textarea "x"
type input "8.30"
type input "5.03"
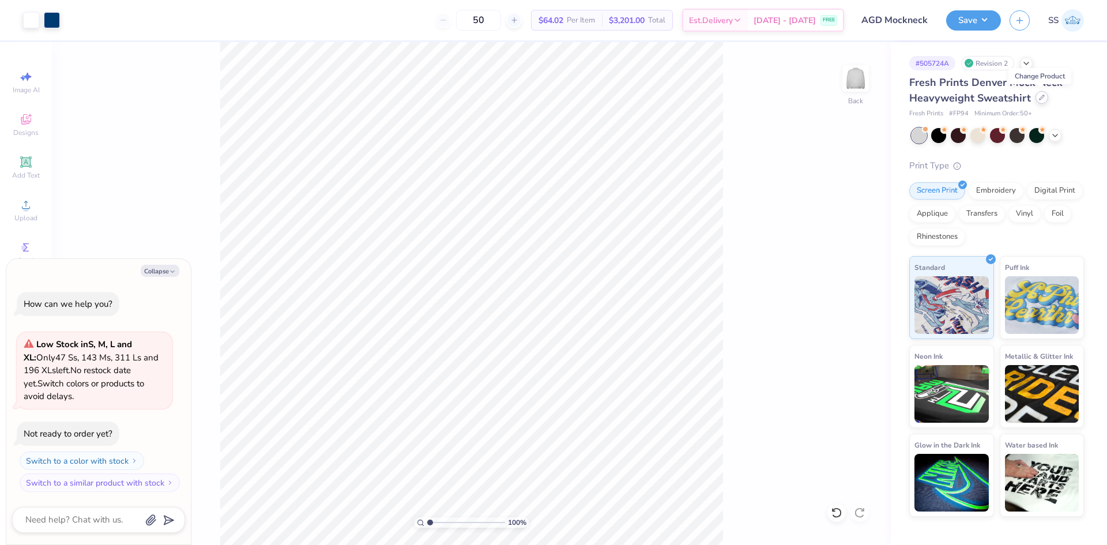
click at [1036, 98] on div at bounding box center [1042, 97] width 13 height 13
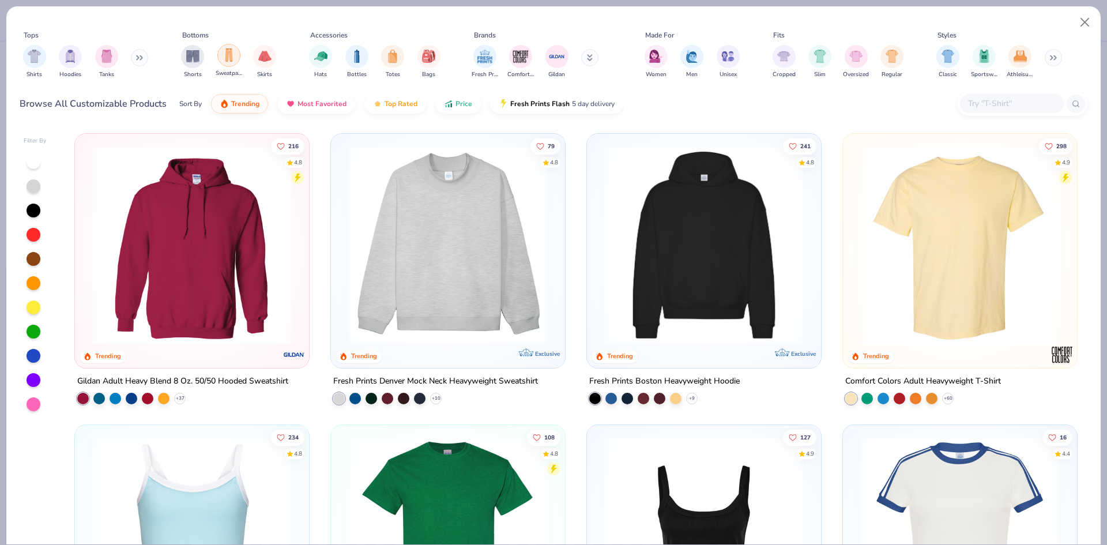
click at [224, 60] on img "filter for Sweatpants" at bounding box center [229, 54] width 13 height 13
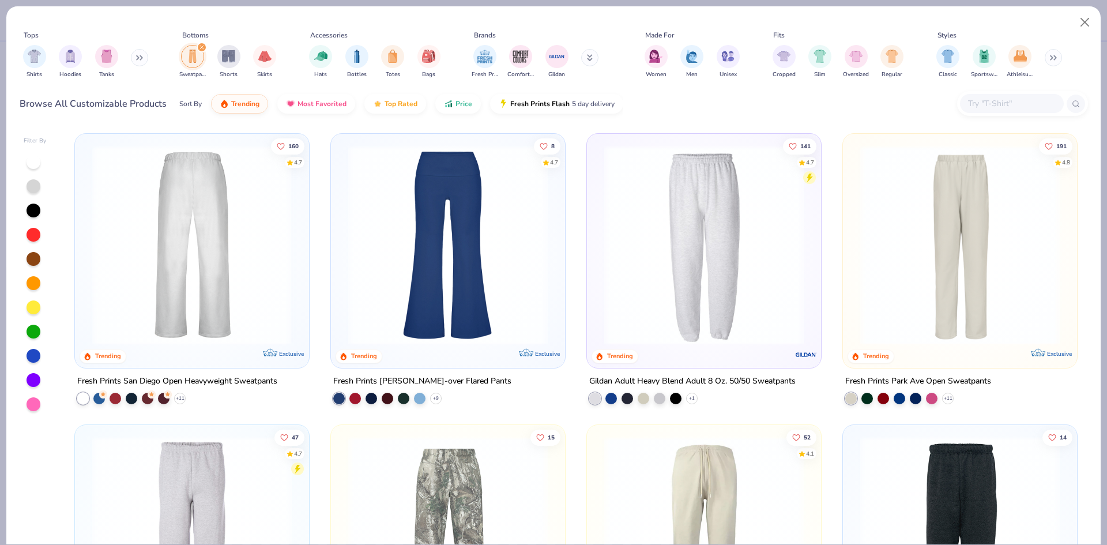
click at [168, 238] on img at bounding box center [192, 245] width 211 height 200
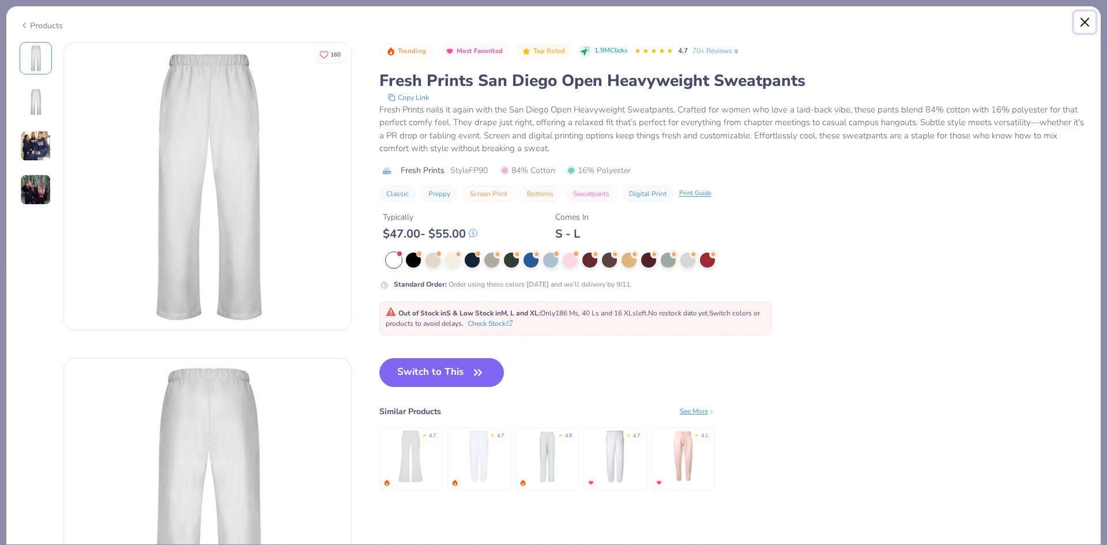
click at [1082, 20] on button "Close" at bounding box center [1085, 23] width 22 height 22
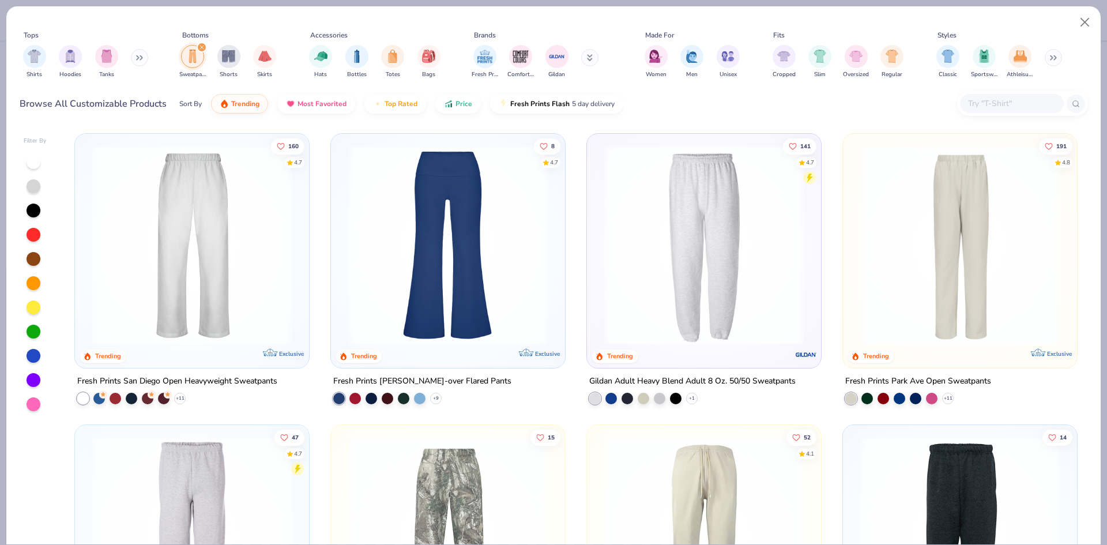
click at [890, 238] on img at bounding box center [960, 245] width 211 height 200
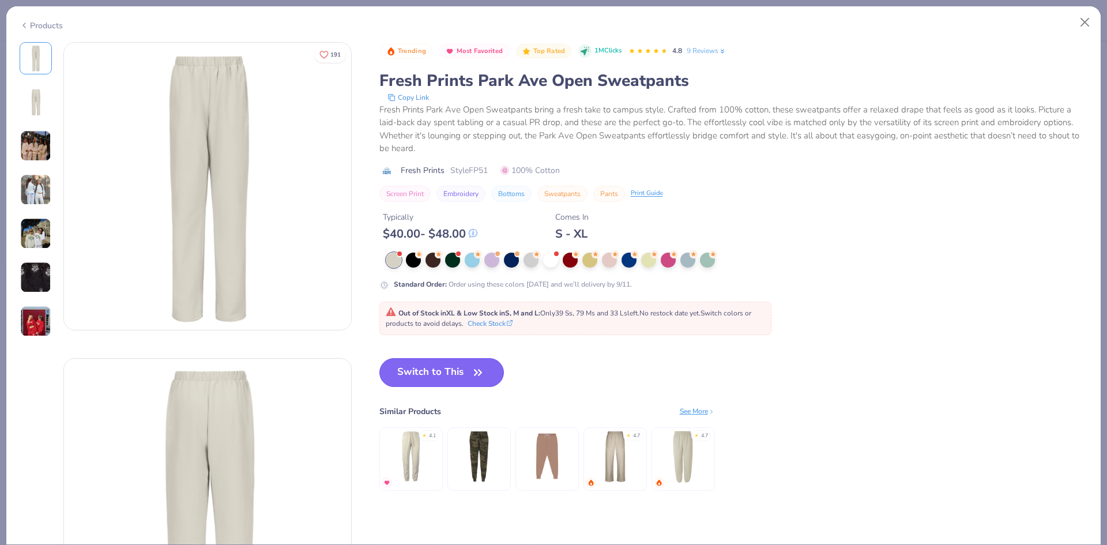
click at [421, 366] on button "Switch to This" at bounding box center [441, 372] width 125 height 29
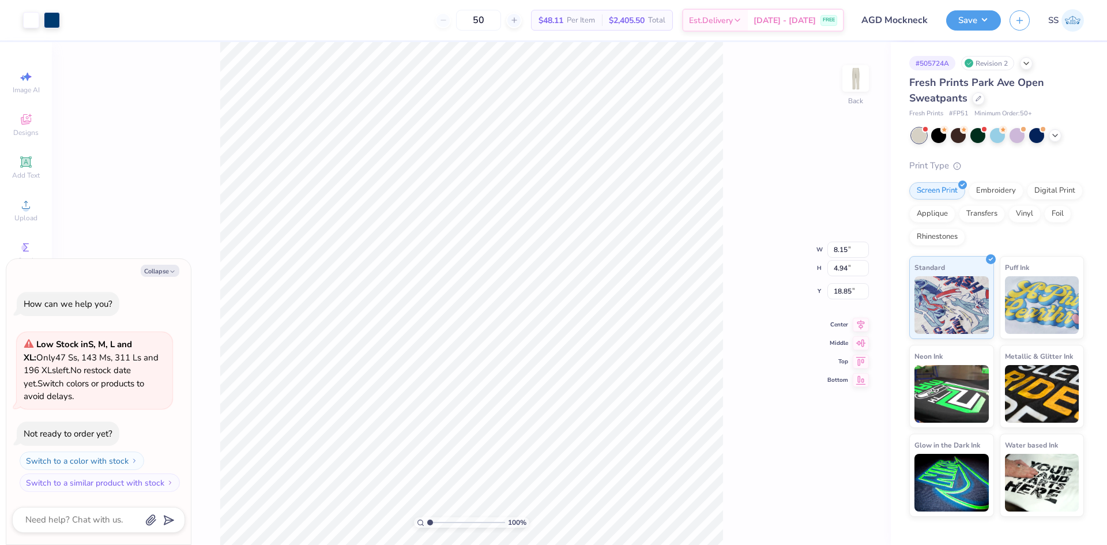
type textarea "x"
type input "5.87"
click at [1056, 130] on icon at bounding box center [1055, 134] width 9 height 9
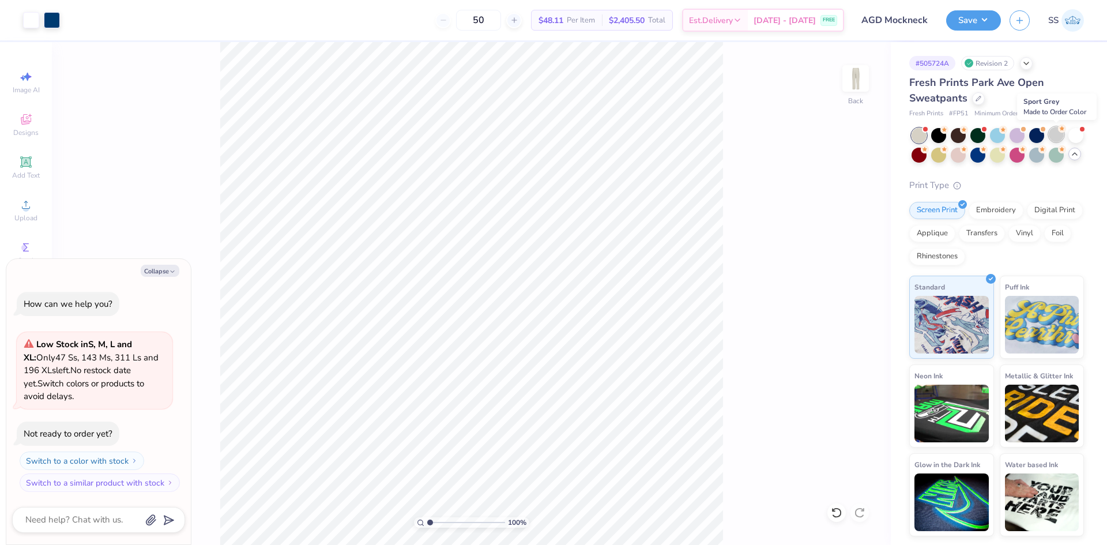
click at [1056, 138] on div at bounding box center [1056, 134] width 15 height 15
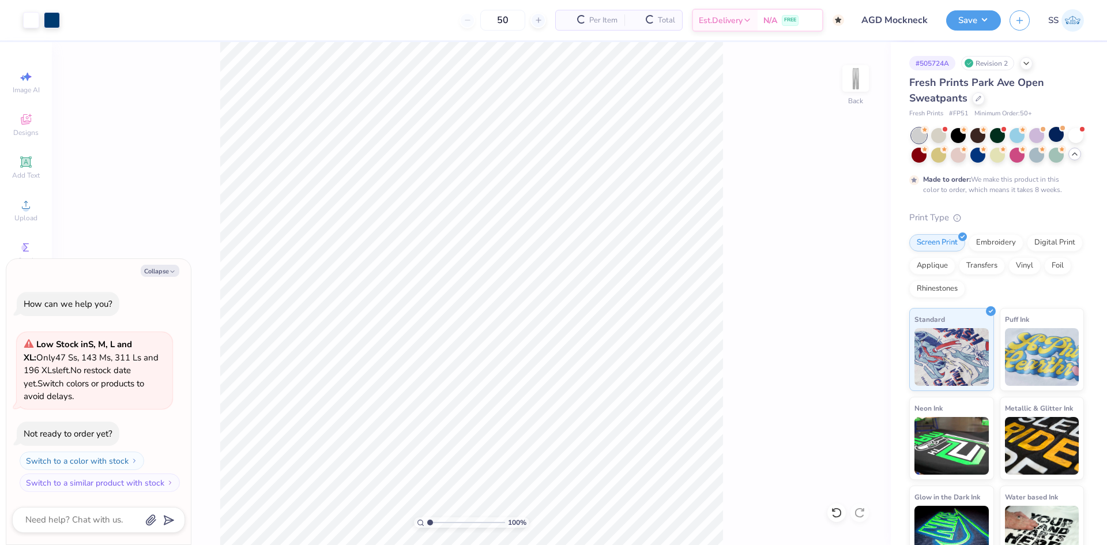
scroll to position [48, 0]
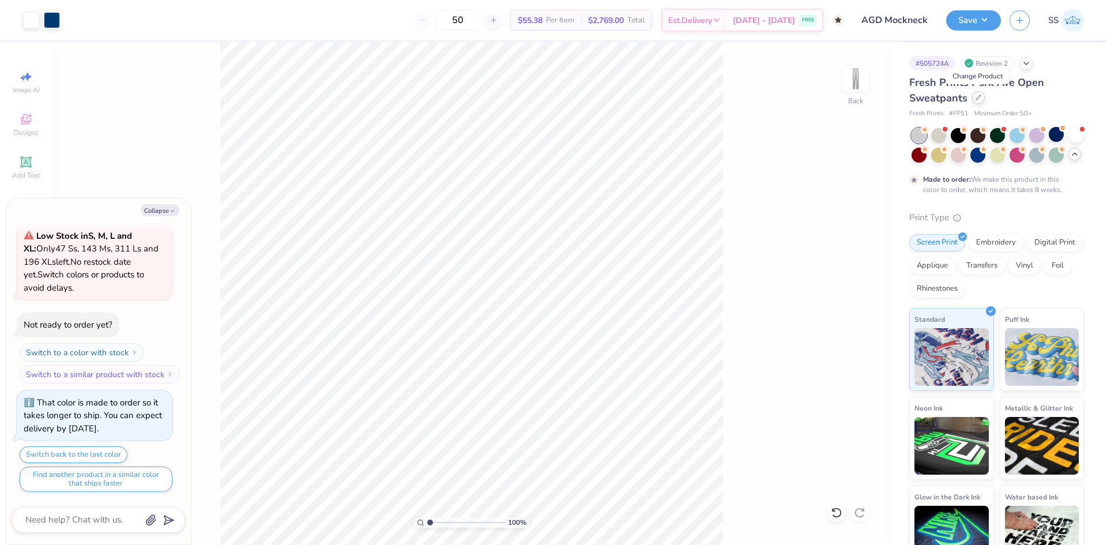
click at [980, 99] on icon at bounding box center [979, 98] width 6 height 6
type textarea "x"
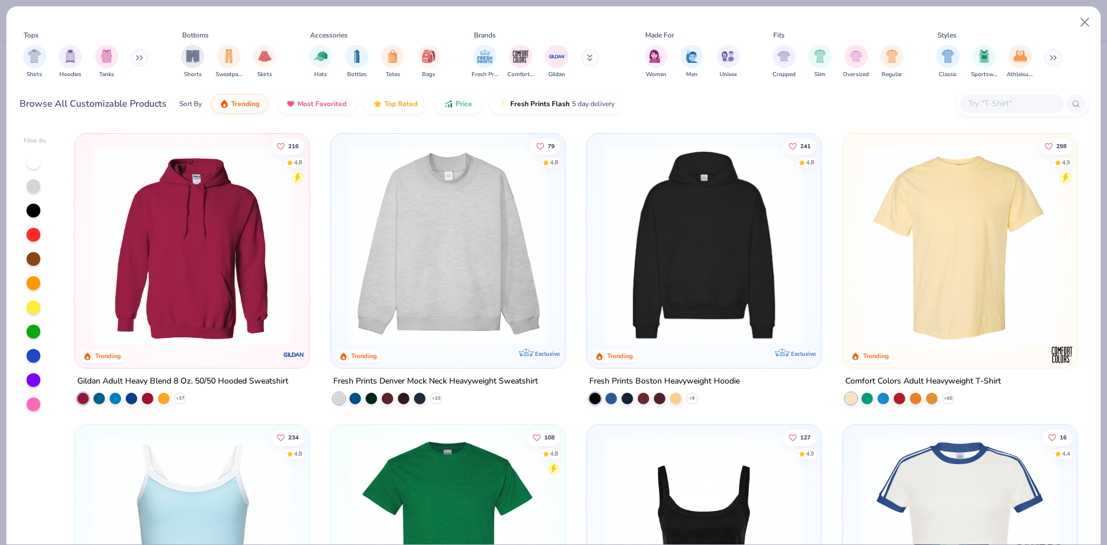
click at [981, 100] on input "text" at bounding box center [1011, 103] width 89 height 13
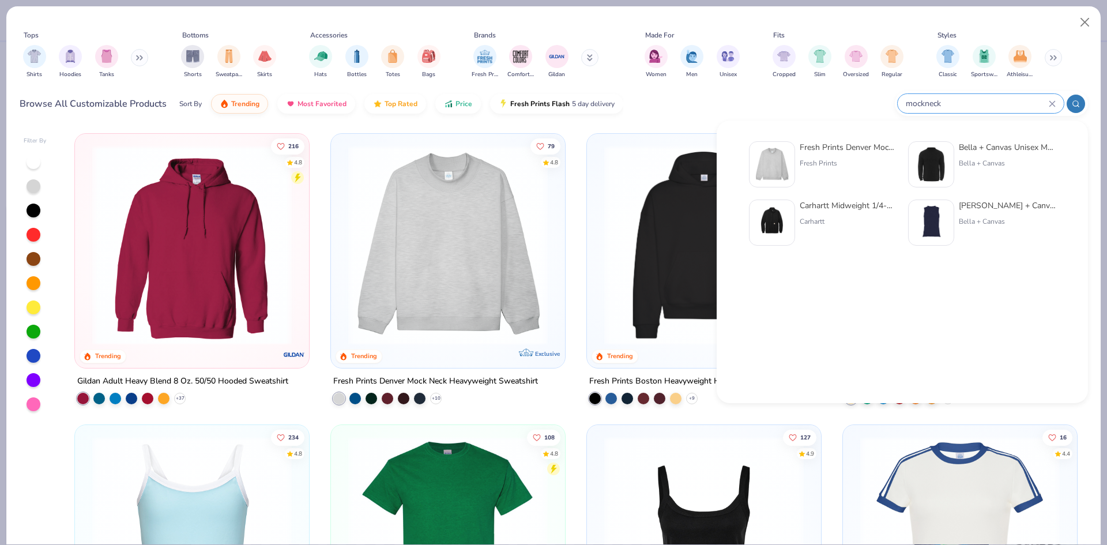
type input "mockneck"
click at [777, 169] on img at bounding box center [772, 164] width 36 height 36
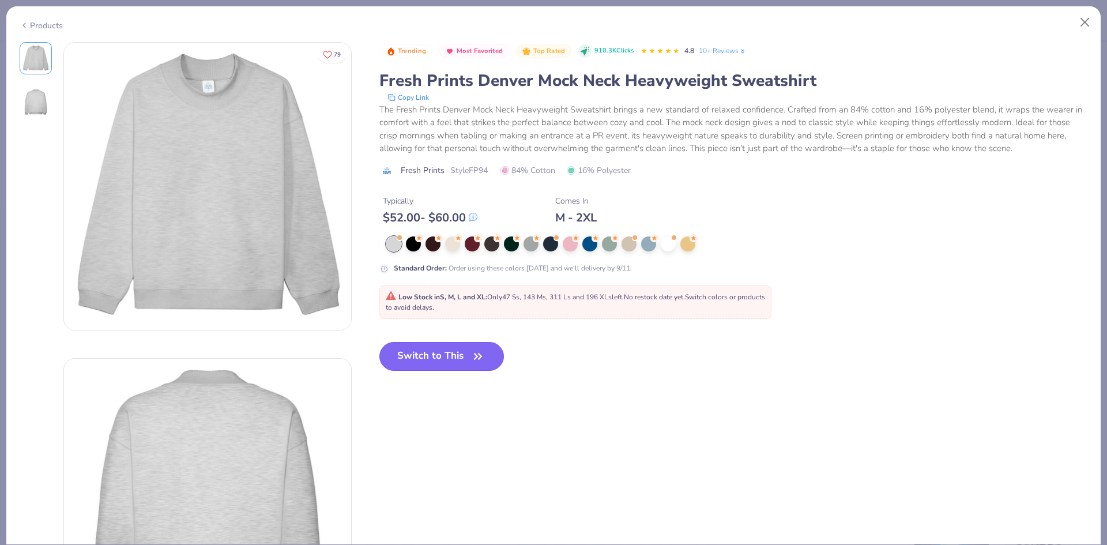
click at [455, 344] on button "Switch to This" at bounding box center [441, 356] width 125 height 29
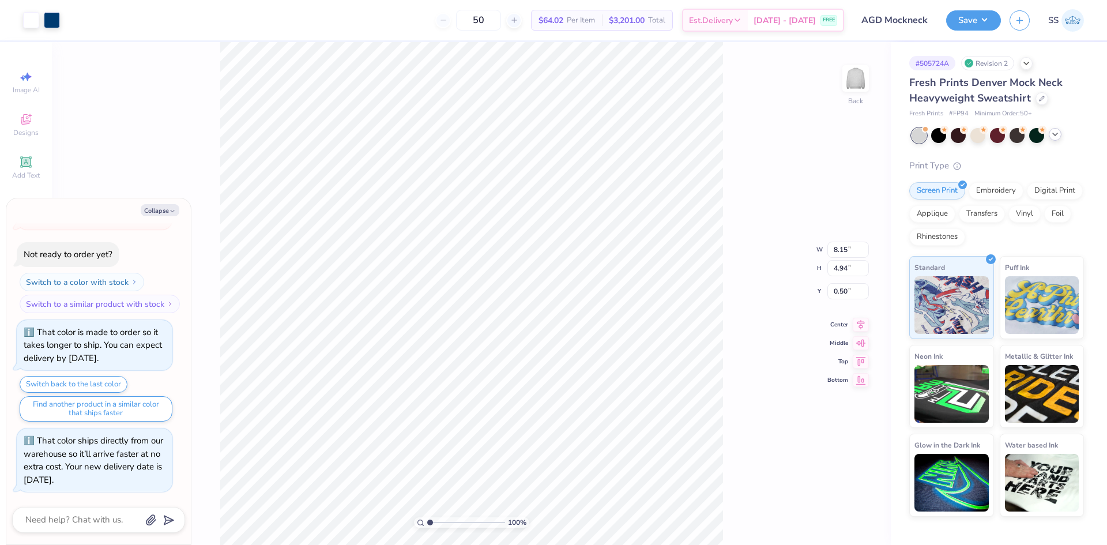
type textarea "x"
type input "3.00"
click at [1017, 138] on div at bounding box center [1017, 134] width 15 height 15
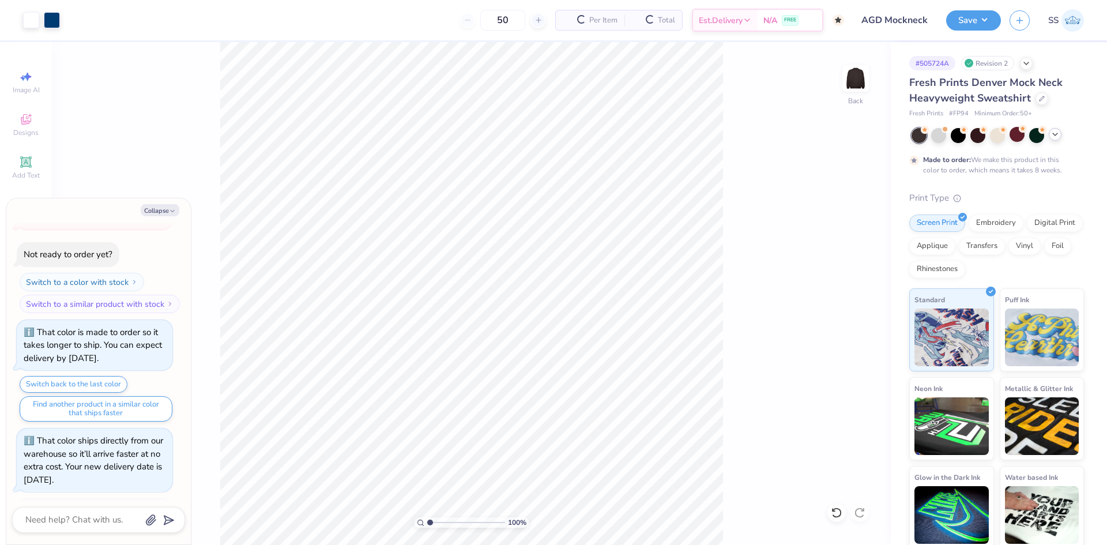
scroll to position [228, 0]
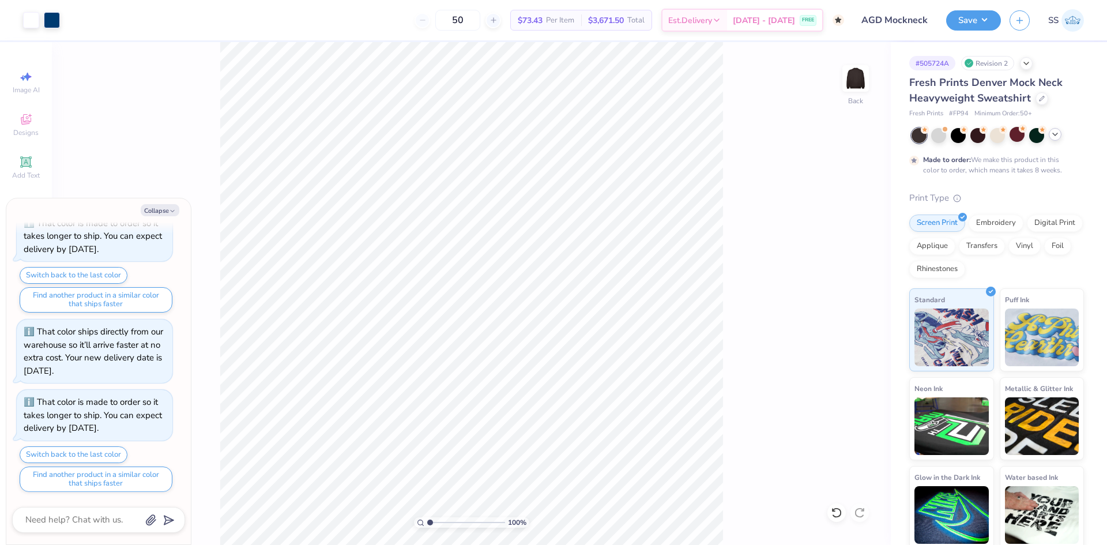
click at [1053, 128] on div at bounding box center [998, 135] width 172 height 15
click at [1053, 136] on icon at bounding box center [1055, 134] width 9 height 9
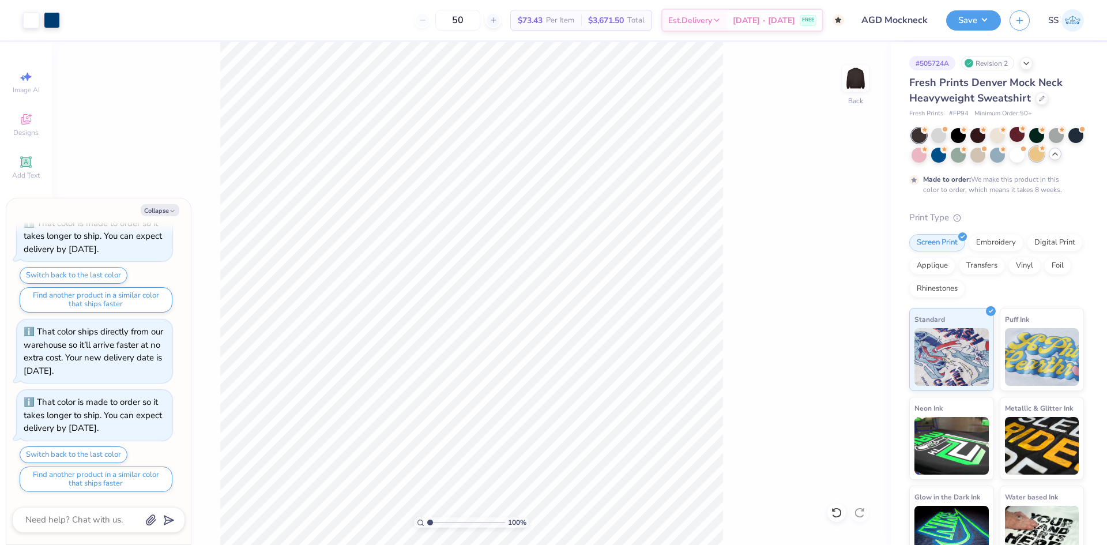
click at [1044, 159] on div at bounding box center [1036, 153] width 15 height 15
click at [943, 140] on div at bounding box center [938, 134] width 15 height 15
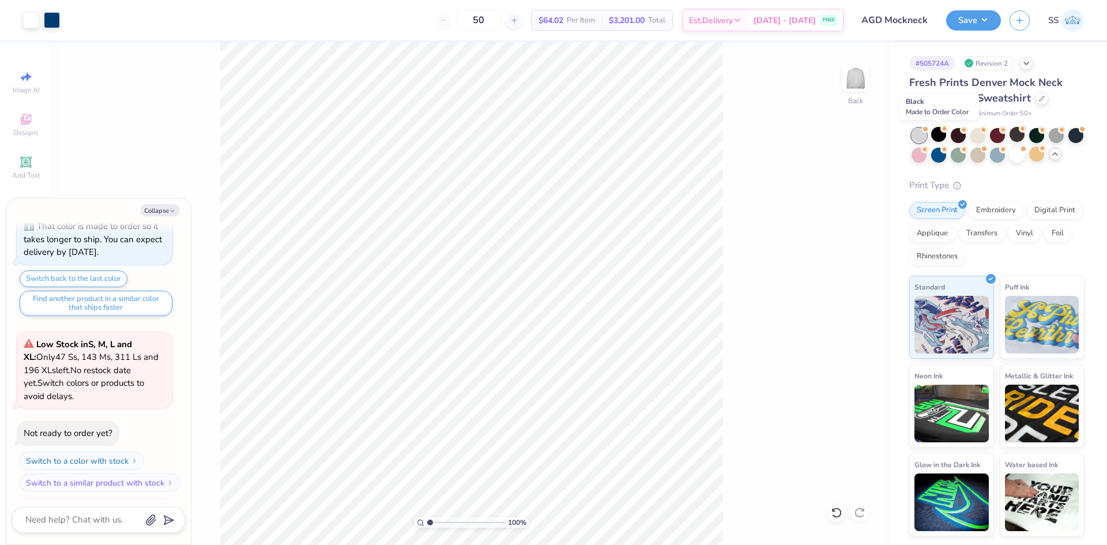
scroll to position [474, 0]
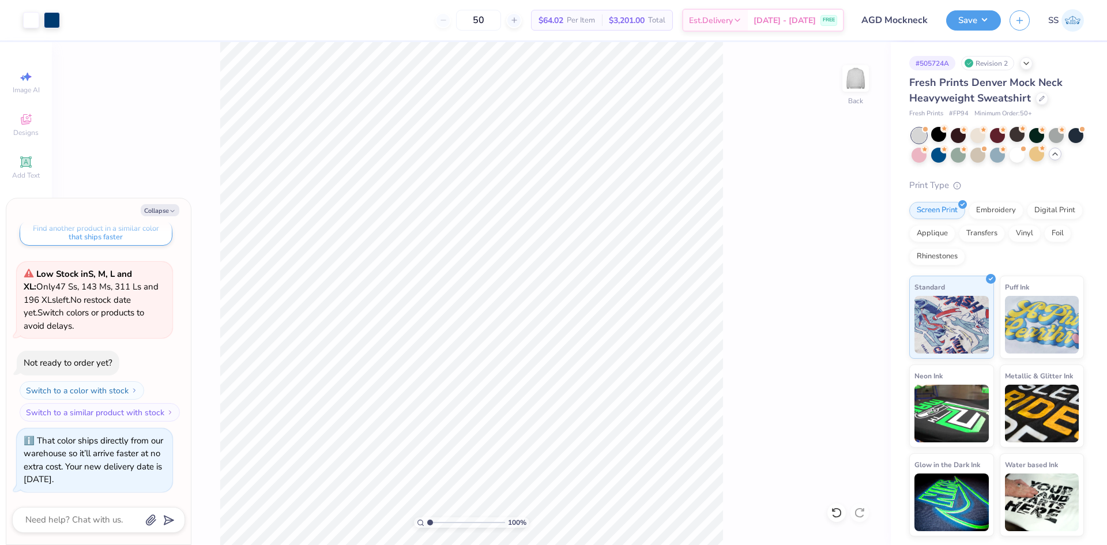
click at [741, 186] on div "100 % Back" at bounding box center [471, 293] width 839 height 503
click at [972, 21] on button "Save" at bounding box center [973, 19] width 55 height 20
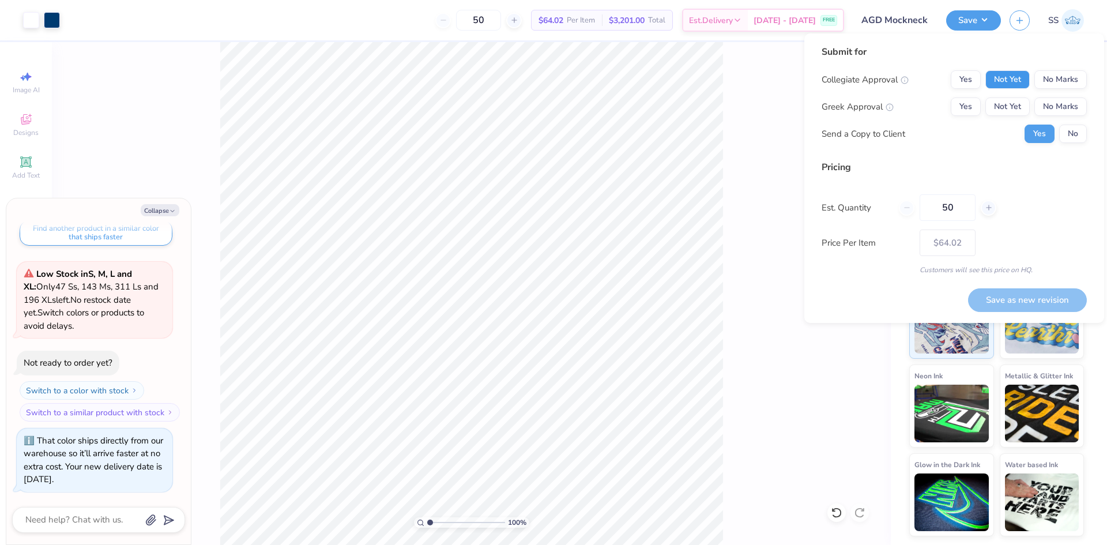
click at [1022, 72] on button "Not Yet" at bounding box center [1008, 79] width 44 height 18
click at [1020, 96] on div "Collegiate Approval Yes Not Yet No Marks Greek Approval Yes Not Yet No Marks Se…" at bounding box center [954, 106] width 265 height 73
click at [1017, 106] on button "Not Yet" at bounding box center [1008, 106] width 44 height 18
click at [1067, 131] on button "No" at bounding box center [1073, 134] width 28 height 18
type textarea "x"
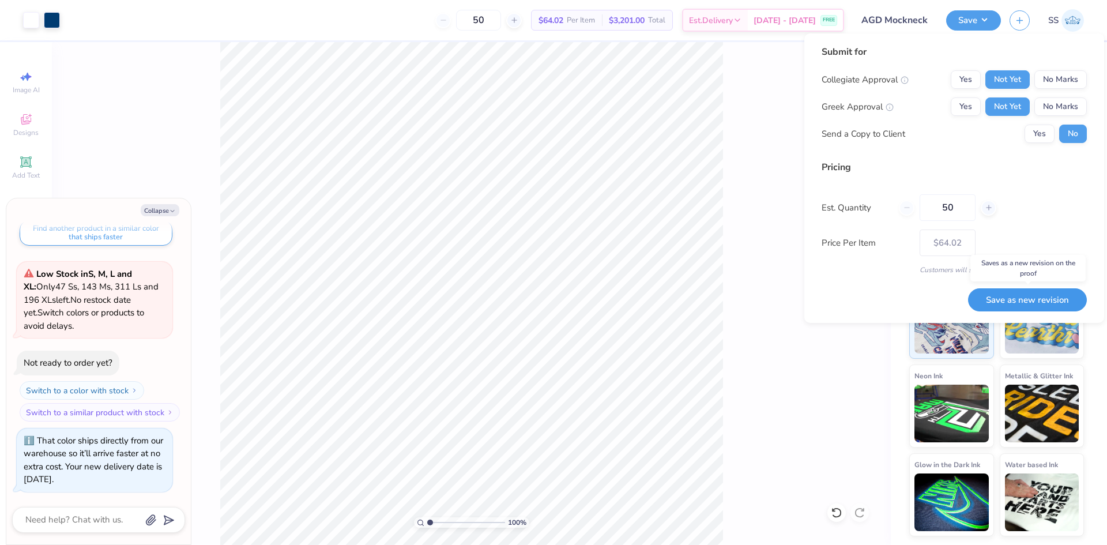
click at [1020, 299] on button "Save as new revision" at bounding box center [1027, 300] width 119 height 24
type input "$64.02"
type textarea "x"
type input "– –"
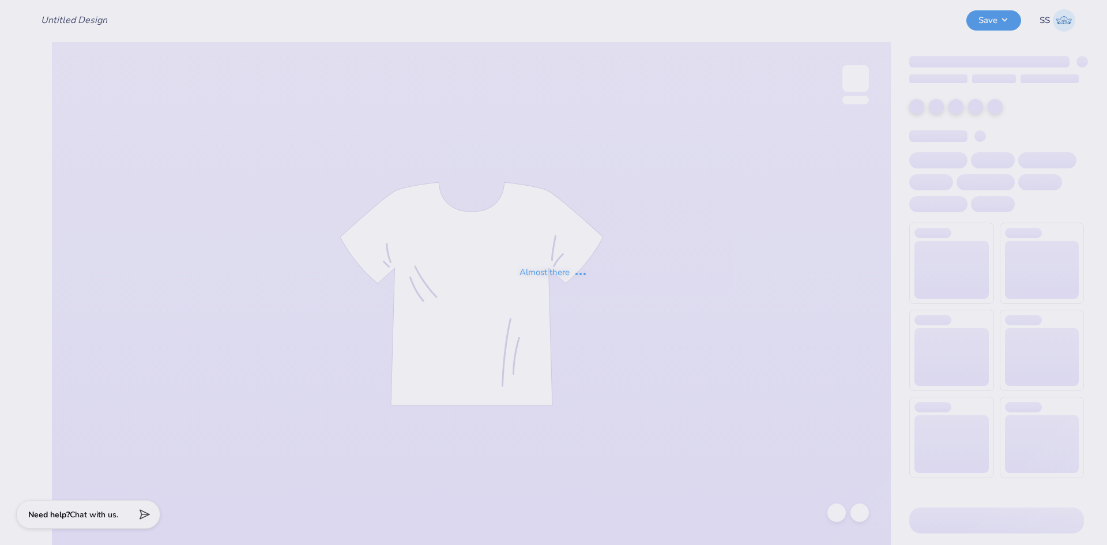
type input "AGD Mockneck"
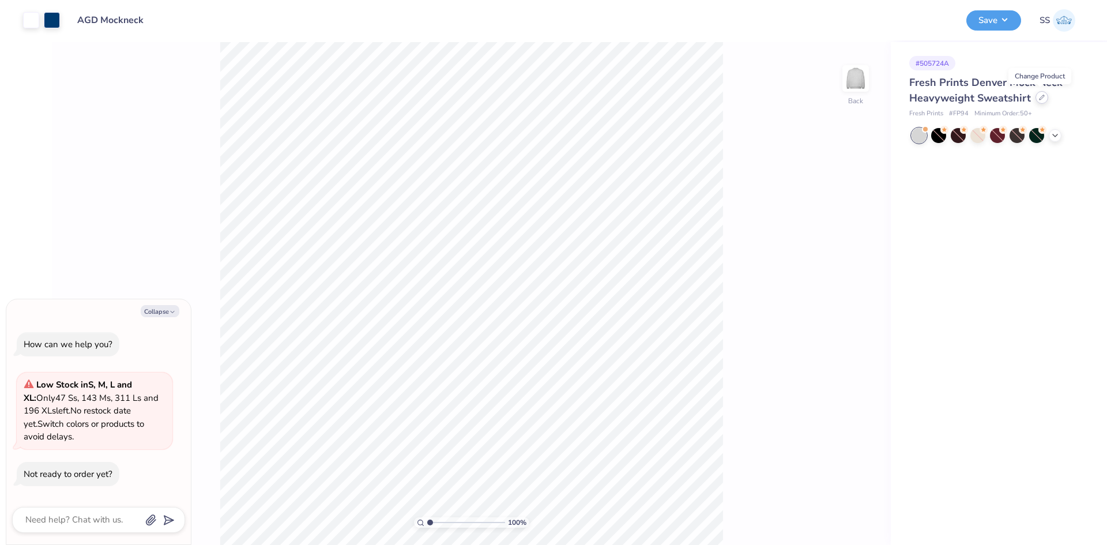
click at [1040, 97] on icon at bounding box center [1042, 98] width 6 height 6
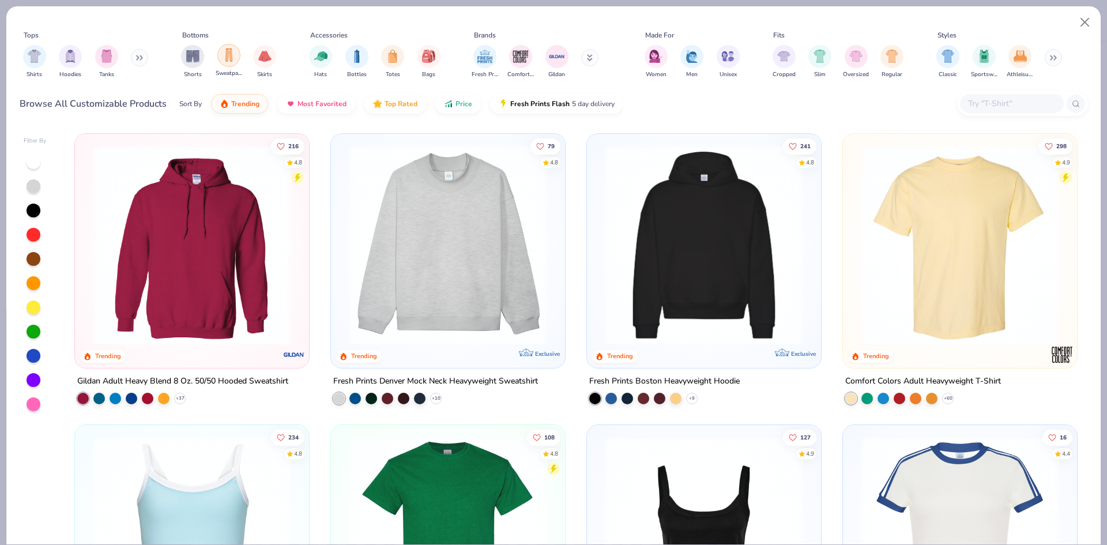
click at [234, 58] on img "filter for Sweatpants" at bounding box center [229, 54] width 13 height 13
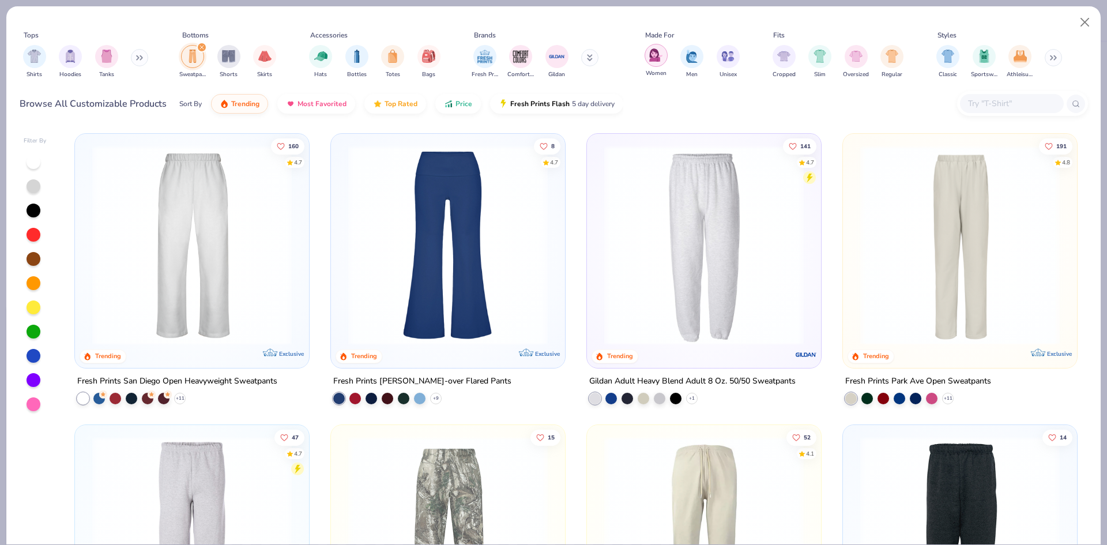
click at [656, 58] on img "filter for Women" at bounding box center [655, 54] width 13 height 13
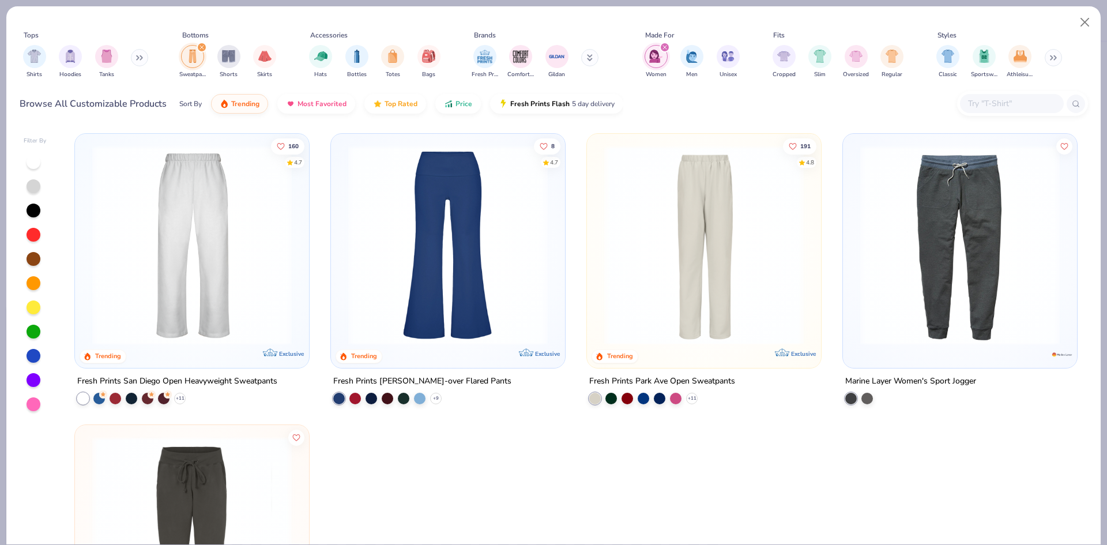
click at [697, 285] on img at bounding box center [704, 245] width 211 height 200
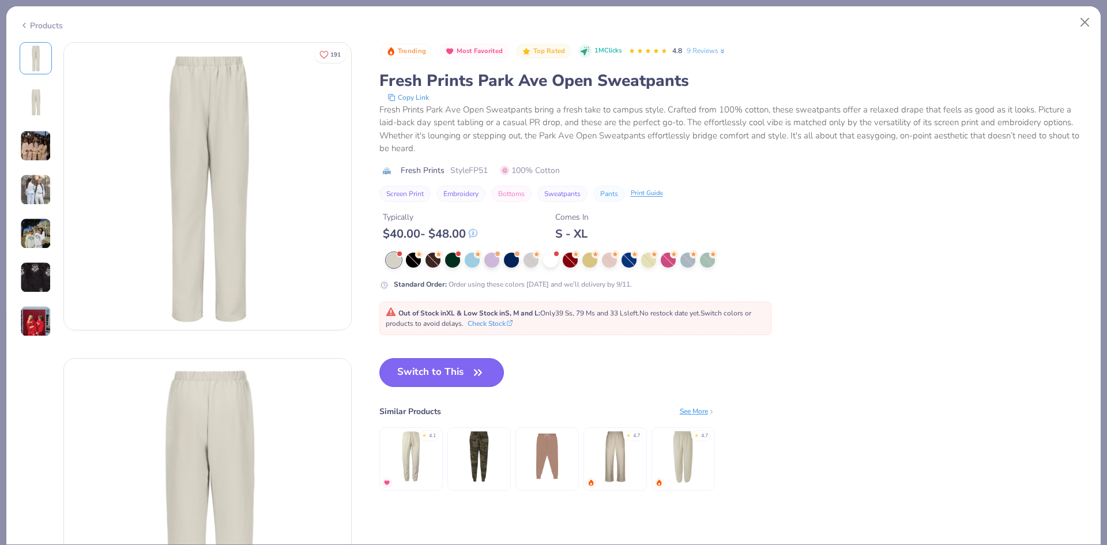
click at [434, 372] on button "Switch to This" at bounding box center [441, 372] width 125 height 29
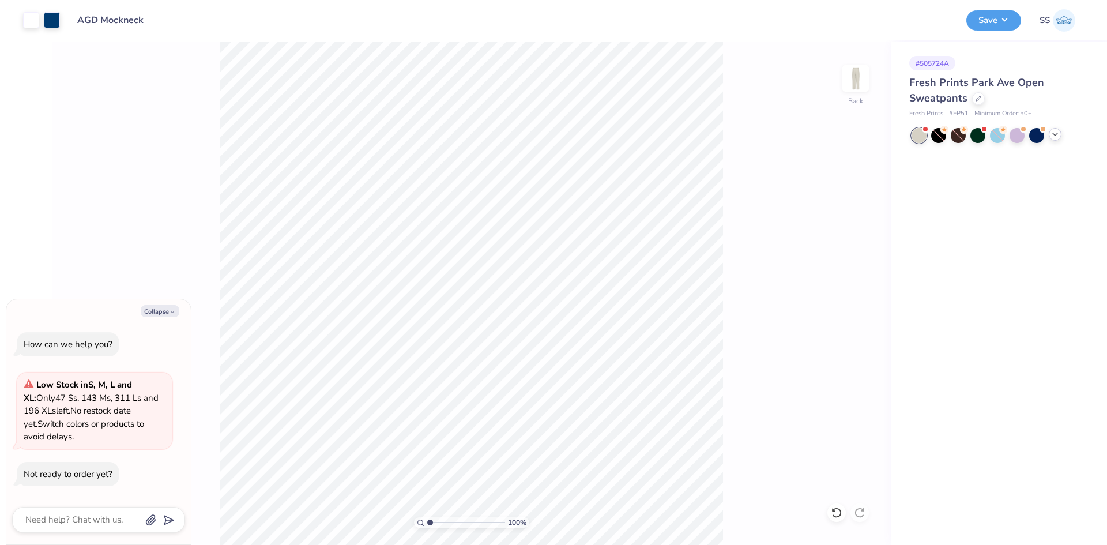
click at [1055, 138] on icon at bounding box center [1055, 134] width 9 height 9
click at [1077, 139] on div at bounding box center [1076, 134] width 15 height 15
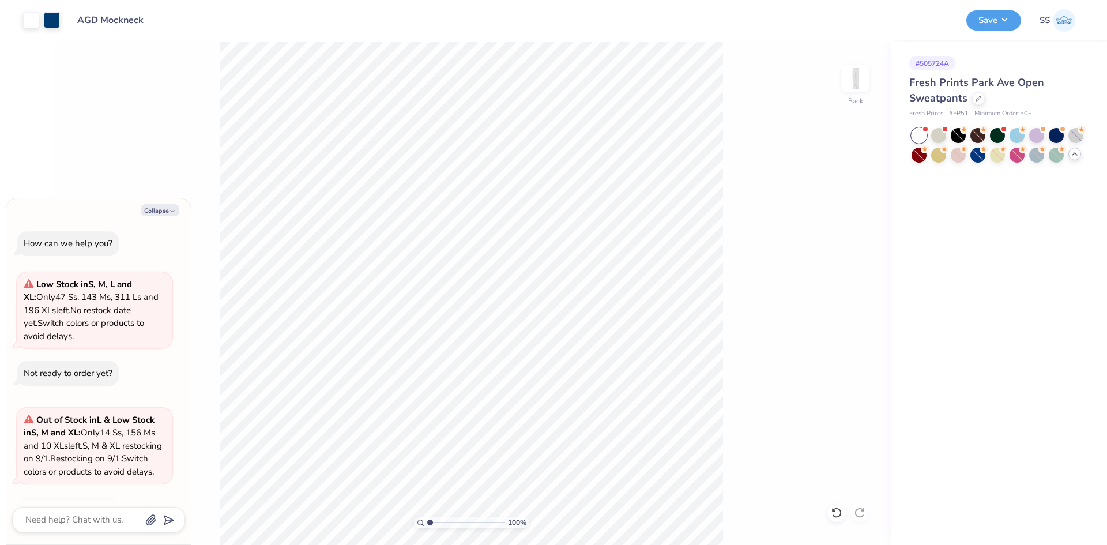
scroll to position [48, 0]
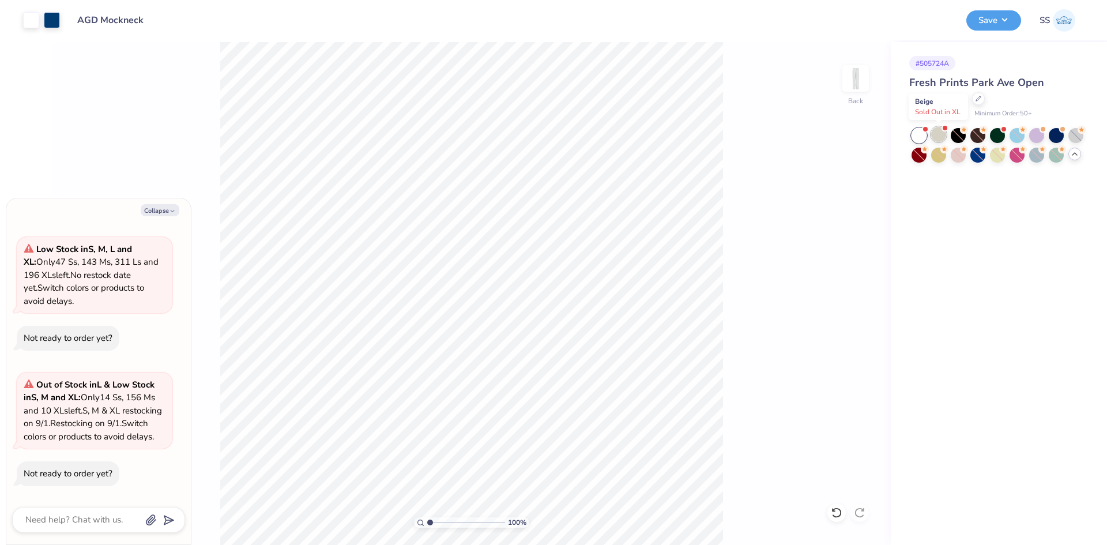
click at [935, 136] on div at bounding box center [938, 134] width 15 height 15
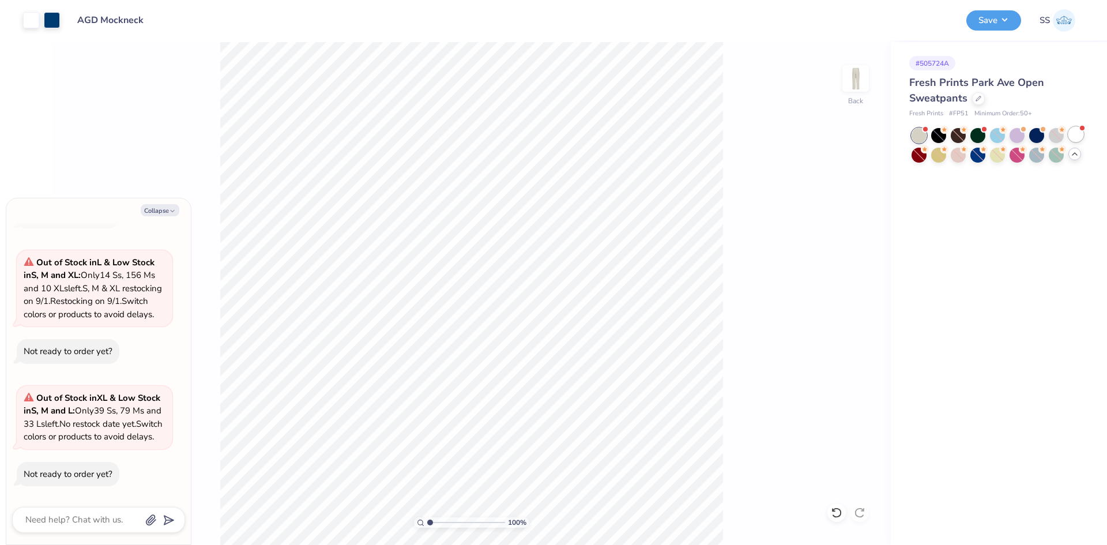
click at [1073, 140] on div at bounding box center [1076, 134] width 15 height 15
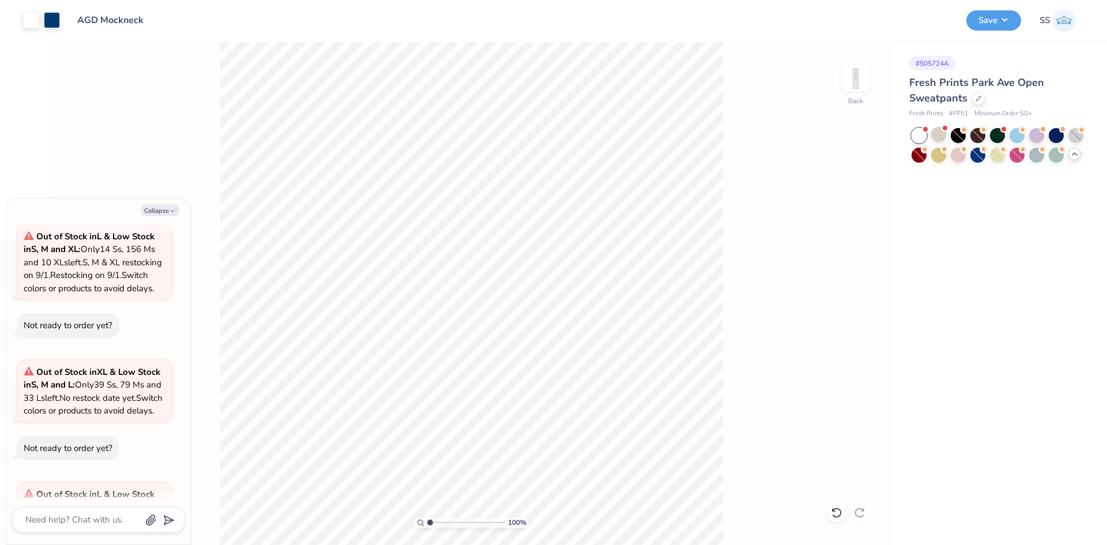
scroll to position [332, 0]
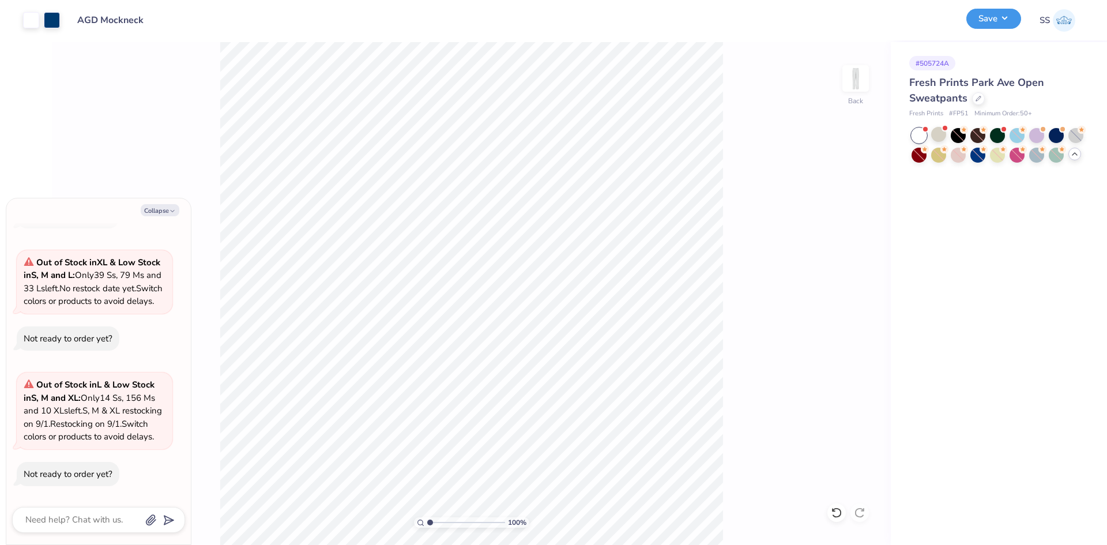
click at [1003, 22] on button "Save" at bounding box center [993, 19] width 55 height 20
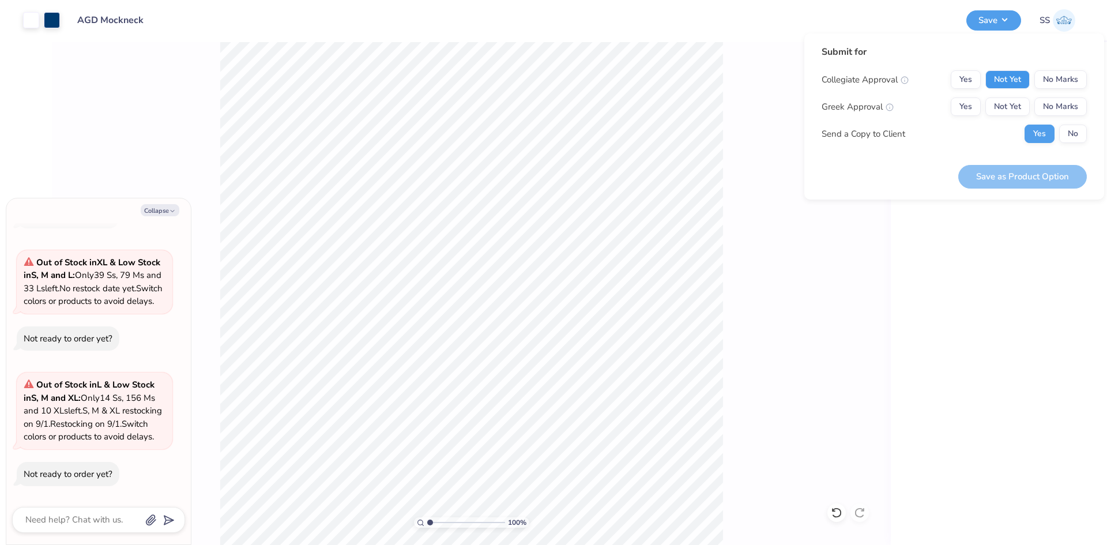
click at [996, 82] on button "Not Yet" at bounding box center [1008, 79] width 44 height 18
click at [1005, 115] on button "Not Yet" at bounding box center [1008, 106] width 44 height 18
click at [1067, 136] on button "No" at bounding box center [1073, 134] width 28 height 18
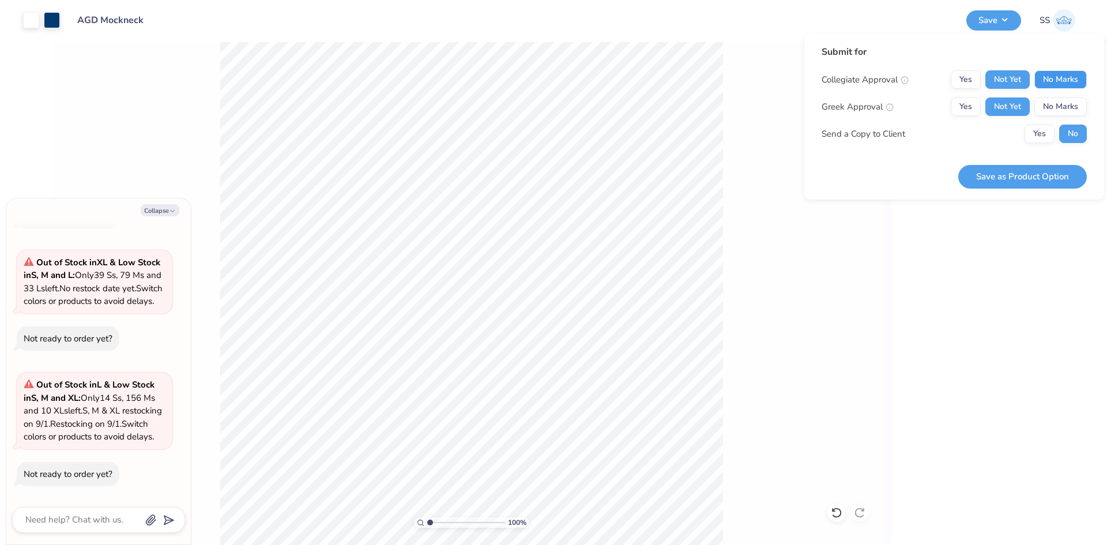
click at [1041, 82] on button "No Marks" at bounding box center [1061, 79] width 52 height 18
click at [1008, 176] on button "Save as Product Option" at bounding box center [1022, 177] width 129 height 24
type textarea "x"
